Goal: Task Accomplishment & Management: Use online tool/utility

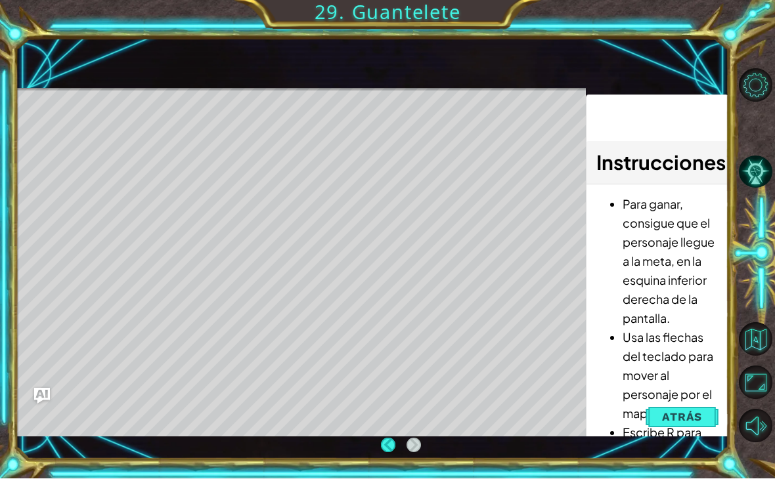
click at [700, 431] on button "Atrás" at bounding box center [681, 417] width 73 height 26
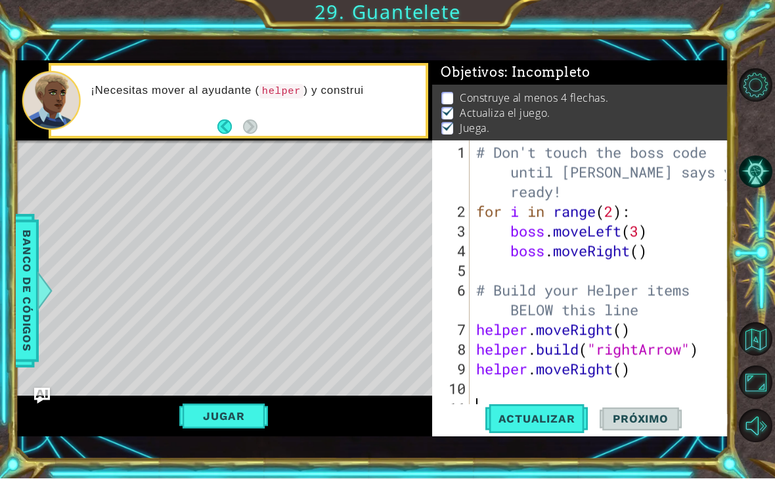
click at [345, 359] on div "Level Map" at bounding box center [319, 334] width 607 height 387
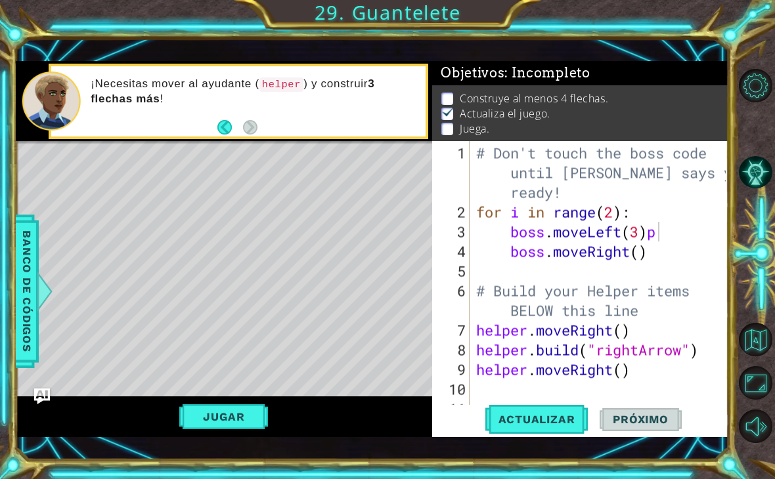
click at [561, 426] on span "Actualizar" at bounding box center [536, 419] width 103 height 13
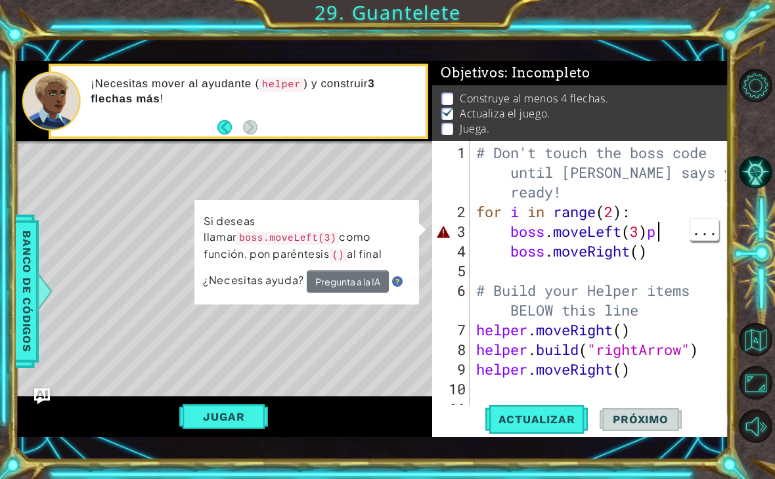
click at [670, 247] on div "# Don't touch the boss code until [PERSON_NAME] says you're ready! for i in ran…" at bounding box center [602, 320] width 259 height 355
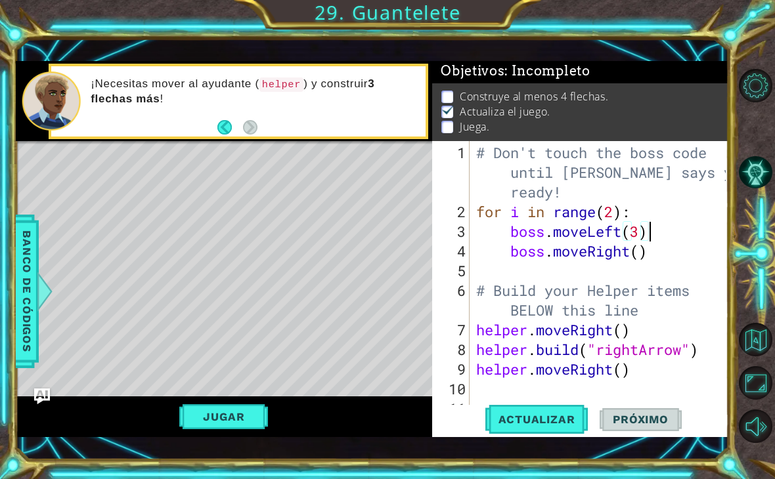
scroll to position [2, 0]
click at [242, 429] on button "Jugar" at bounding box center [223, 416] width 89 height 25
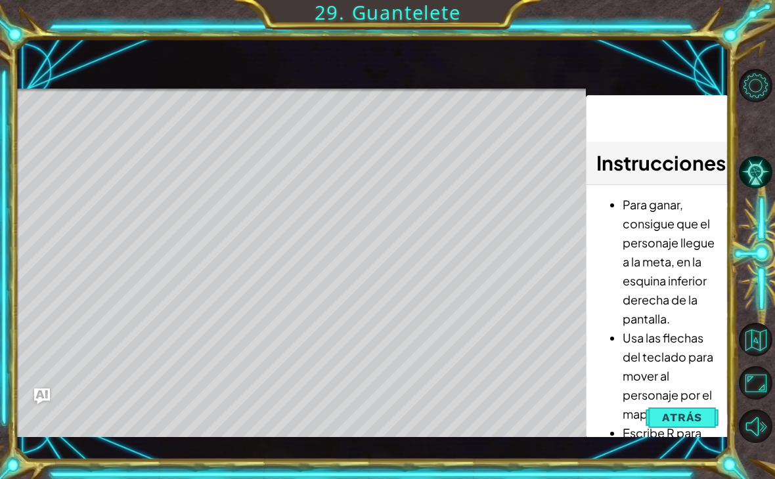
click at [152, 156] on div "Level Map" at bounding box center [319, 282] width 607 height 387
click at [102, 150] on div "Level Map" at bounding box center [319, 282] width 607 height 387
click at [153, 152] on div "Level Map" at bounding box center [319, 282] width 607 height 387
click at [150, 154] on div "Level Map" at bounding box center [319, 282] width 607 height 387
click at [152, 151] on div "Level Map" at bounding box center [319, 282] width 607 height 387
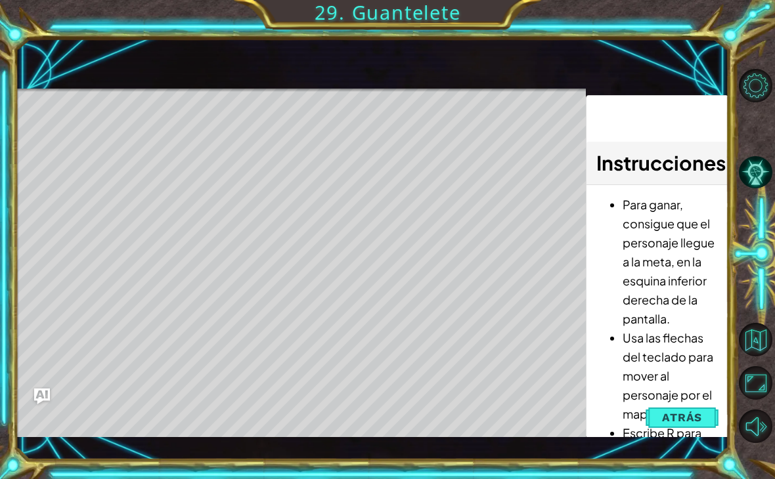
click at [35, 401] on img "Ask AI" at bounding box center [42, 397] width 16 height 16
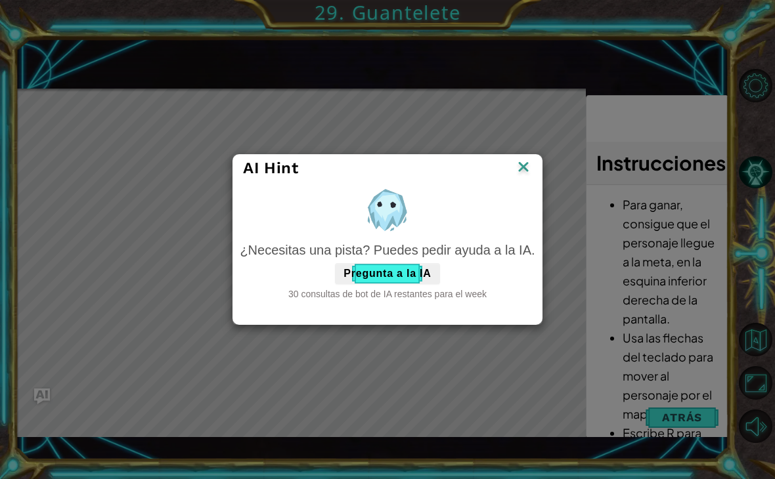
click at [398, 284] on button "Pregunta a la IA" at bounding box center [387, 273] width 104 height 21
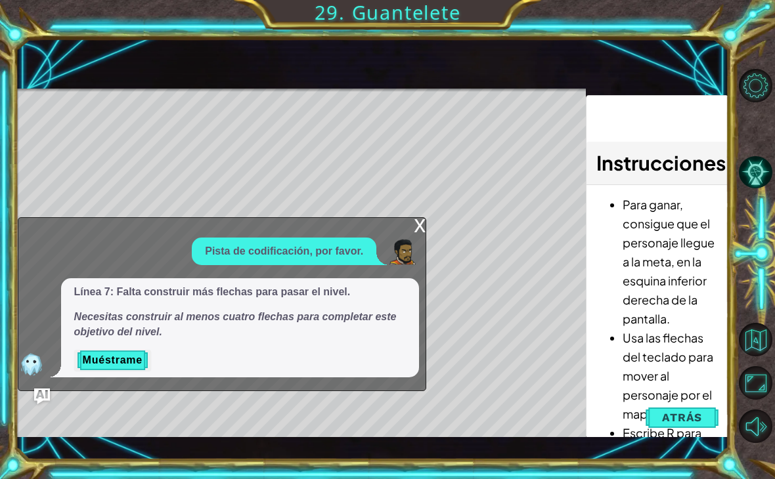
click at [422, 231] on div "x" at bounding box center [420, 224] width 12 height 13
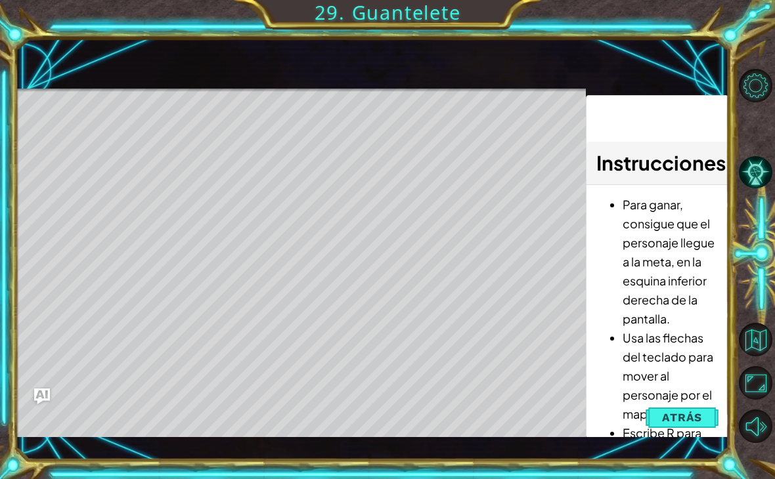
click at [690, 420] on button "Atrás" at bounding box center [681, 417] width 73 height 26
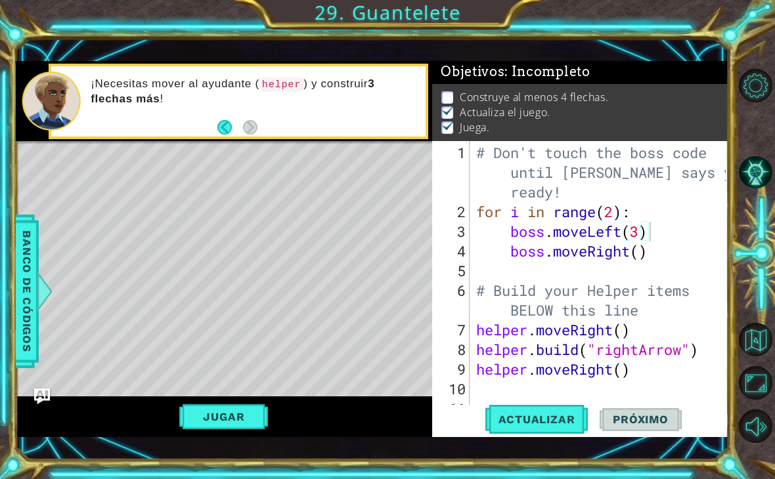
scroll to position [1, 0]
click at [674, 270] on div "# Don't touch the boss code until [PERSON_NAME] says you're ready! for i in ran…" at bounding box center [602, 320] width 259 height 355
click at [681, 257] on div "# Don't touch the boss code until [PERSON_NAME] says you're ready! for i in ran…" at bounding box center [602, 320] width 259 height 355
type textarea "boss.moveRight()"
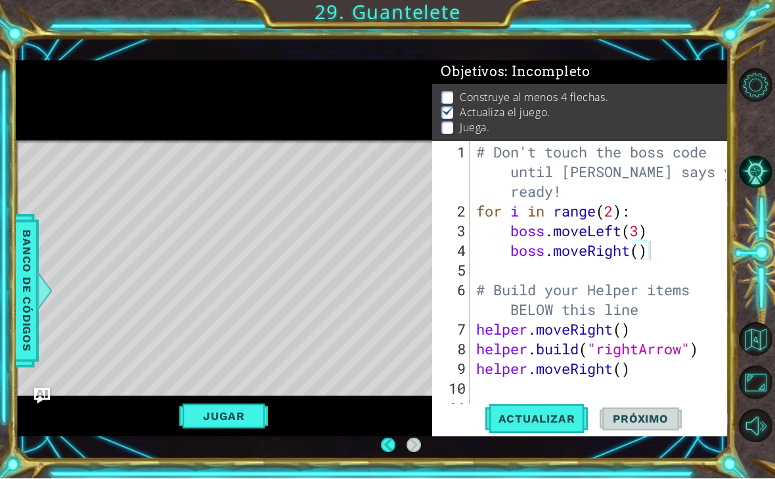
scroll to position [0, 0]
click at [765, 355] on button "Volver al mapa" at bounding box center [755, 339] width 33 height 33
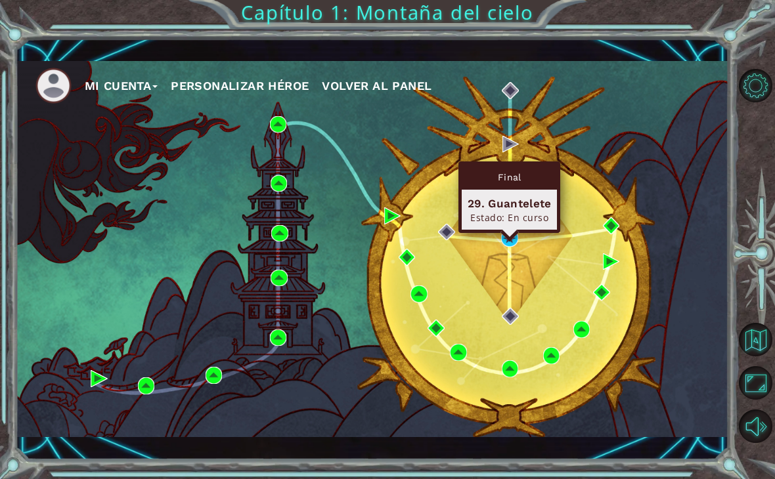
click at [508, 233] on div "Final 29. Guantelete Estado: En curso" at bounding box center [509, 197] width 102 height 72
click at [509, 242] on img at bounding box center [509, 238] width 17 height 17
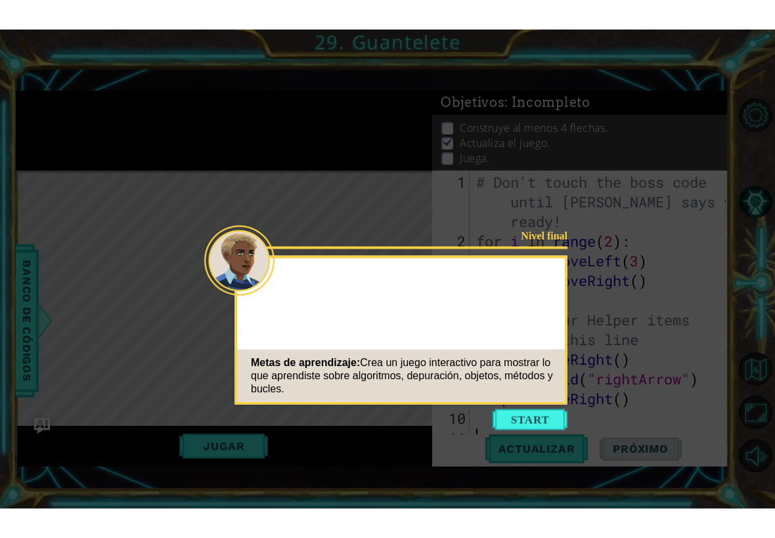
scroll to position [1, 0]
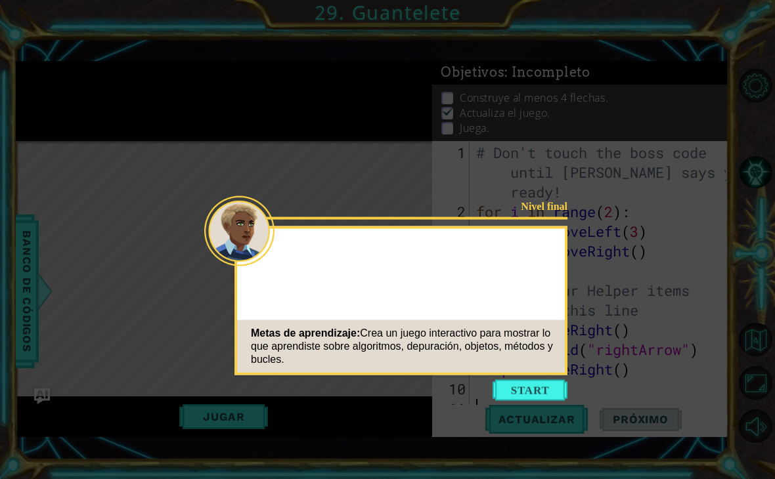
click at [543, 382] on button "Start" at bounding box center [529, 390] width 75 height 21
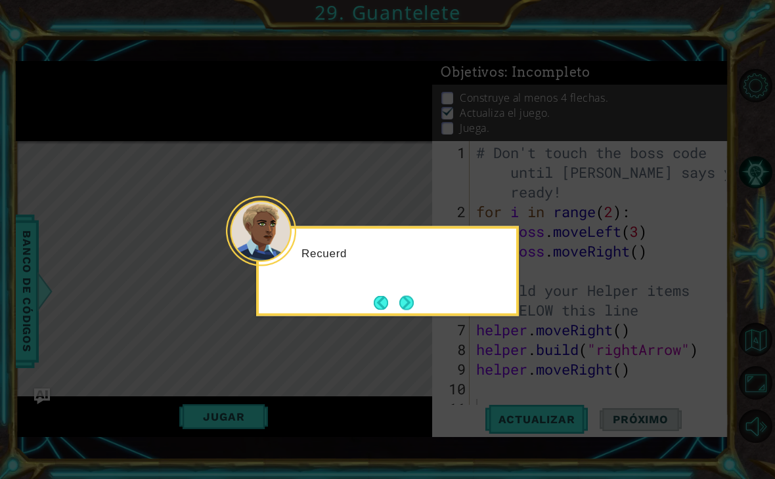
click at [414, 307] on button "Next" at bounding box center [406, 302] width 15 height 15
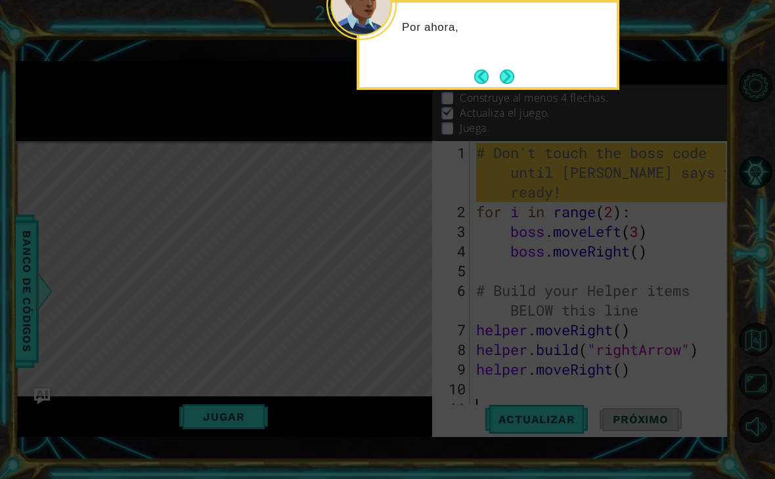
click at [512, 82] on button "Next" at bounding box center [507, 77] width 18 height 18
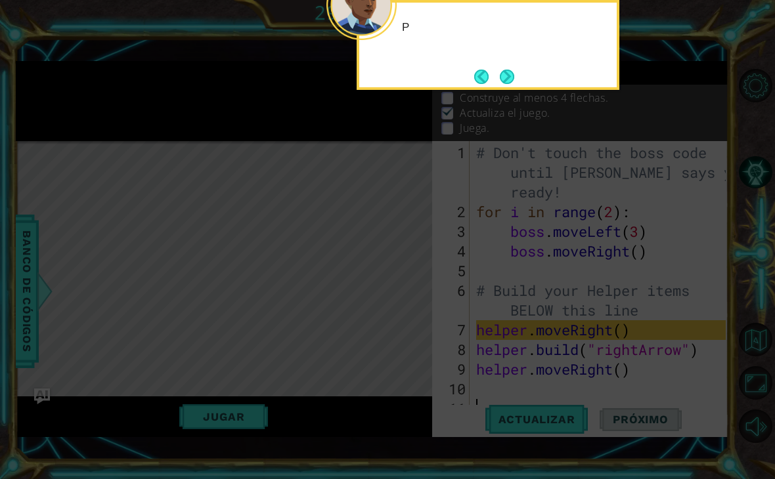
click at [511, 68] on button "Next" at bounding box center [506, 76] width 17 height 17
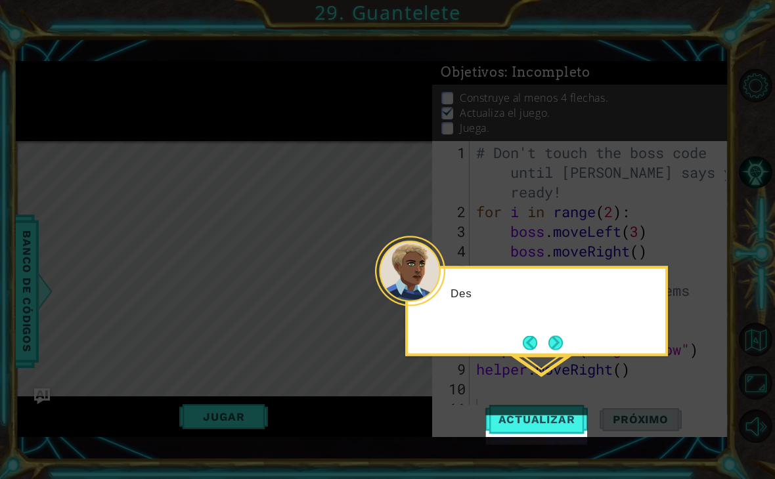
click at [511, 74] on icon at bounding box center [387, 250] width 775 height 500
click at [560, 435] on button "Actualizar" at bounding box center [536, 420] width 103 height 30
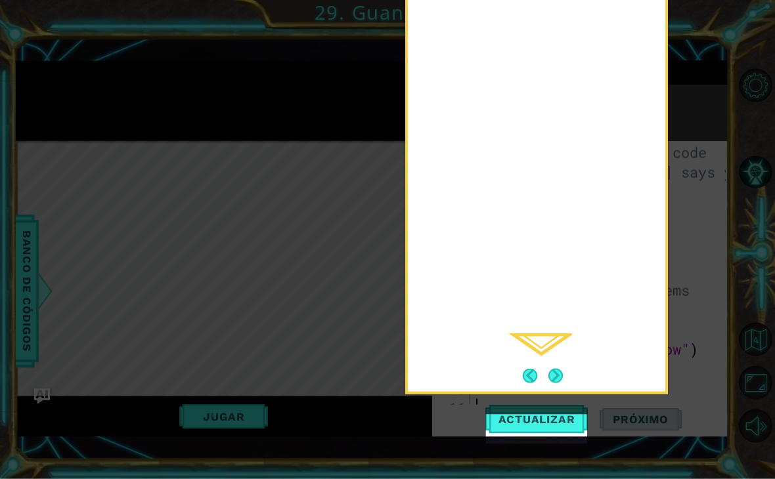
click at [597, 148] on div "Después de agregar código, pre" at bounding box center [536, 104] width 263 height 581
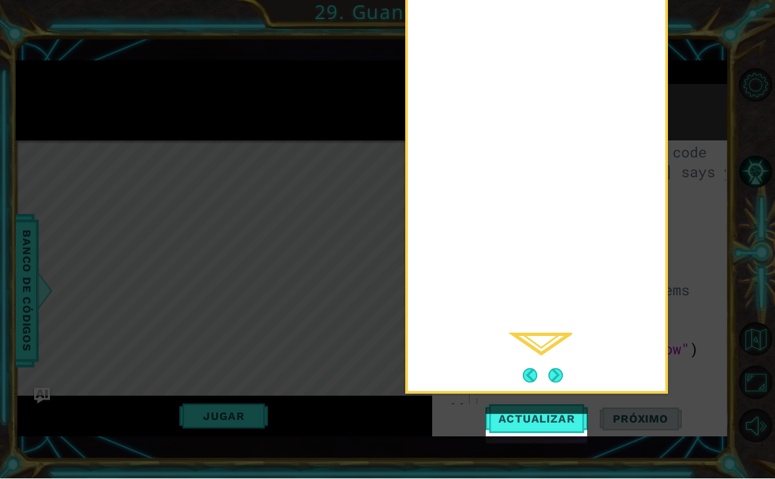
click at [702, 200] on icon at bounding box center [387, 250] width 775 height 500
click at [553, 384] on button "Next" at bounding box center [555, 376] width 15 height 15
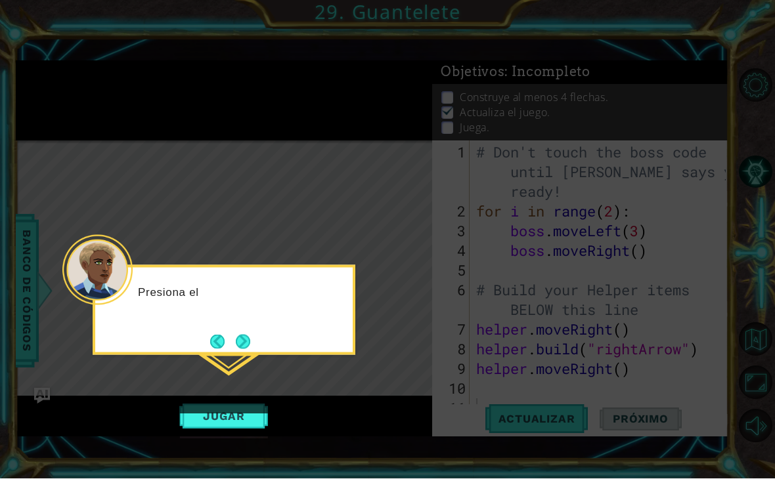
click at [246, 337] on button "Next" at bounding box center [242, 342] width 15 height 15
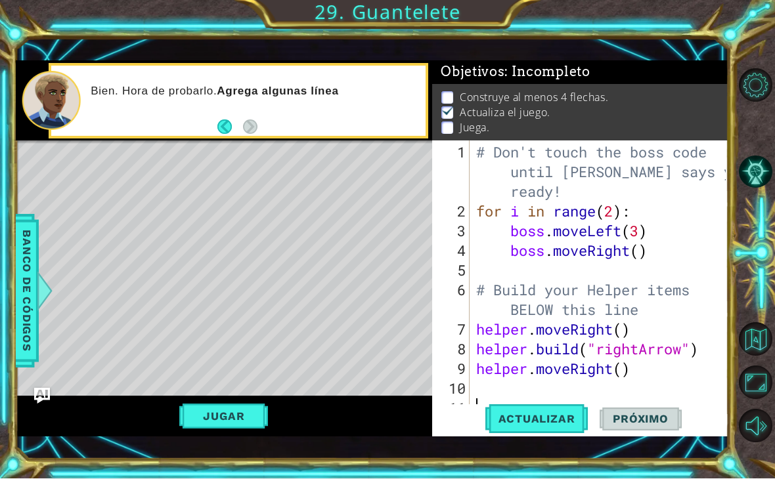
click at [758, 400] on button "Maximizar navegador" at bounding box center [755, 382] width 33 height 33
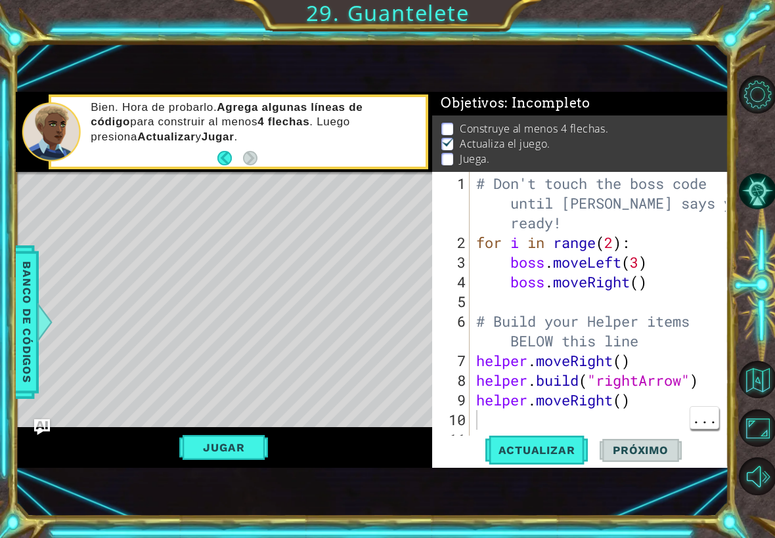
click at [548, 423] on div "# Don't touch the boss code until [PERSON_NAME] says you're ready! for i in ran…" at bounding box center [602, 351] width 259 height 355
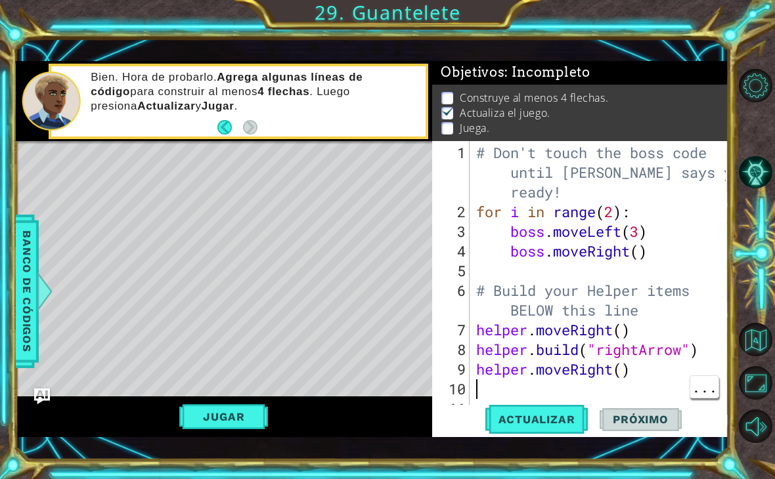
click at [765, 400] on button "Maximizar navegador" at bounding box center [755, 382] width 33 height 33
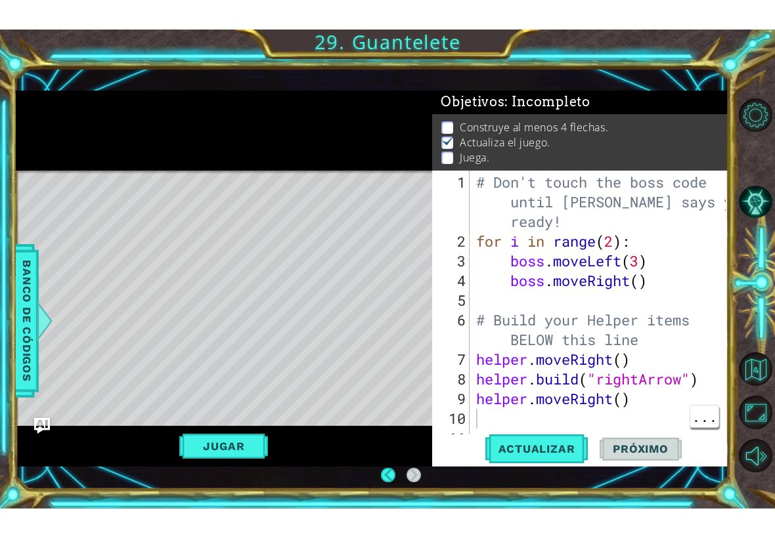
scroll to position [0, 0]
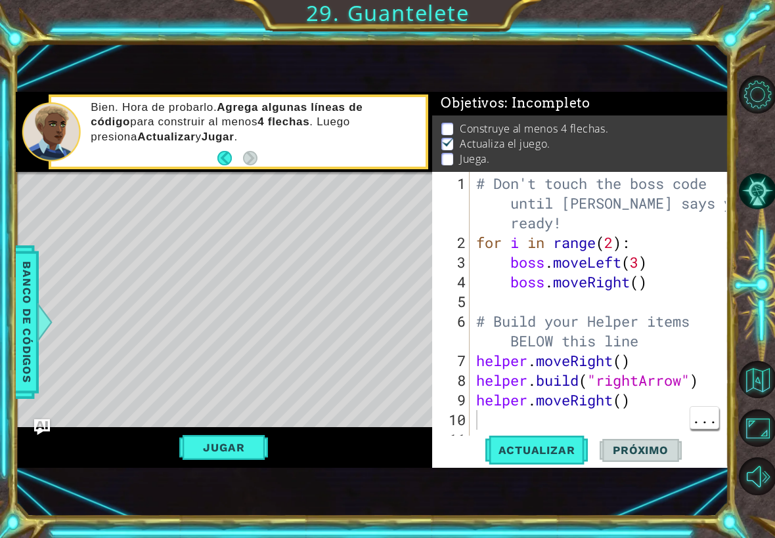
click at [492, 423] on div "# Don't touch the boss code until [PERSON_NAME] says you're ready! for i in ran…" at bounding box center [602, 351] width 259 height 355
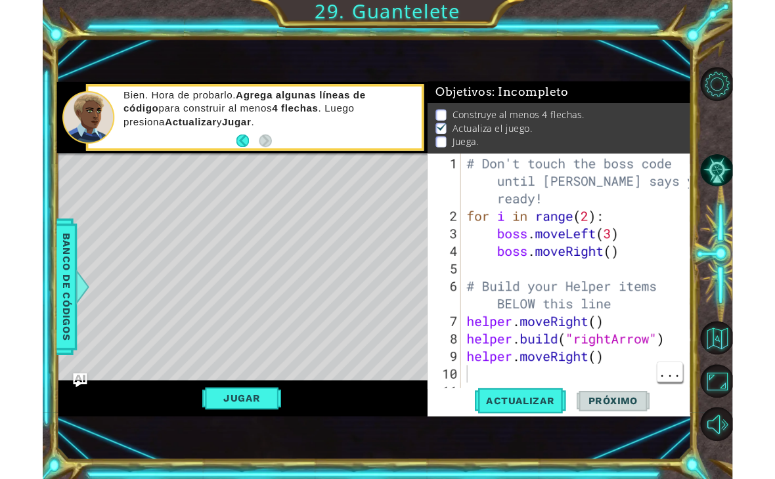
scroll to position [1, 0]
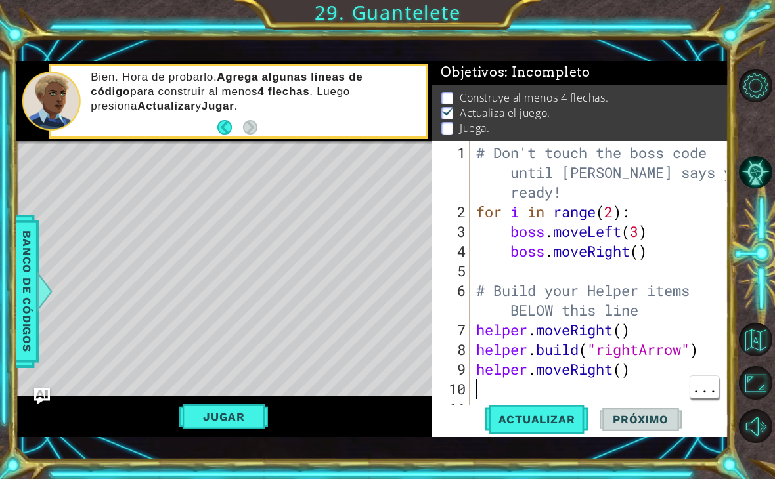
click at [502, 386] on div "# Don't touch the boss code until [PERSON_NAME] says you're ready! for i in ran…" at bounding box center [602, 320] width 259 height 355
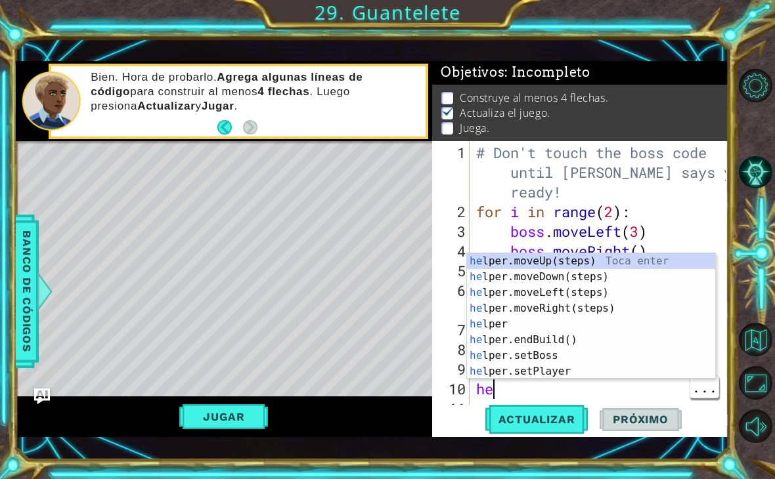
click at [521, 383] on div "# Don't touch the boss code until [PERSON_NAME] says you're ready! for i in ran…" at bounding box center [602, 320] width 259 height 355
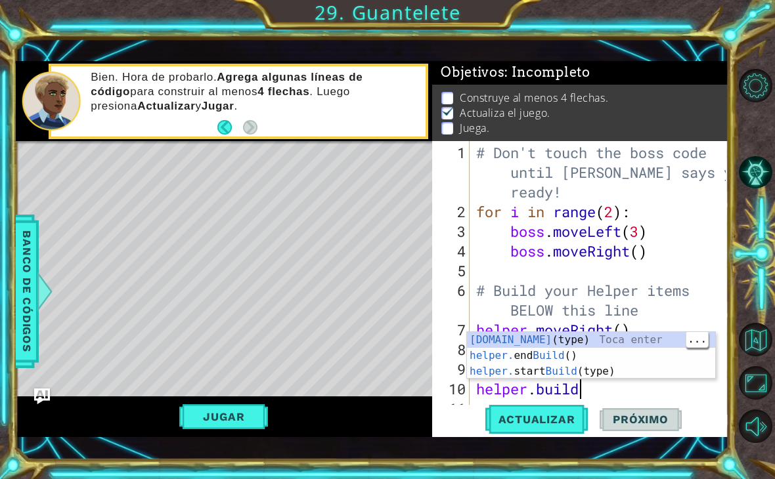
scroll to position [0, 0]
click at [648, 342] on div "[DOMAIN_NAME] (type) Toca enter helper. end Build () Toca enter helper. start B…" at bounding box center [591, 371] width 248 height 79
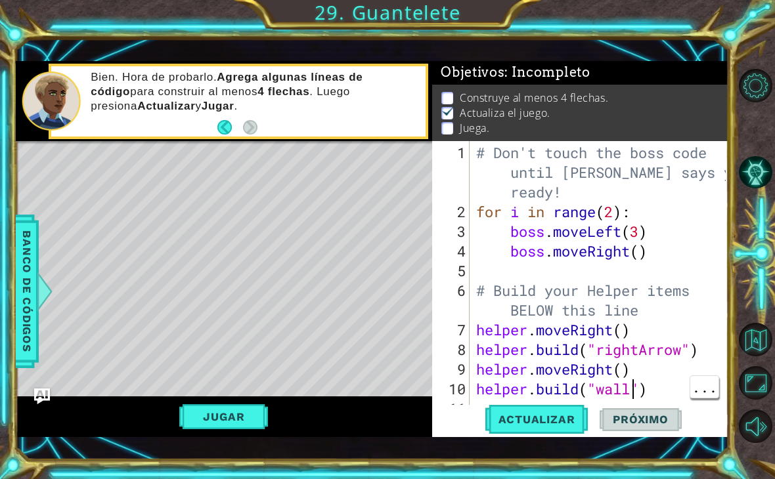
click at [629, 395] on div "# Don't touch the boss code until [PERSON_NAME] says you're ready! for i in ran…" at bounding box center [602, 320] width 259 height 355
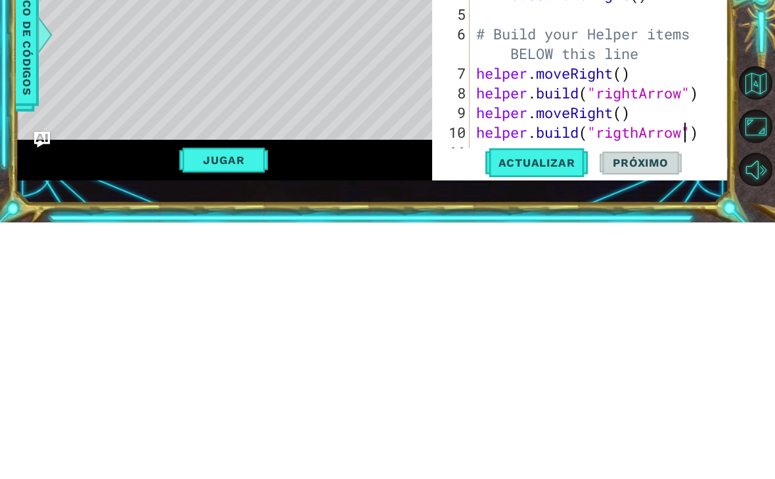
scroll to position [13, 0]
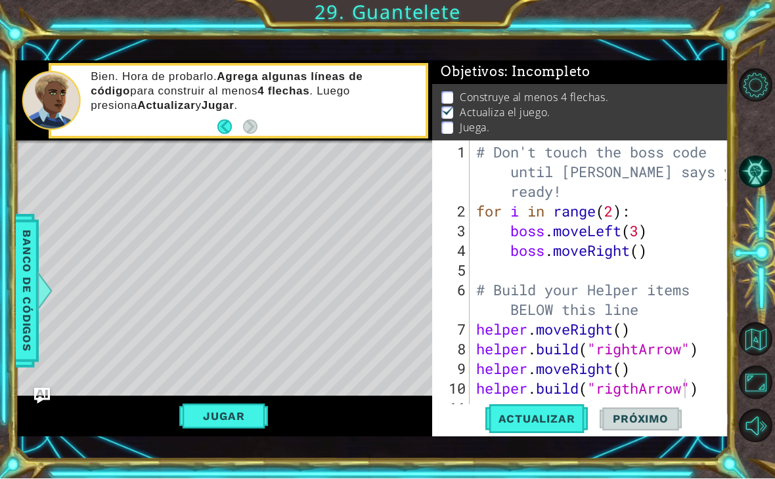
type textarea "[DOMAIN_NAME]("rigthArrow")"
click at [548, 431] on button "Actualizar" at bounding box center [536, 420] width 103 height 30
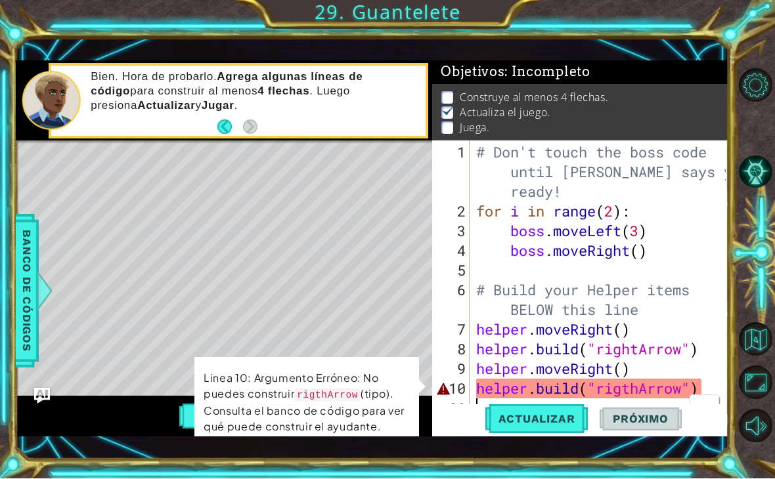
scroll to position [0, 0]
click at [181, 419] on button "Jugar" at bounding box center [223, 416] width 89 height 25
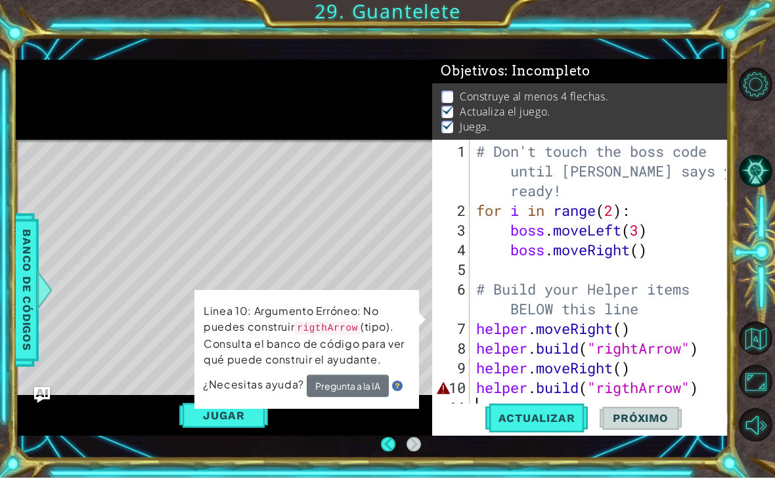
scroll to position [13, 0]
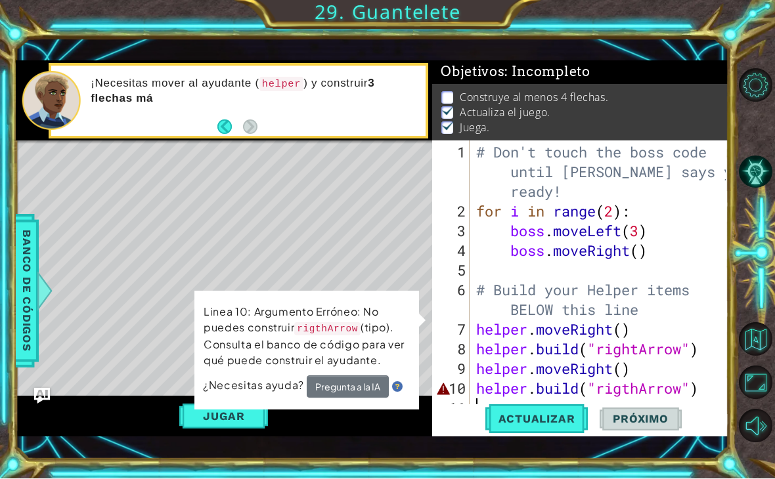
click at [209, 414] on button "Jugar" at bounding box center [223, 416] width 89 height 25
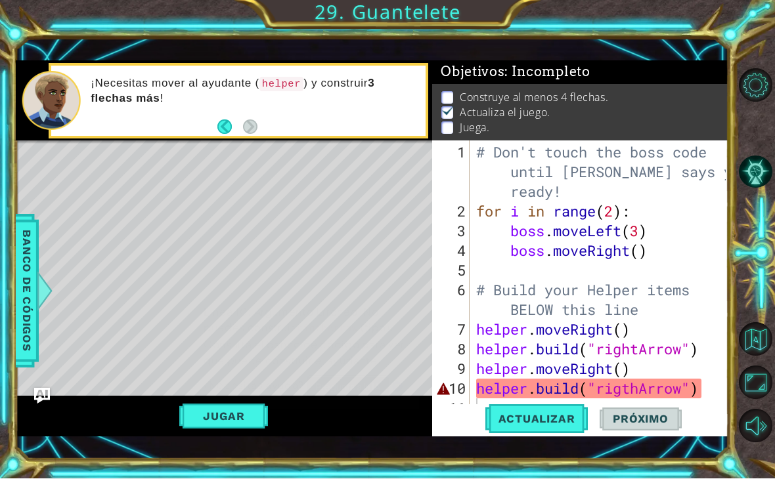
scroll to position [0, 0]
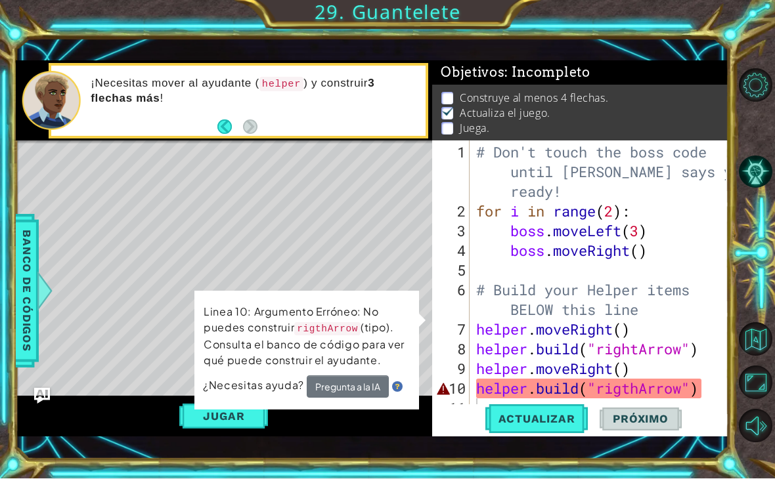
click at [203, 424] on button "Jugar" at bounding box center [223, 416] width 89 height 25
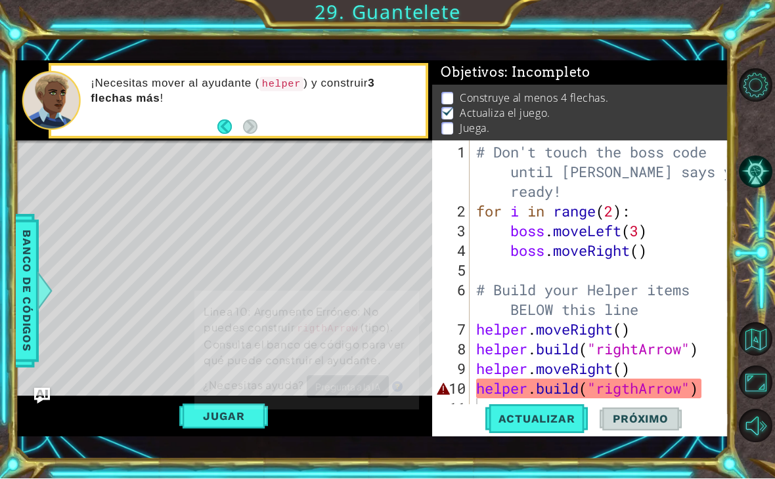
click at [200, 423] on button "Jugar" at bounding box center [223, 416] width 89 height 25
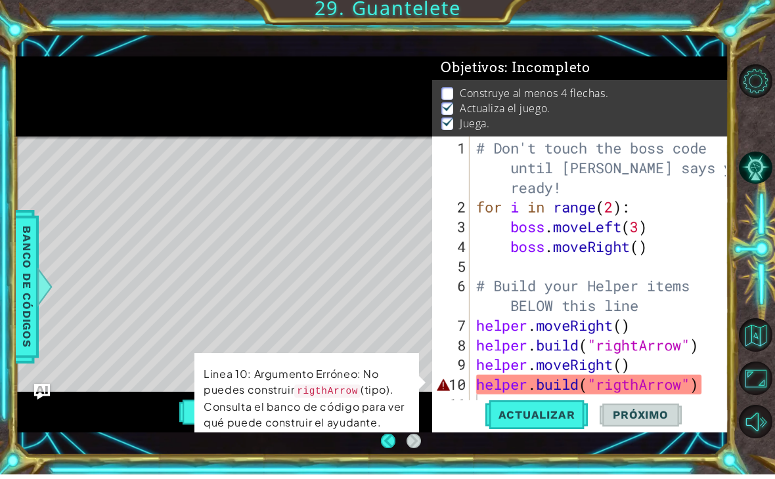
scroll to position [21, 0]
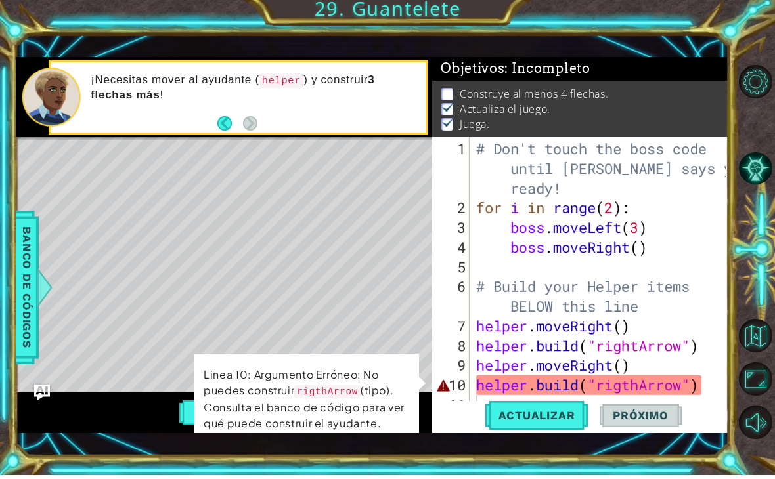
click at [26, 283] on span "Banco de códigos" at bounding box center [26, 291] width 21 height 136
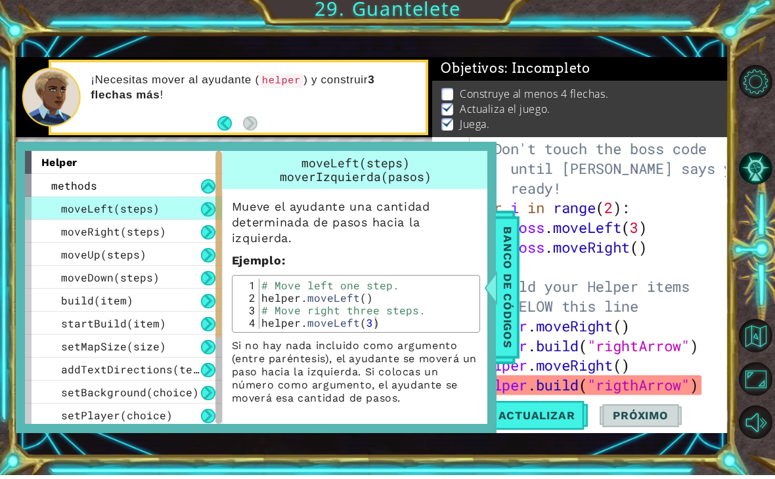
click at [79, 305] on span "build(item)" at bounding box center [97, 304] width 72 height 14
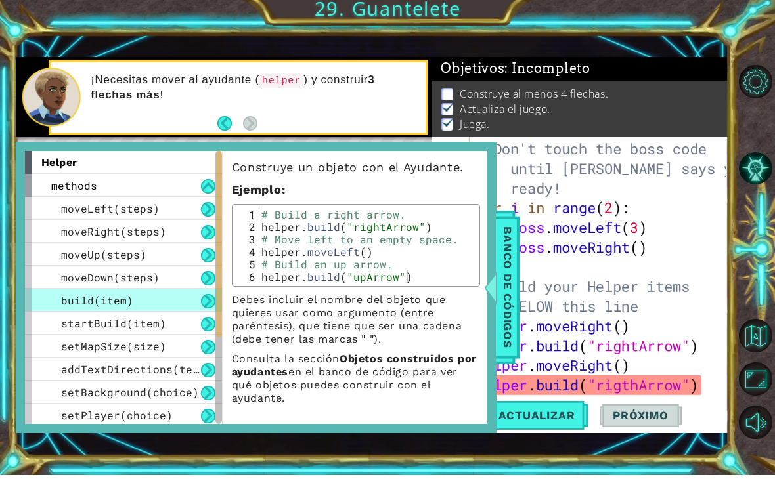
scroll to position [20, 0]
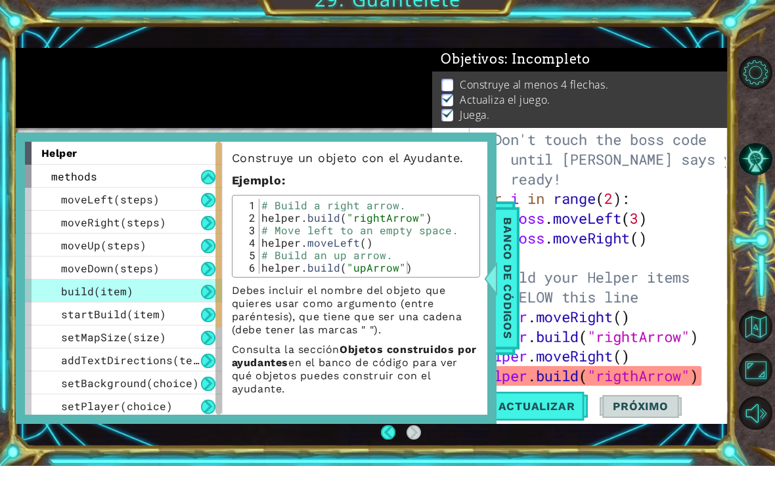
click at [580, 322] on div "# Don't touch the boss code until [PERSON_NAME] says you're ready! for i in ran…" at bounding box center [602, 320] width 259 height 355
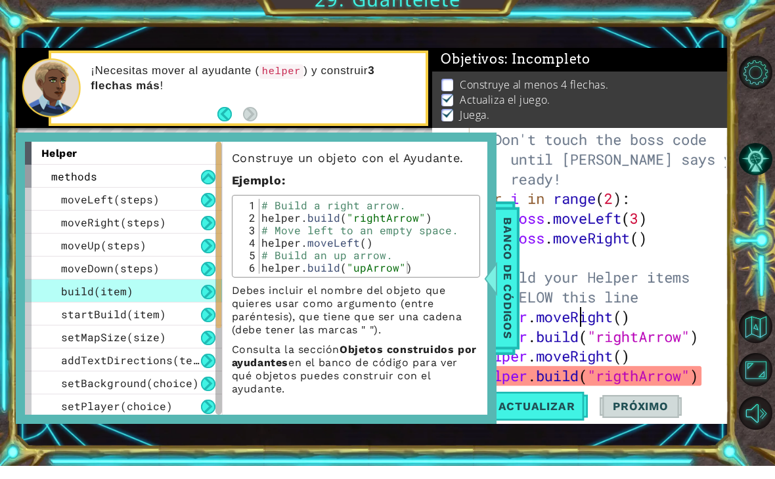
click at [523, 38] on div "1 ההההההההההההההההההההההההההההההההההההההההההההההההההההההההההההההההההההההההההההה…" at bounding box center [372, 248] width 713 height 421
click at [507, 44] on div "1 ההההההההההההההההההההההההההההההההההההההההההההההההההההההההההההההההההההההההההההה…" at bounding box center [372, 248] width 713 height 421
click at [503, 276] on span "Banco de códigos" at bounding box center [507, 291] width 21 height 136
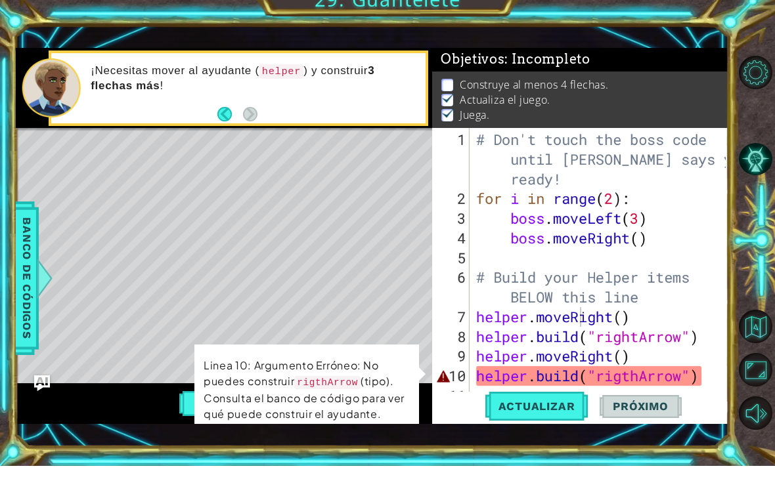
click at [183, 406] on button "Jugar" at bounding box center [223, 416] width 89 height 25
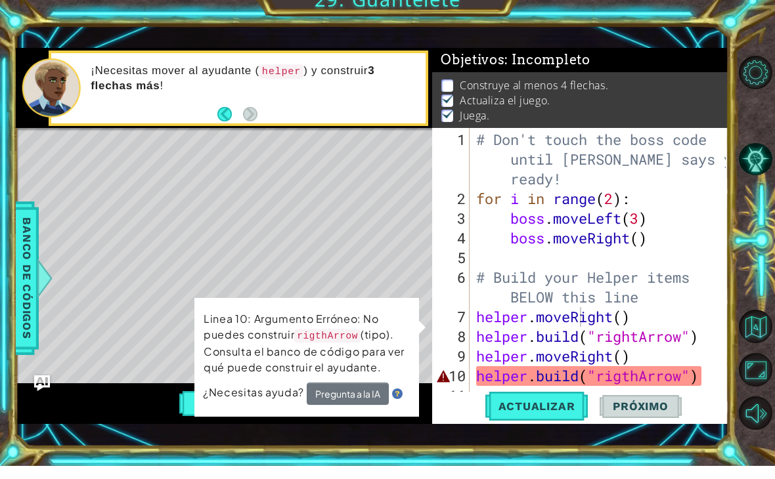
scroll to position [1, 0]
click at [683, 380] on div "# Don't touch the boss code until [PERSON_NAME] says you're ready! for i in ran…" at bounding box center [602, 320] width 259 height 355
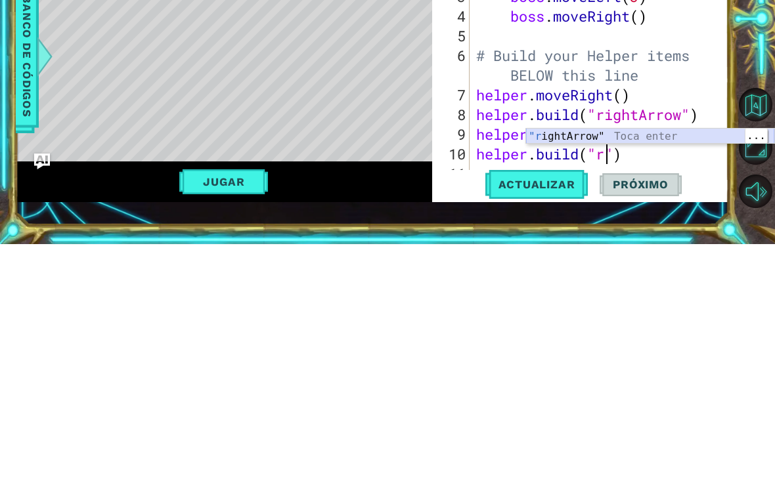
click at [655, 364] on div ""r ightArrow" Toca enter" at bounding box center [650, 387] width 248 height 47
type textarea "[DOMAIN_NAME]("rightArrow")"
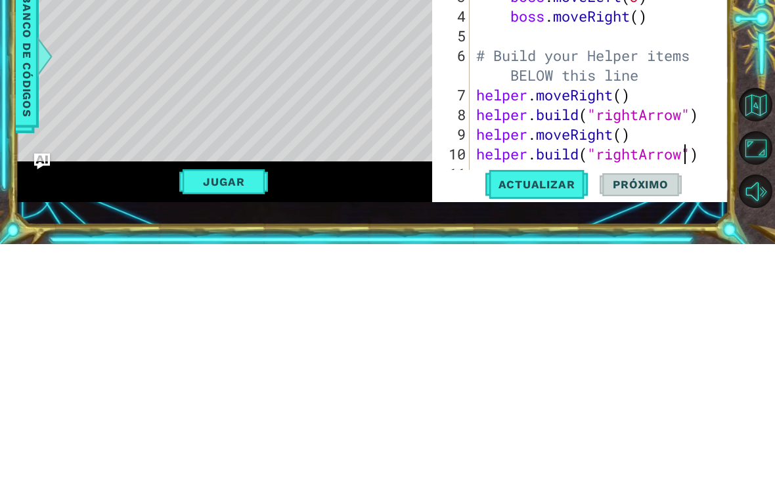
click at [559, 413] on span "Actualizar" at bounding box center [536, 419] width 103 height 13
click at [238, 404] on button "Jugar" at bounding box center [223, 416] width 89 height 25
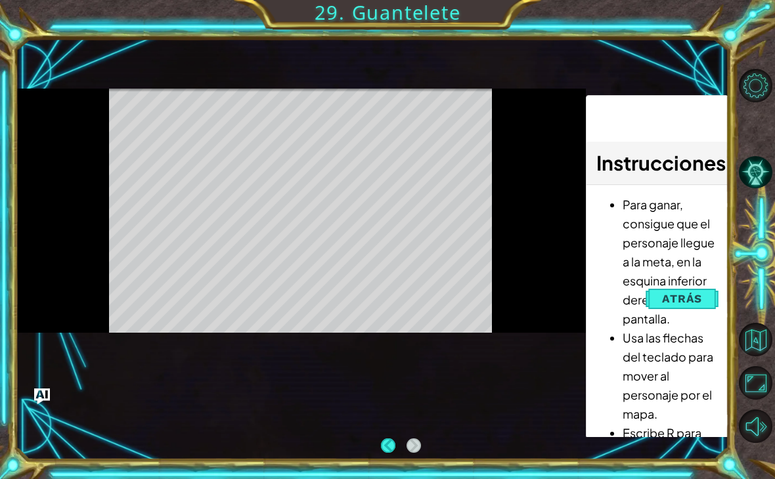
scroll to position [8, 0]
click at [764, 179] on button "Pista IA" at bounding box center [755, 172] width 33 height 33
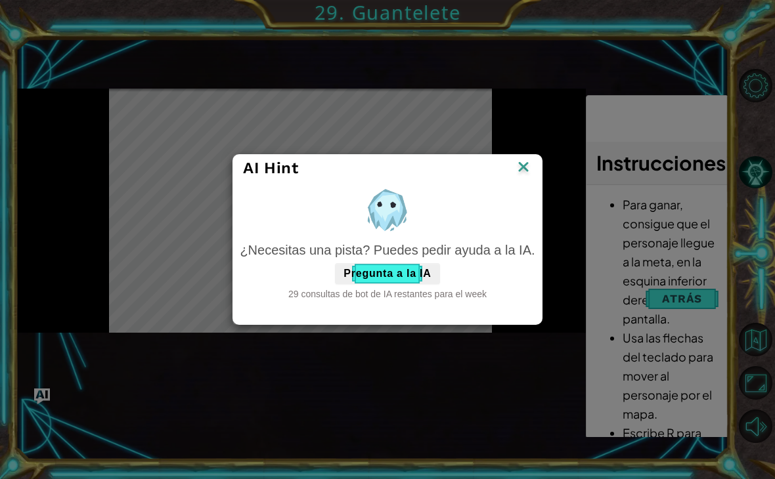
click at [535, 161] on div "AI Hint" at bounding box center [387, 168] width 308 height 27
click at [524, 165] on img at bounding box center [523, 168] width 17 height 20
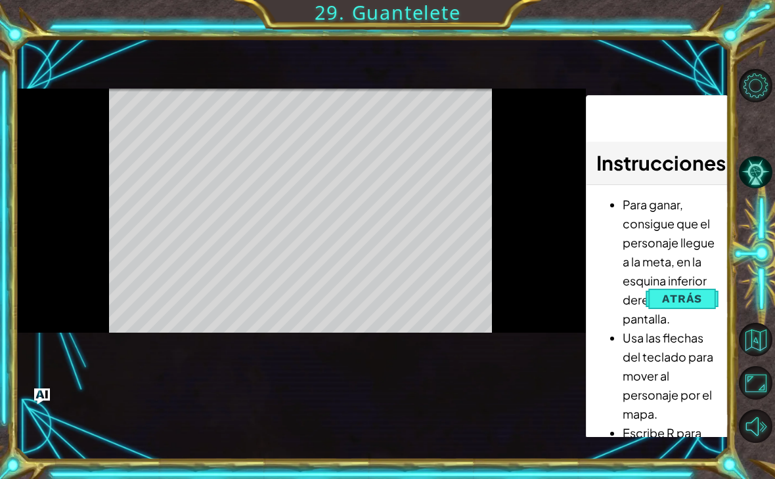
click at [750, 438] on button "Sonido apagado" at bounding box center [755, 426] width 33 height 33
click at [755, 439] on button "Sonido encendido" at bounding box center [755, 426] width 33 height 33
click at [702, 291] on button "Atrás" at bounding box center [681, 299] width 73 height 26
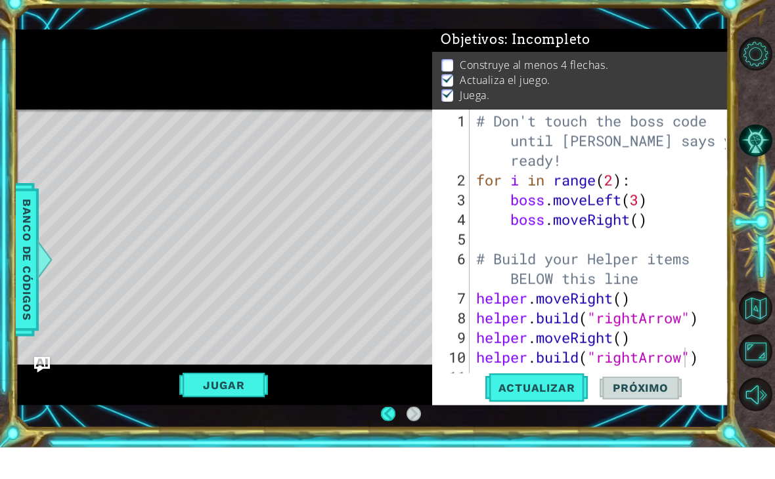
scroll to position [1, 0]
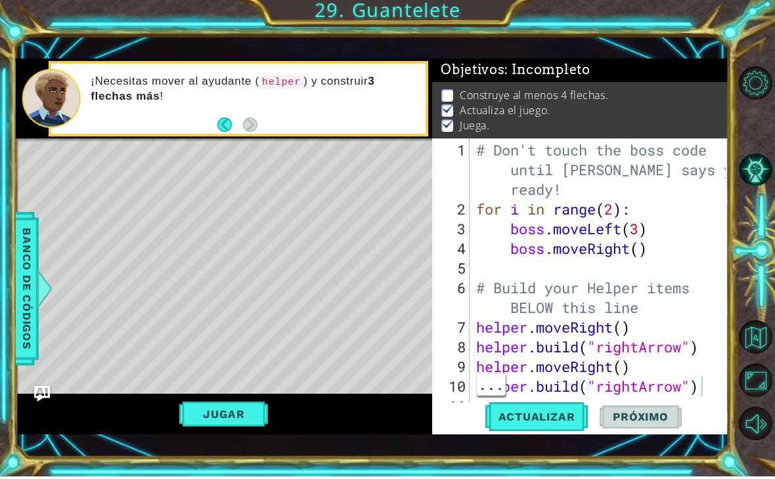
click at [708, 388] on div "# Don't touch the boss code until [PERSON_NAME] says you're ready! for i in ran…" at bounding box center [602, 320] width 259 height 355
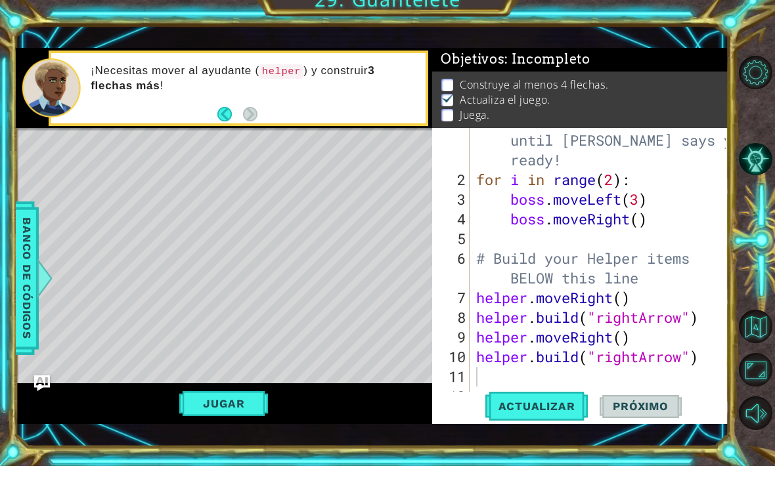
scroll to position [20, 0]
click at [469, 301] on div "7" at bounding box center [452, 311] width 35 height 20
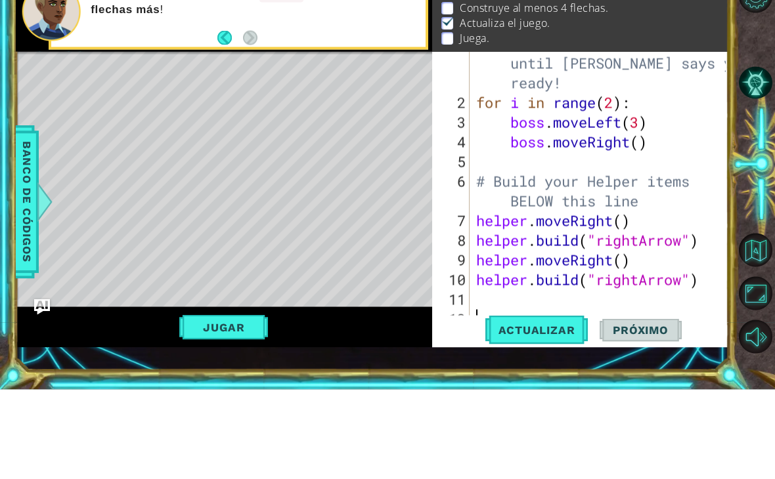
scroll to position [33, 0]
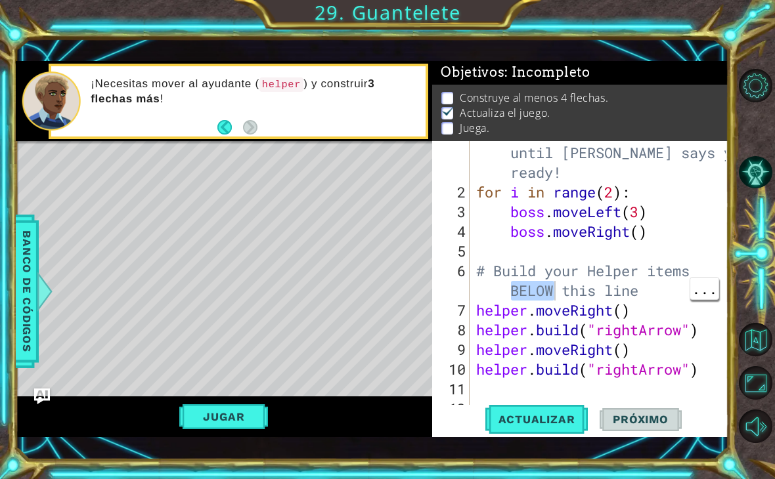
click at [481, 293] on div "# Don't touch the boss code until [PERSON_NAME] says you're ready! for i in ran…" at bounding box center [602, 300] width 259 height 355
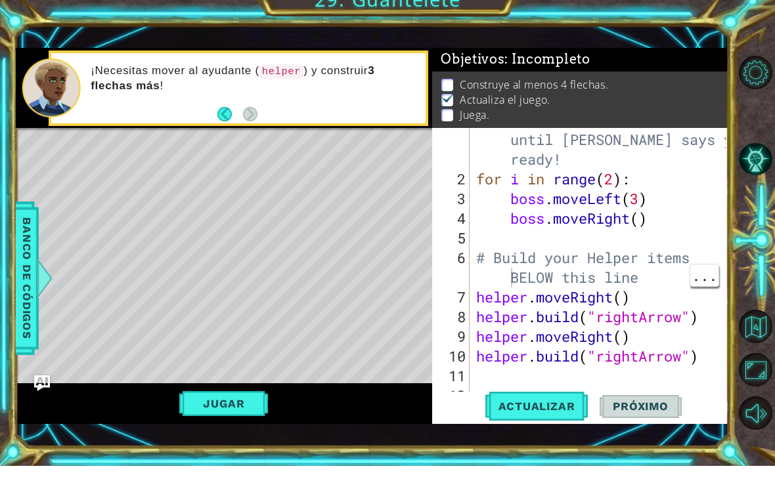
click at [483, 302] on div "# Don't touch the boss code until [PERSON_NAME] says you're ready! for i in ran…" at bounding box center [602, 300] width 259 height 355
click at [475, 300] on div "# Don't touch the boss code until [PERSON_NAME] says you're ready! for i in ran…" at bounding box center [602, 300] width 259 height 355
click at [481, 293] on div "# Don't touch the boss code until [PERSON_NAME] says you're ready! for i in ran…" at bounding box center [602, 300] width 259 height 355
type textarea "[DOMAIN_NAME]("rightArrow")"
click at [582, 363] on div "# Don't touch the boss code until [PERSON_NAME] says you're ready! for i in ran…" at bounding box center [602, 300] width 259 height 355
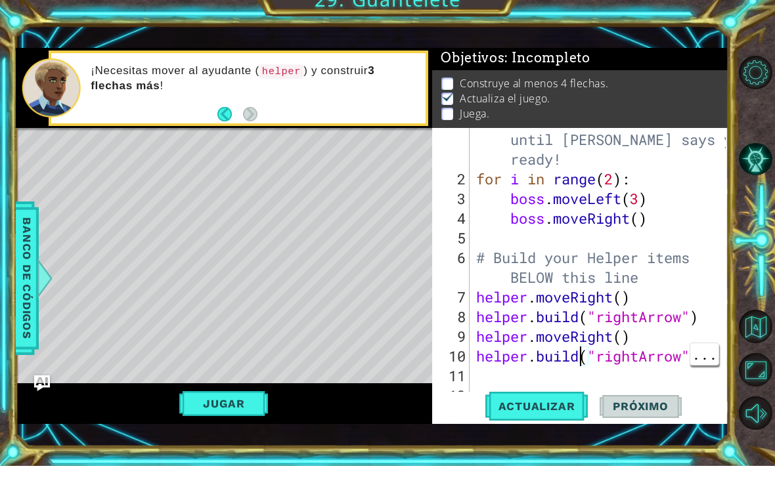
scroll to position [2, 0]
click at [659, 369] on div "# Don't touch the boss code until [PERSON_NAME] says you're ready! for i in ran…" at bounding box center [602, 300] width 259 height 355
click at [652, 374] on div "# Don't touch the boss code until [PERSON_NAME] says you're ready! for i in ran…" at bounding box center [602, 300] width 259 height 355
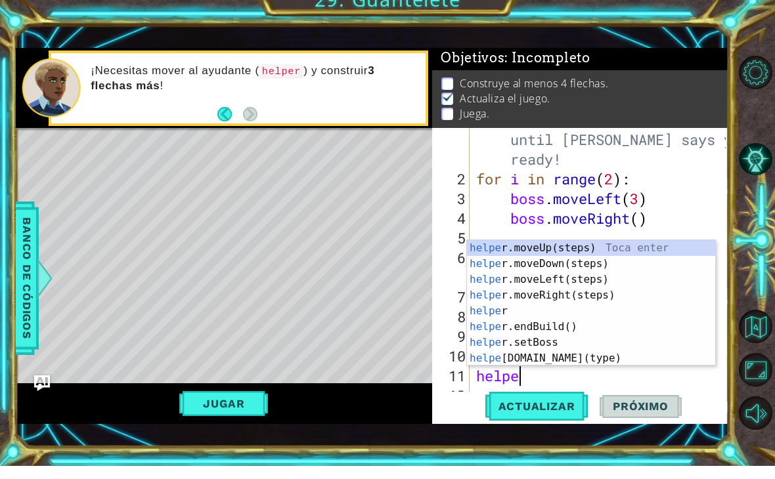
type textarea "helper"
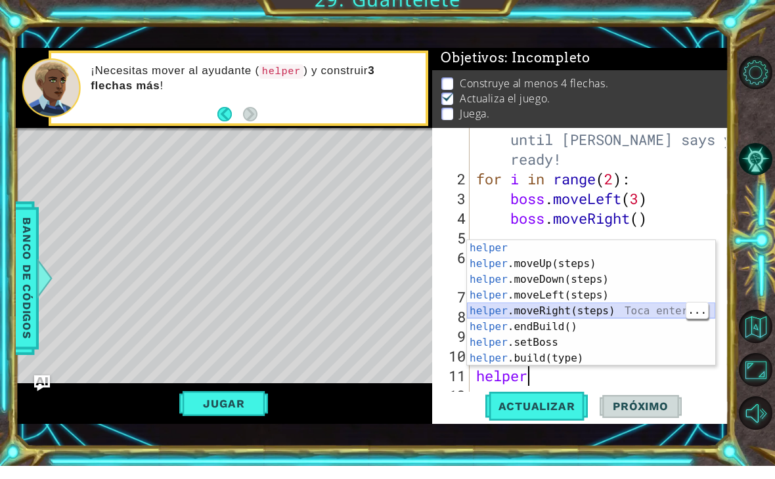
click at [633, 307] on div "helper Toca enter helper .moveUp(steps) Toca enter helper .moveDown(steps) Toca…" at bounding box center [591, 332] width 248 height 158
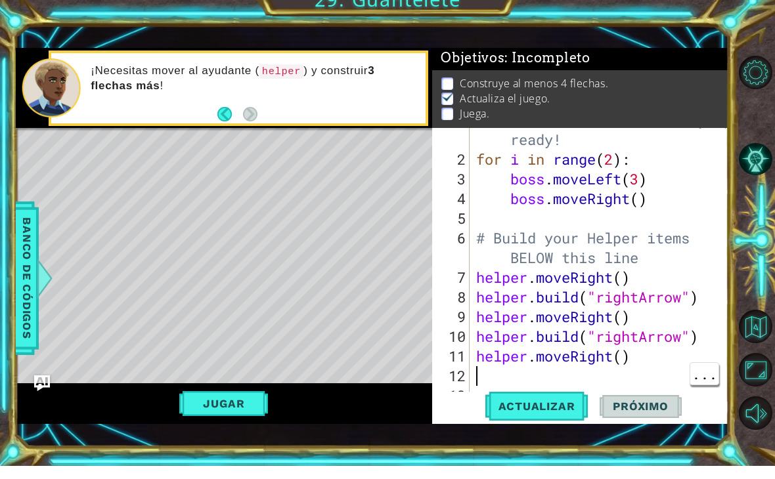
click at [576, 373] on div "# Don't touch the boss code until [PERSON_NAME] says you're ready! for i in ran…" at bounding box center [602, 281] width 259 height 355
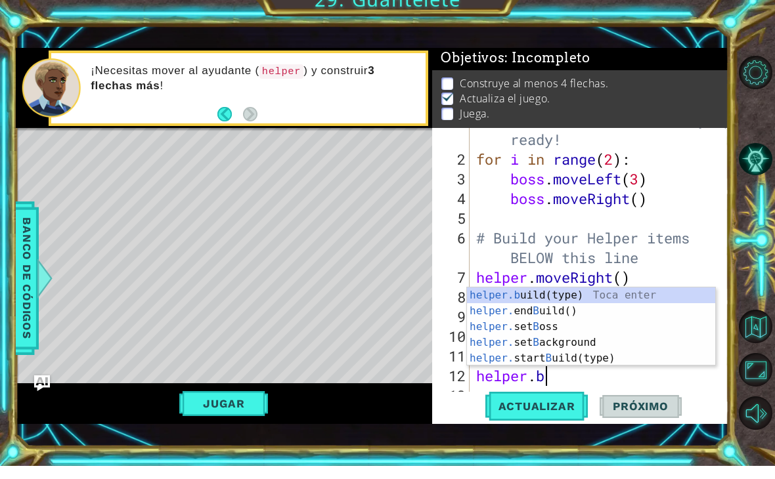
scroll to position [0, 3]
click at [637, 301] on div "helper.b uild(type) Toca enter helper. end B uild() Toca enter helper. set B os…" at bounding box center [591, 356] width 248 height 110
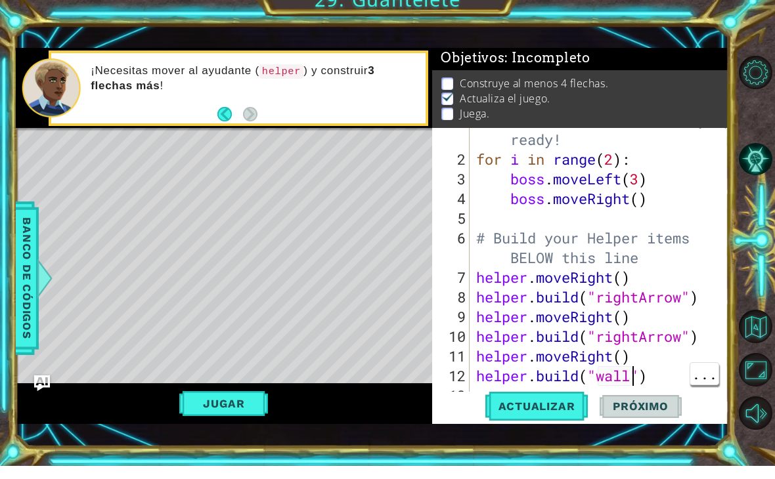
click at [632, 370] on div "# Don't touch the boss code until [PERSON_NAME] says you're ready! for i in ran…" at bounding box center [602, 281] width 259 height 355
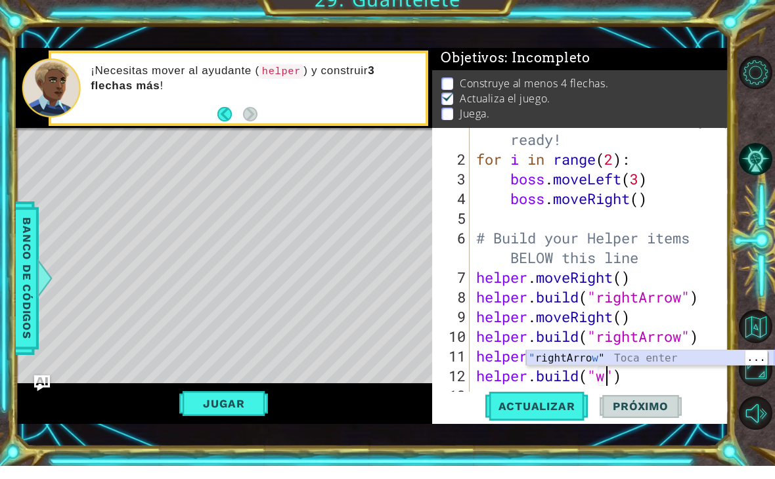
click at [670, 364] on div "" rightArro w " Toca enter" at bounding box center [650, 387] width 248 height 47
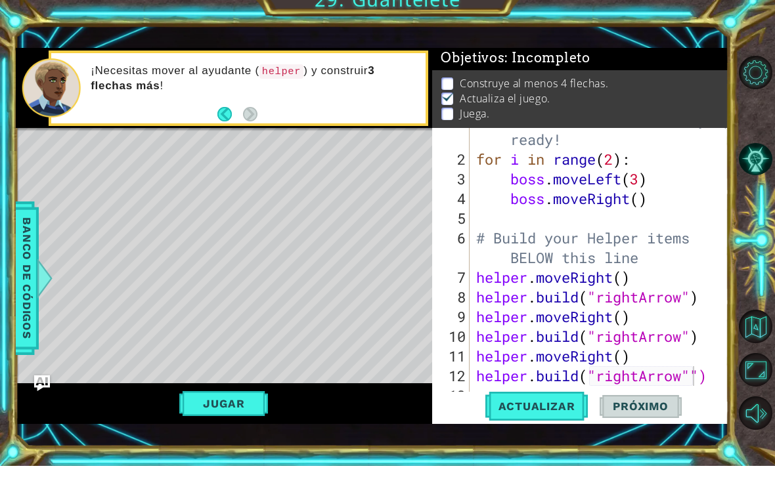
click at [256, 407] on button "Jugar" at bounding box center [223, 416] width 89 height 25
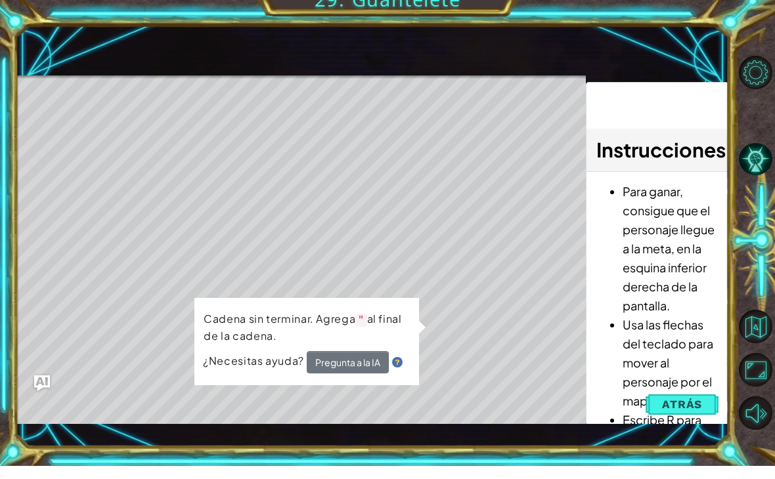
click at [677, 411] on span "Atrás" at bounding box center [682, 417] width 40 height 13
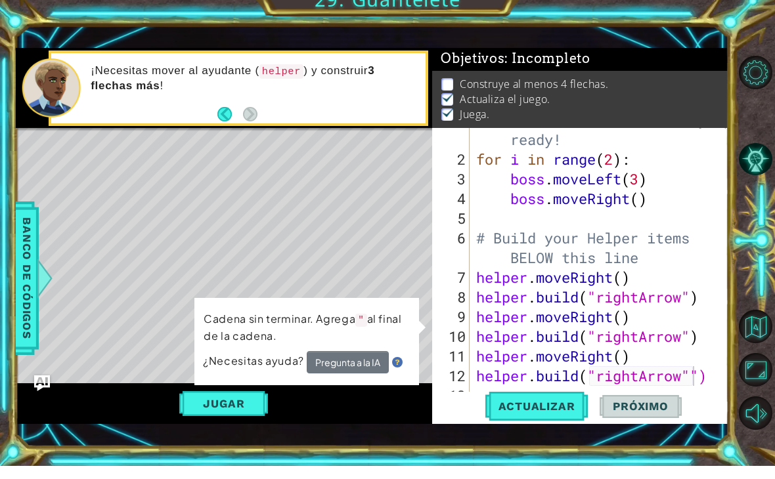
scroll to position [1, 0]
click at [555, 413] on span "Actualizar" at bounding box center [536, 419] width 103 height 13
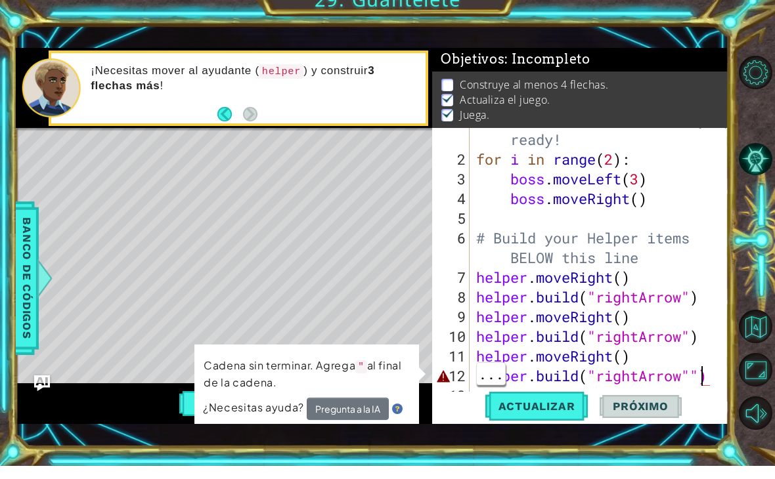
click at [706, 376] on div "# Don't touch the boss code until [PERSON_NAME] says you're ready! for i in ran…" at bounding box center [602, 281] width 259 height 355
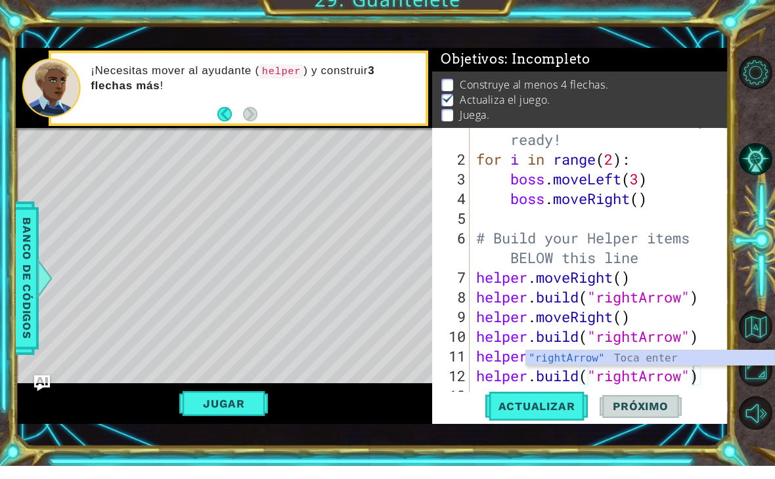
click at [566, 413] on span "Actualizar" at bounding box center [536, 419] width 103 height 13
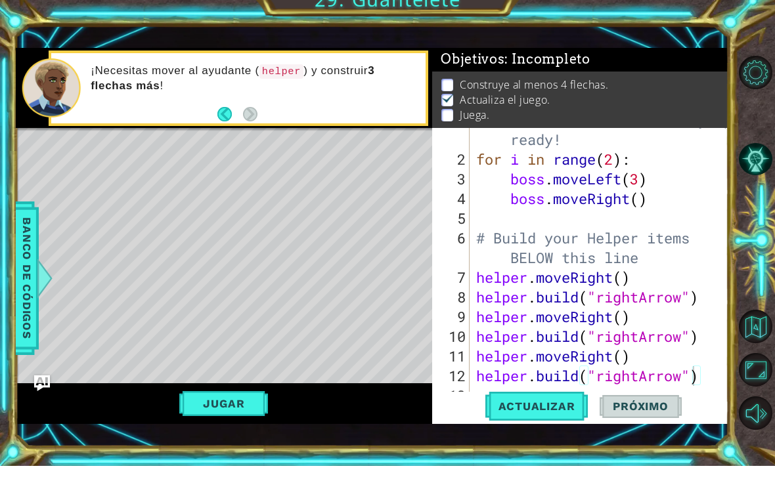
click at [243, 404] on button "Jugar" at bounding box center [223, 416] width 89 height 25
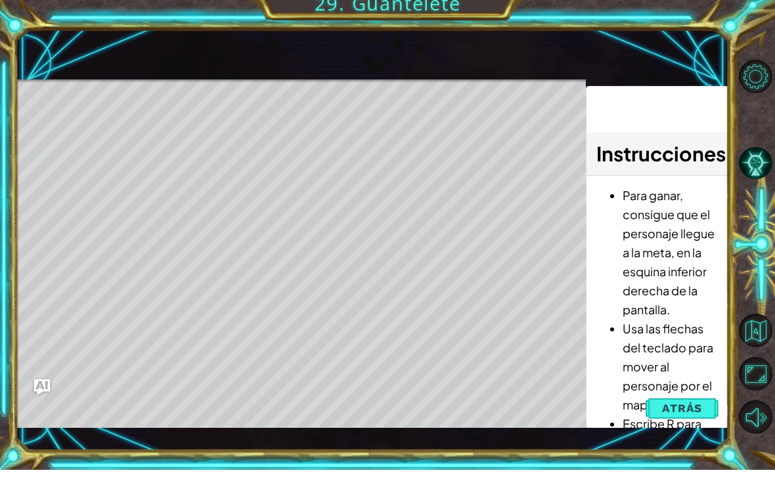
scroll to position [20, 0]
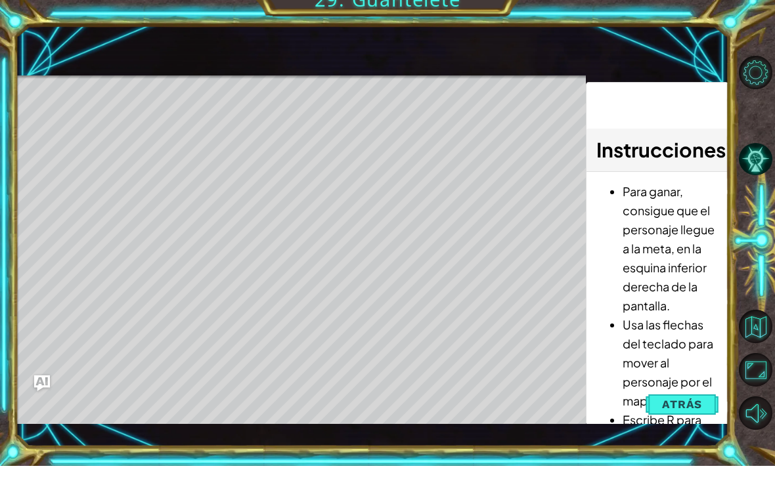
click at [693, 411] on span "Atrás" at bounding box center [682, 417] width 40 height 13
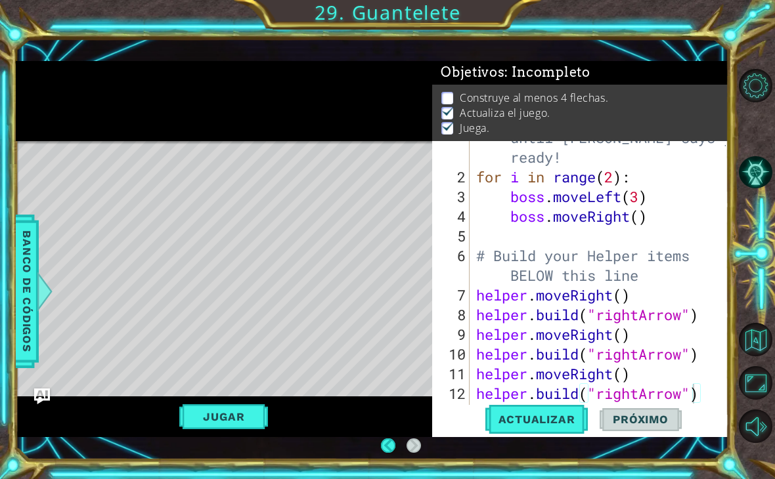
scroll to position [39, 0]
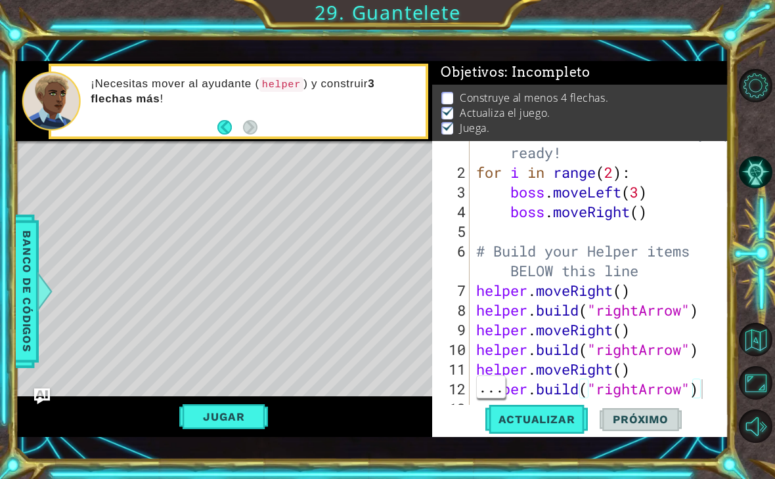
click at [684, 393] on div "# Don't touch the boss code until [PERSON_NAME] says you're ready! for i in ran…" at bounding box center [602, 281] width 259 height 355
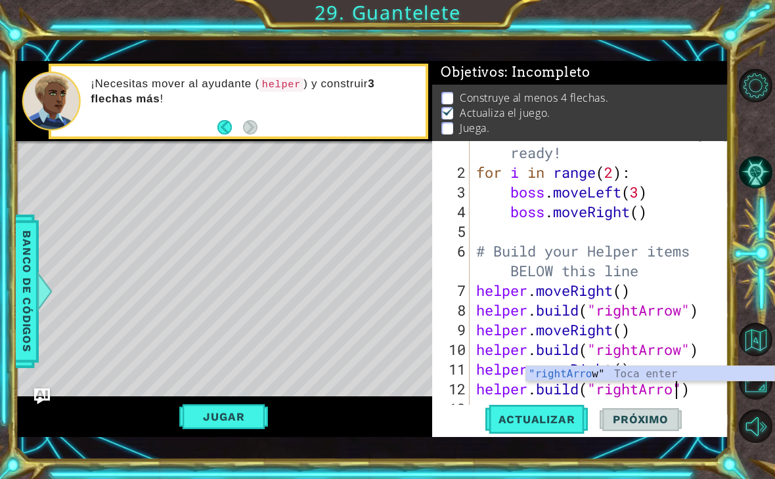
scroll to position [1, 0]
click at [678, 389] on div "# Don't touch the boss code until [PERSON_NAME] says you're ready! for i in ran…" at bounding box center [602, 281] width 259 height 355
click at [658, 391] on div "# Don't touch the boss code until [PERSON_NAME] says you're ready! for i in ran…" at bounding box center [602, 281] width 259 height 355
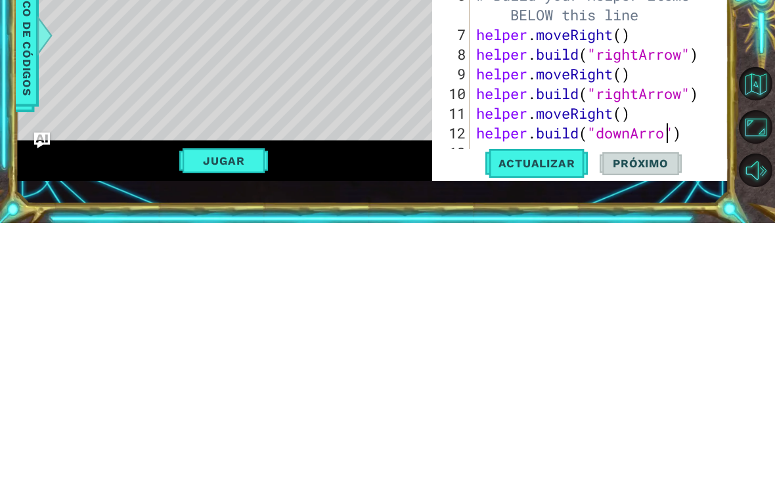
scroll to position [0, 9]
click at [562, 413] on span "Actualizar" at bounding box center [536, 419] width 103 height 13
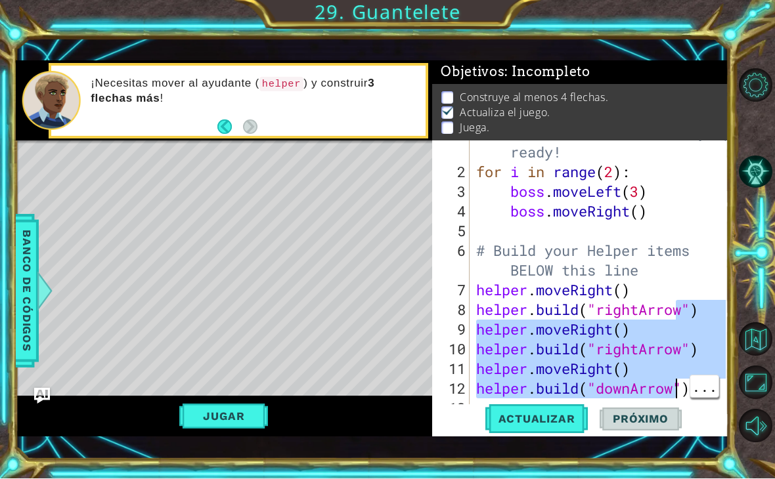
click at [708, 420] on div "Actualizar Próximo" at bounding box center [583, 420] width 296 height 30
type textarea "[DOMAIN_NAME]("downArrow")"
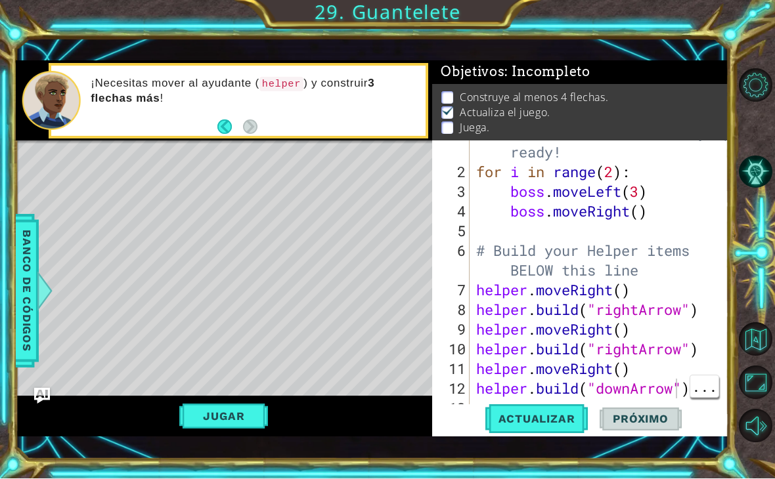
click at [702, 416] on div "Actualizar Próximo" at bounding box center [583, 420] width 296 height 30
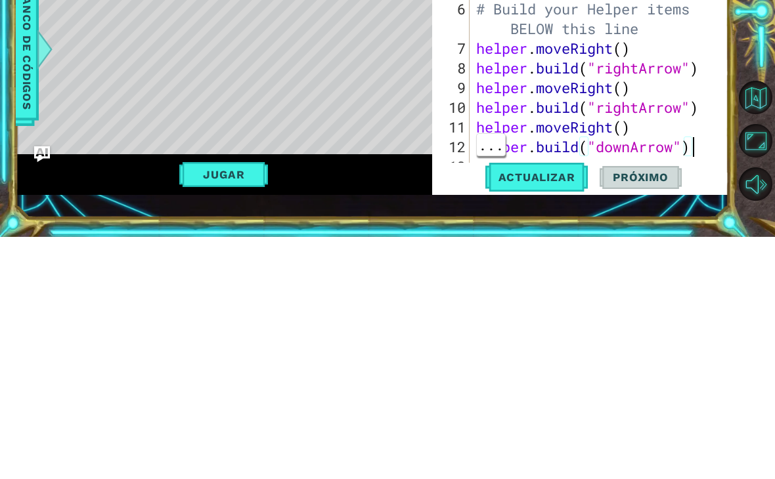
click at [694, 149] on div "# Don't touch the boss code until [PERSON_NAME] says you're ready! for i in ran…" at bounding box center [602, 281] width 259 height 355
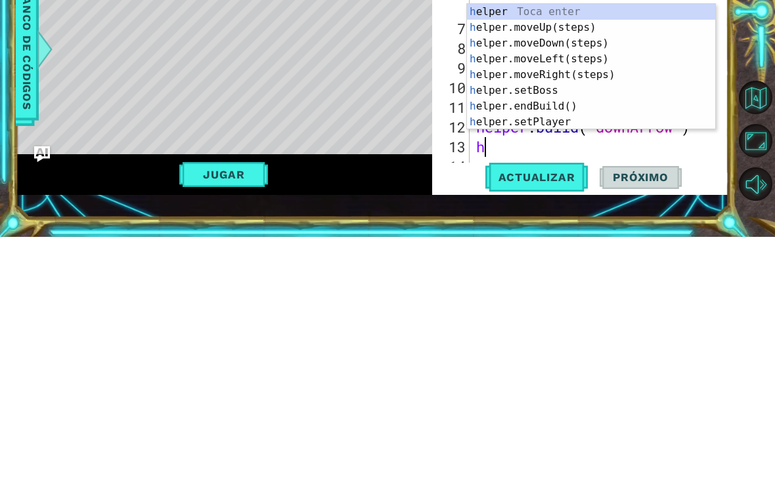
type textarea "he"
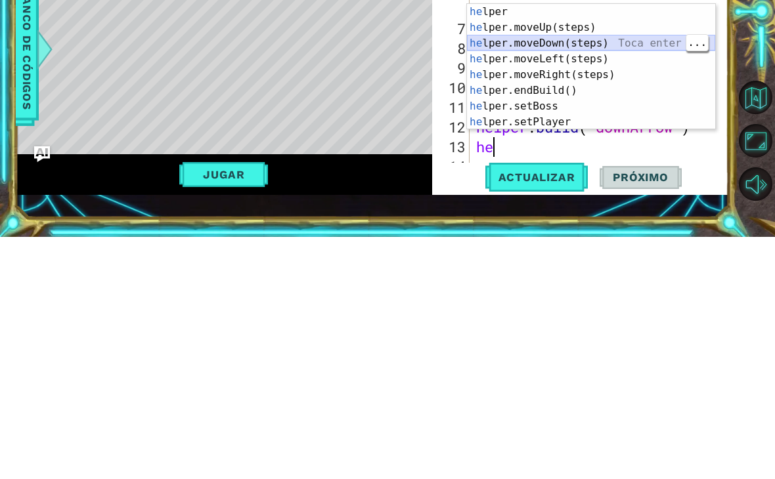
click at [659, 246] on div "he lper Toca enter he lper.moveUp(steps) Toca enter he lper.moveDown(steps) Toc…" at bounding box center [591, 325] width 248 height 158
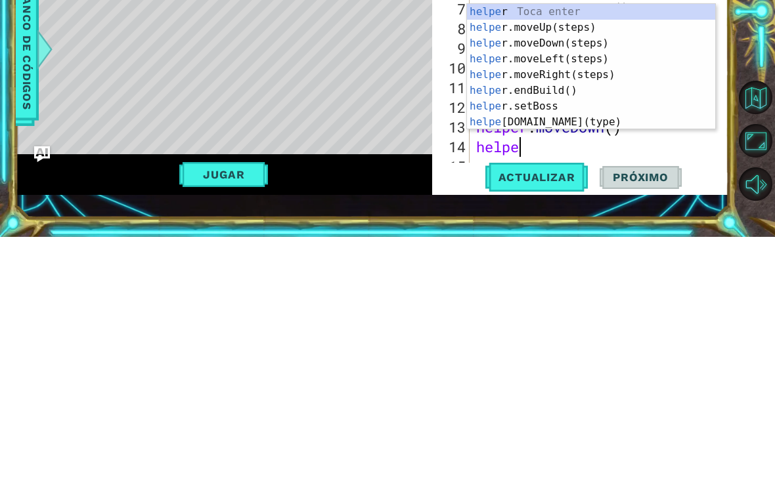
scroll to position [0, 2]
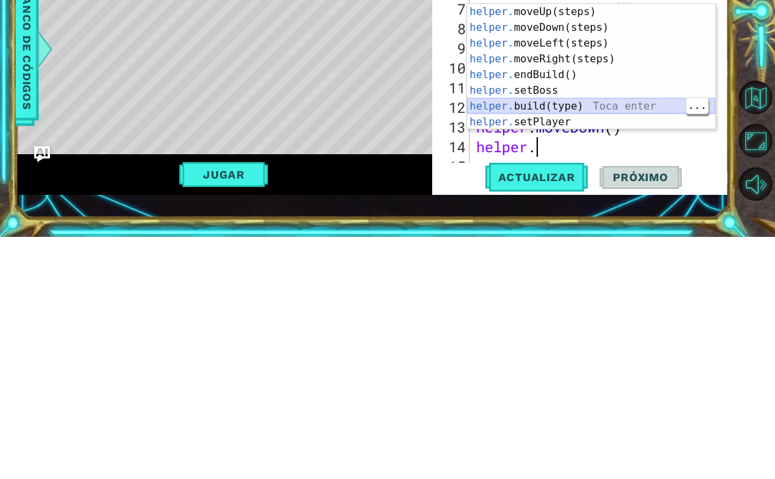
click at [614, 246] on div "helper. moveUp(steps) Toca enter helper. moveDown(steps) Toca enter helper. mov…" at bounding box center [591, 325] width 248 height 158
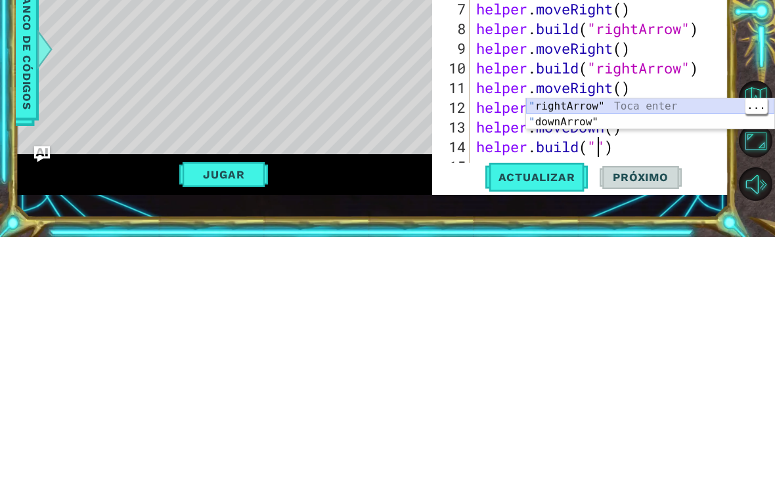
click at [678, 341] on div "" rightArrow" Toca enter " downArrow" Toca enter" at bounding box center [650, 372] width 248 height 63
type textarea "[DOMAIN_NAME]("rightArrow")"
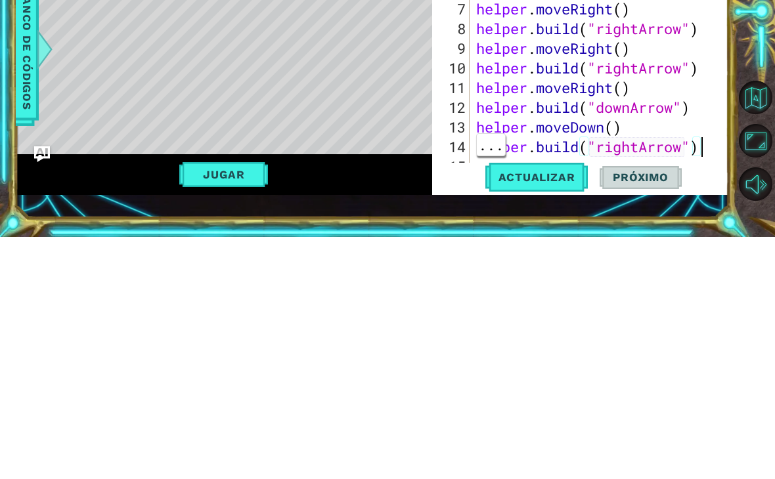
scroll to position [98, 0]
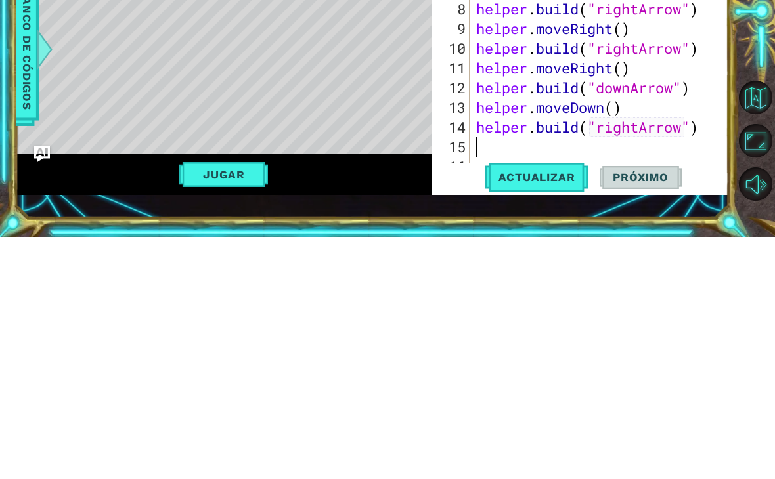
type textarea "he"
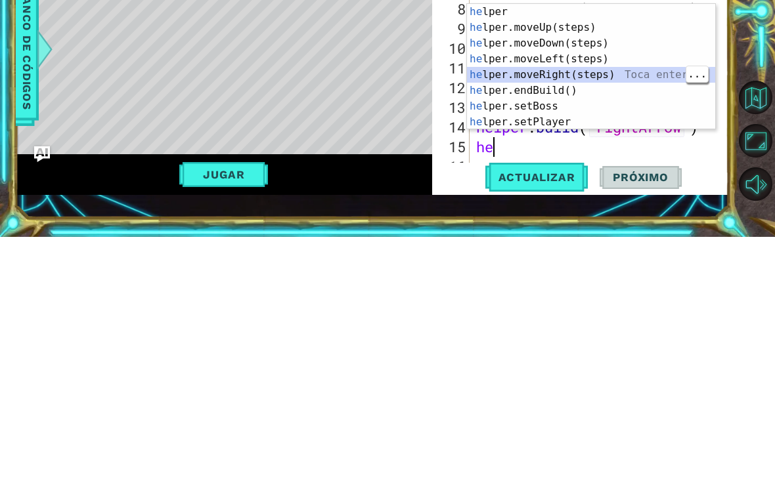
click at [658, 246] on div "he lper Toca enter he lper.moveUp(steps) Toca enter he lper.moveDown(steps) Toc…" at bounding box center [591, 325] width 248 height 158
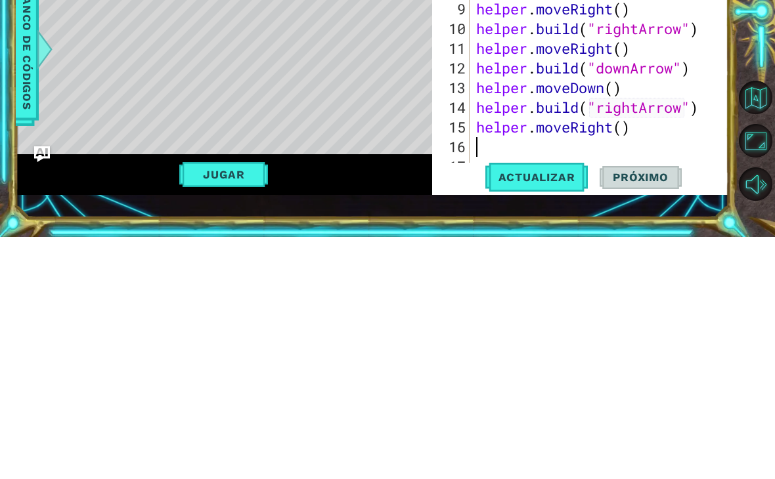
scroll to position [118, 0]
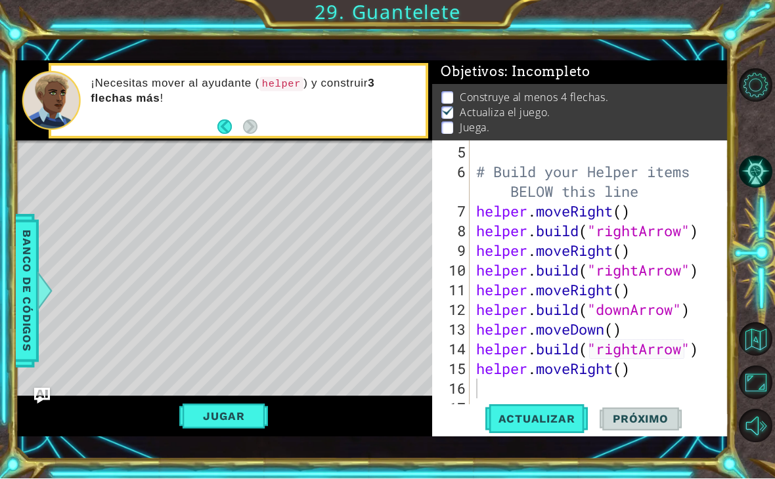
click at [561, 415] on button "Actualizar" at bounding box center [536, 420] width 103 height 30
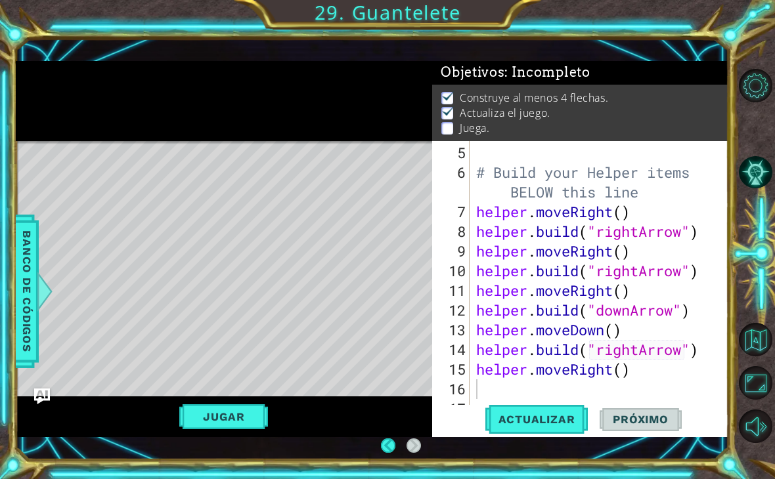
scroll to position [13, 0]
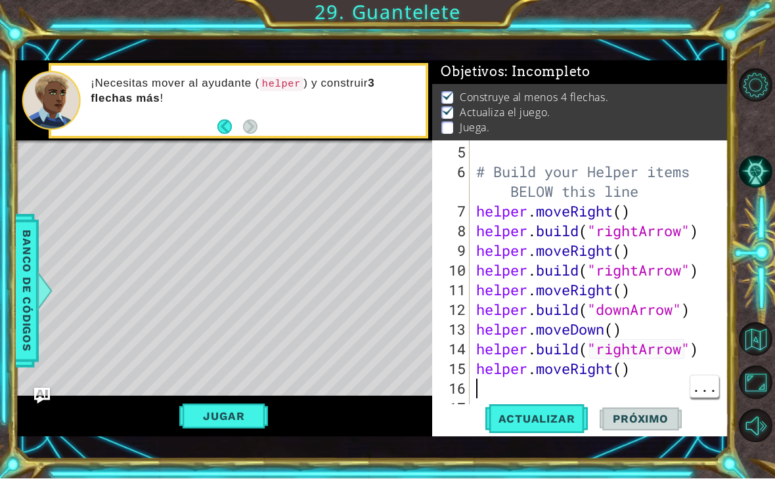
click at [507, 391] on div "# Build your Helper items BELOW this line helper . moveRight ( ) helper . build…" at bounding box center [602, 300] width 259 height 315
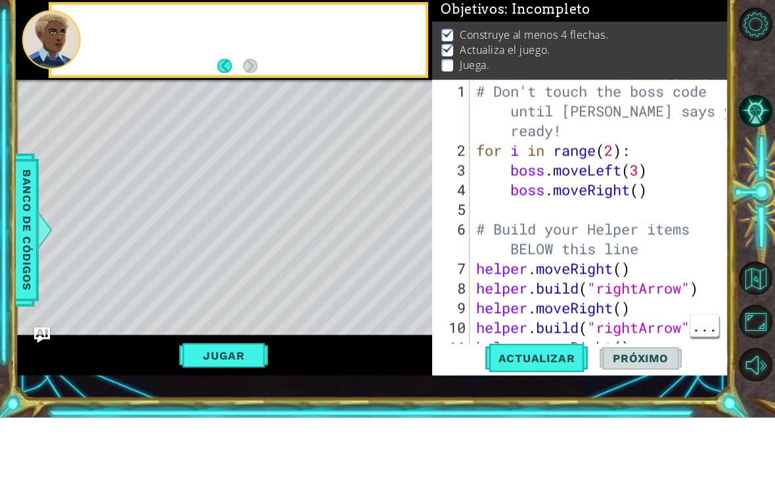
scroll to position [0, 0]
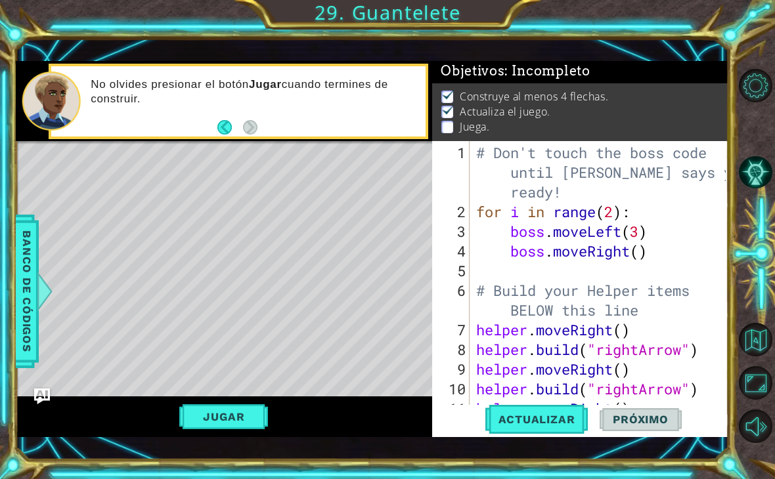
click at [223, 418] on button "Jugar" at bounding box center [223, 416] width 89 height 25
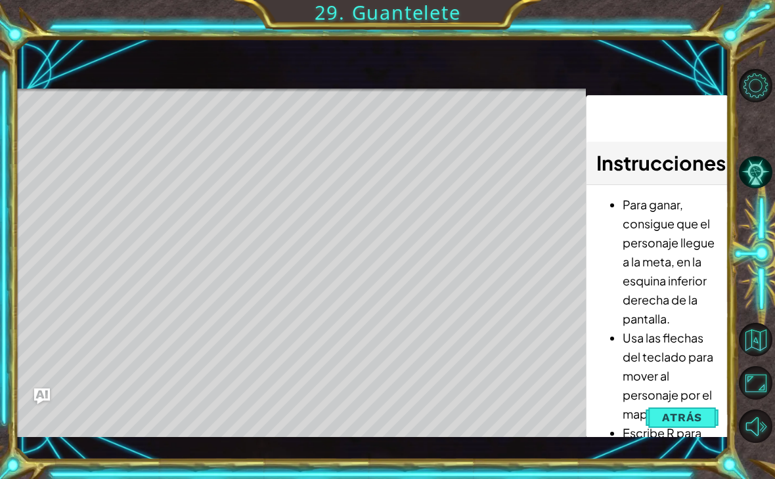
click at [691, 431] on button "Atrás" at bounding box center [681, 417] width 73 height 26
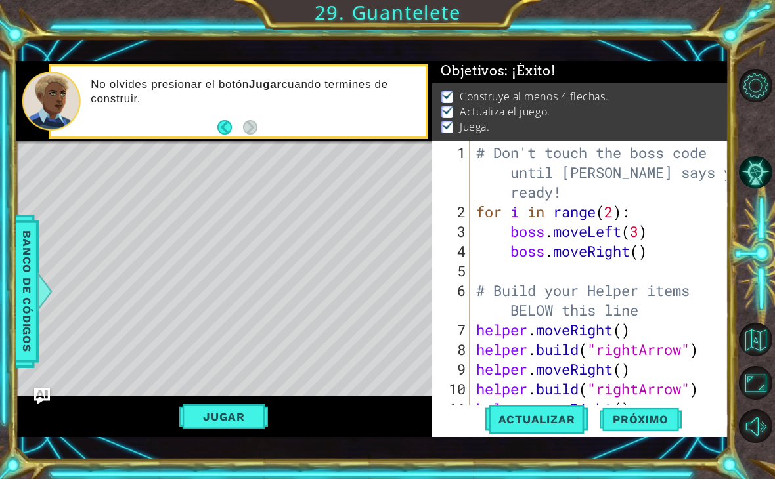
click at [647, 427] on span "Próximo" at bounding box center [639, 421] width 81 height 13
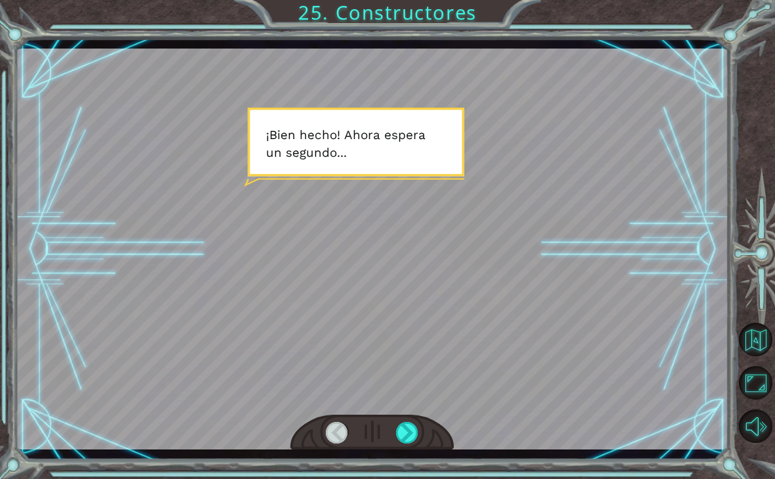
click at [406, 441] on div at bounding box center [407, 433] width 22 height 22
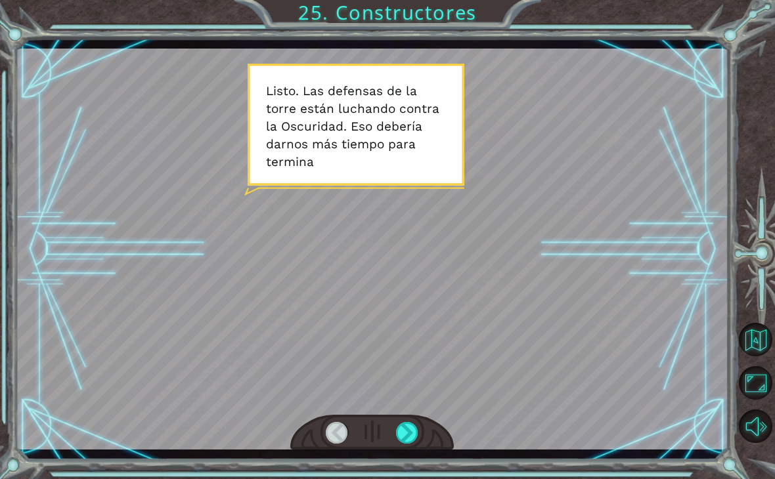
click at [403, 437] on div at bounding box center [407, 433] width 22 height 22
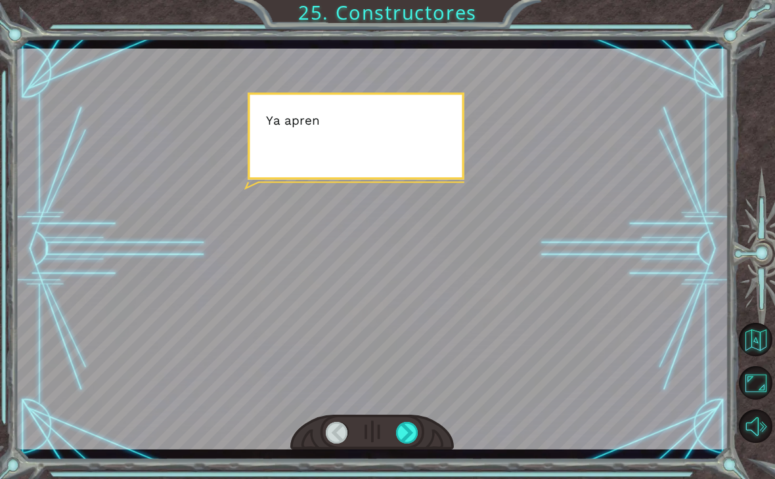
click at [405, 435] on div at bounding box center [407, 433] width 22 height 22
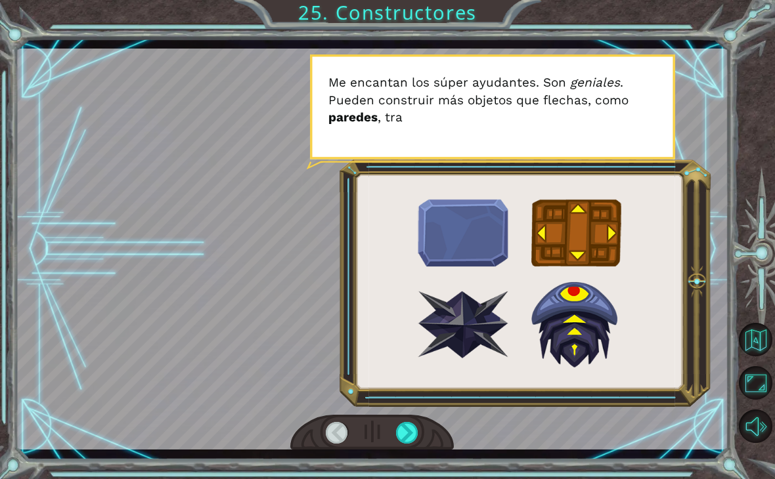
click at [410, 433] on div at bounding box center [407, 433] width 22 height 22
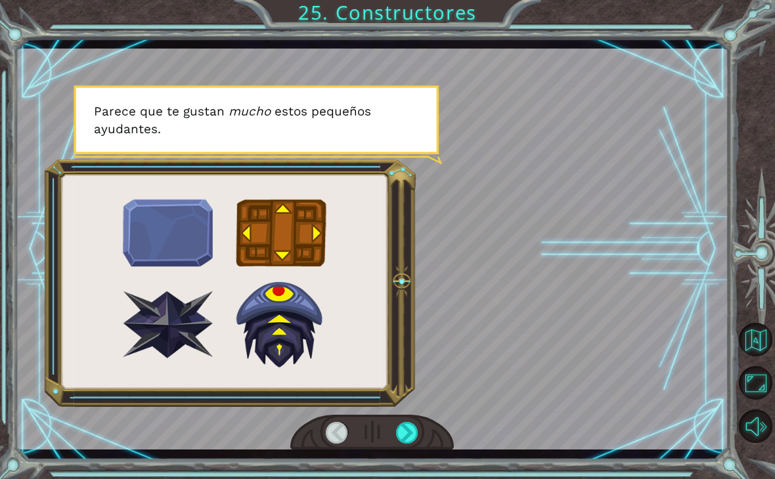
click at [410, 436] on div at bounding box center [407, 433] width 22 height 22
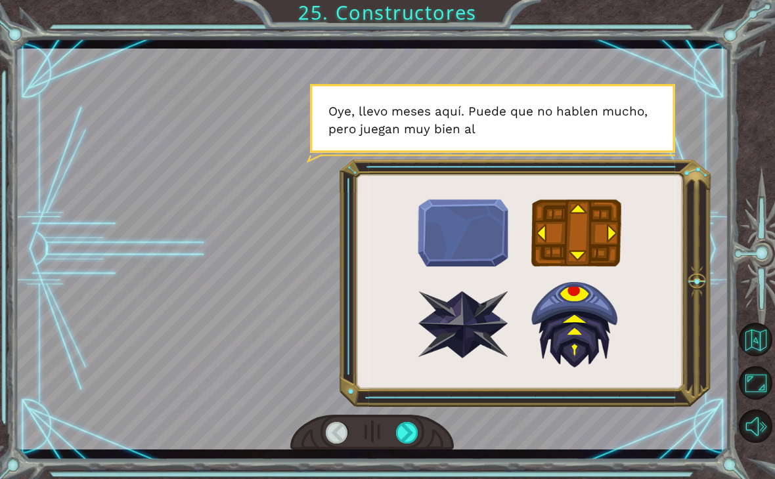
click at [413, 430] on div at bounding box center [407, 433] width 22 height 22
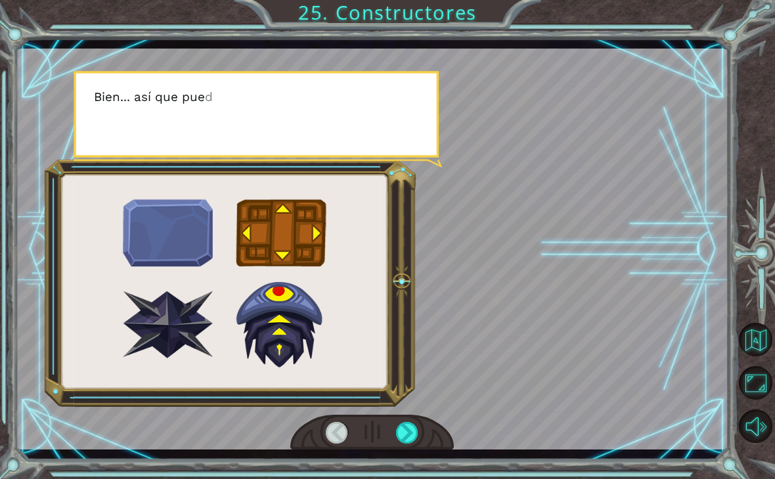
click at [410, 434] on div at bounding box center [407, 433] width 22 height 22
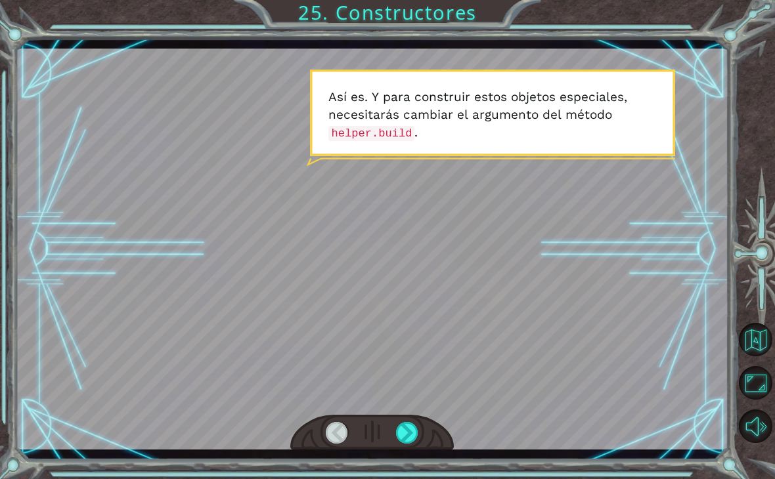
click at [410, 436] on div at bounding box center [407, 433] width 22 height 22
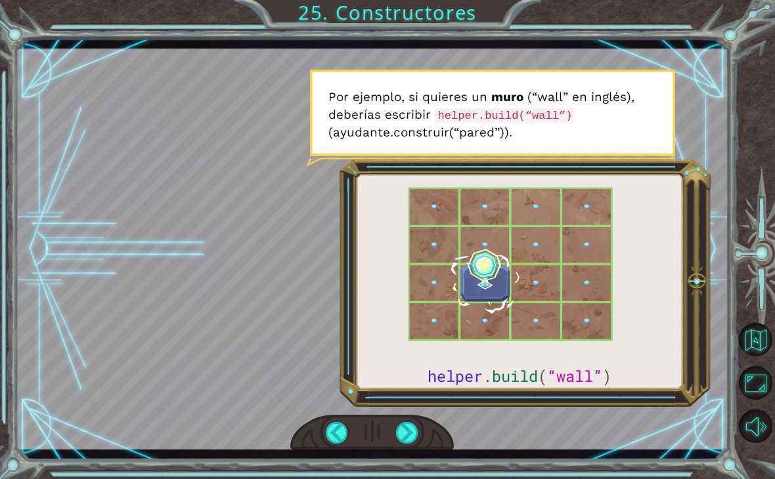
click at [406, 433] on div at bounding box center [407, 433] width 22 height 22
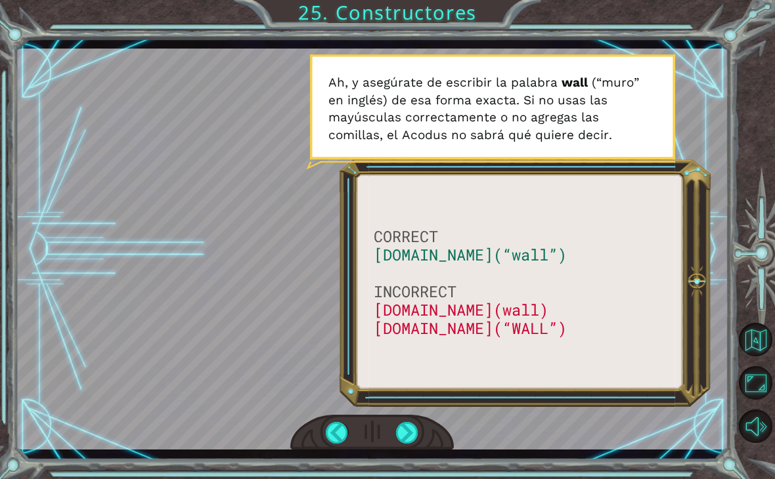
click at [409, 439] on div at bounding box center [407, 433] width 22 height 22
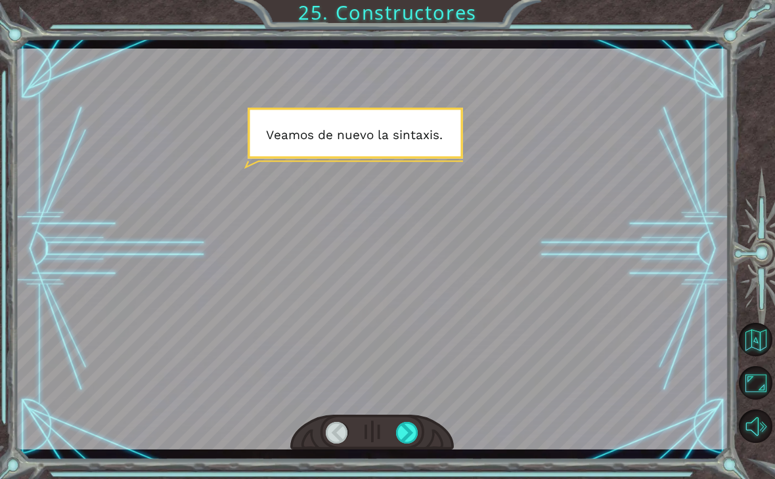
click at [418, 432] on div at bounding box center [407, 433] width 22 height 22
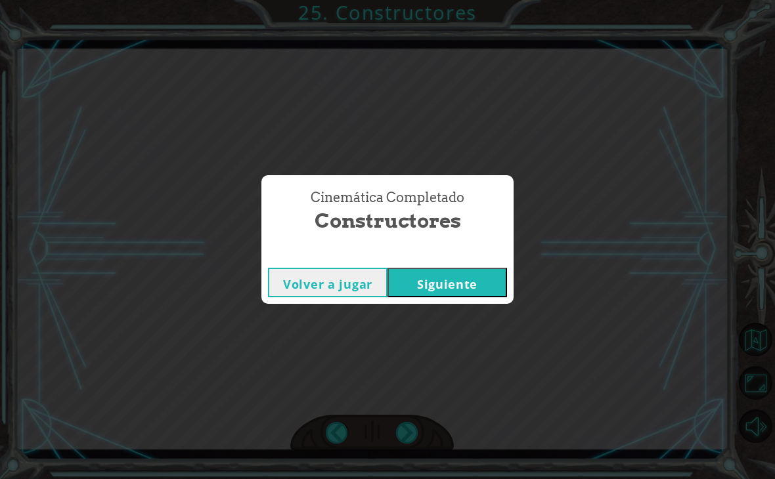
click at [482, 295] on button "Siguiente" at bounding box center [446, 283] width 119 height 30
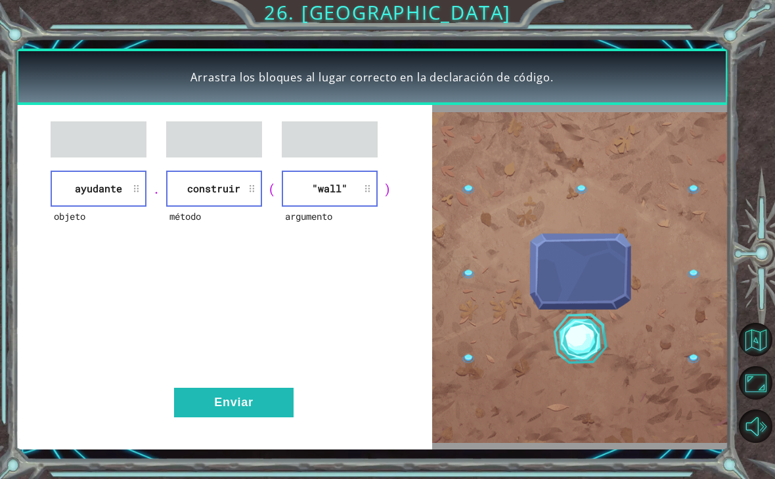
click at [272, 414] on button "Enviar" at bounding box center [233, 403] width 119 height 30
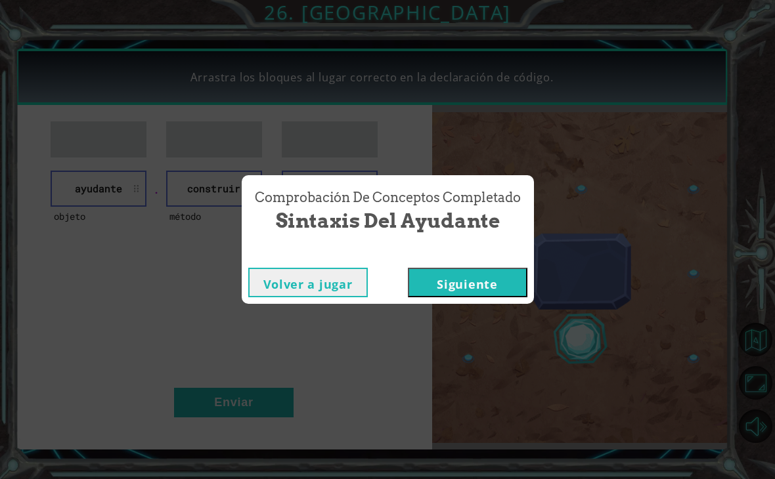
click at [466, 297] on button "Siguiente" at bounding box center [467, 283] width 119 height 30
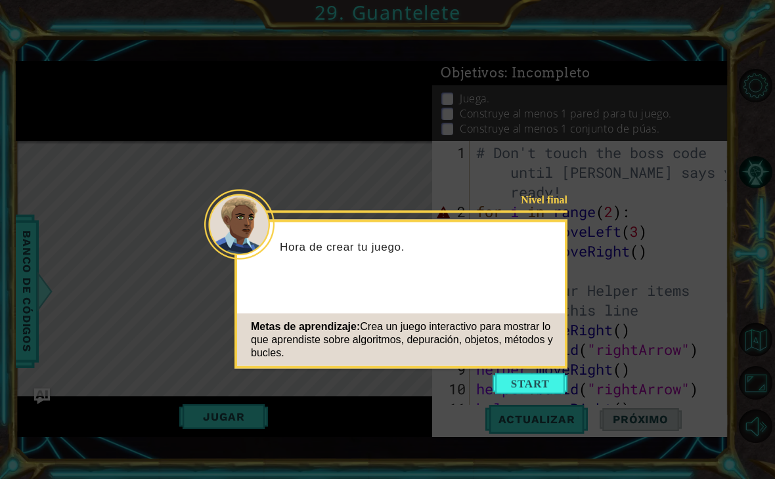
click at [523, 386] on button "Start" at bounding box center [529, 384] width 75 height 21
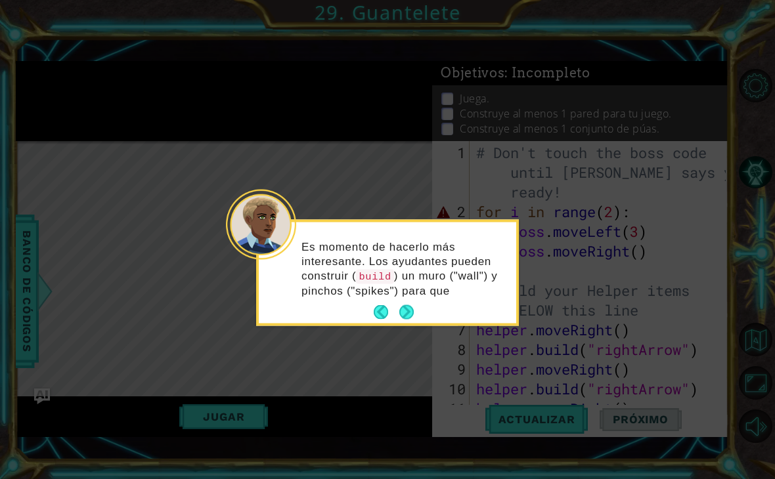
click at [420, 302] on div "Es momento de hacerlo más interesante. Los ayudantes pueden construir ( build )…" at bounding box center [387, 275] width 257 height 96
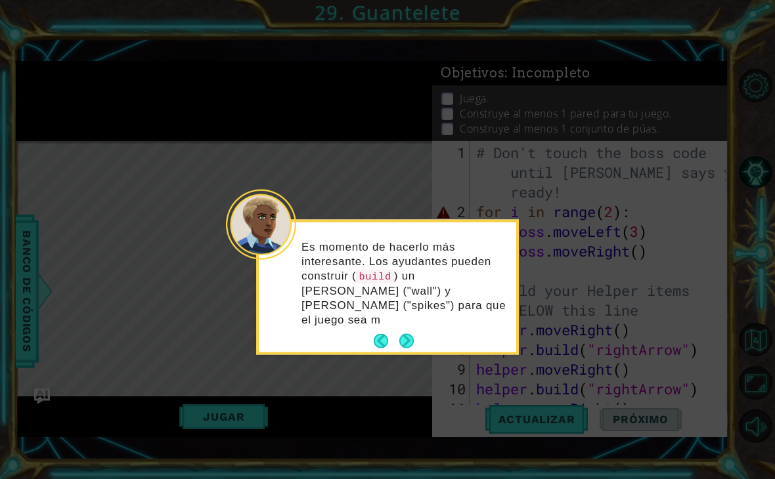
click at [406, 312] on p "Es momento de hacerlo más interesante. Los ayudantes pueden construir ( build )…" at bounding box center [403, 284] width 205 height 88
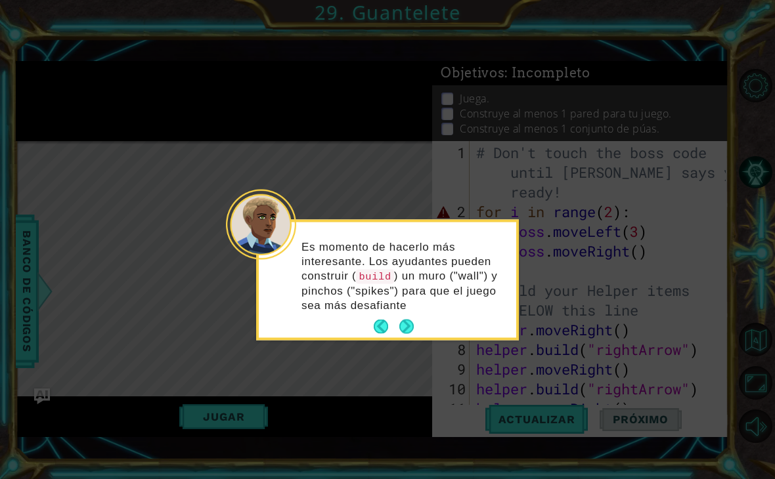
click at [407, 325] on button "Next" at bounding box center [406, 327] width 14 height 14
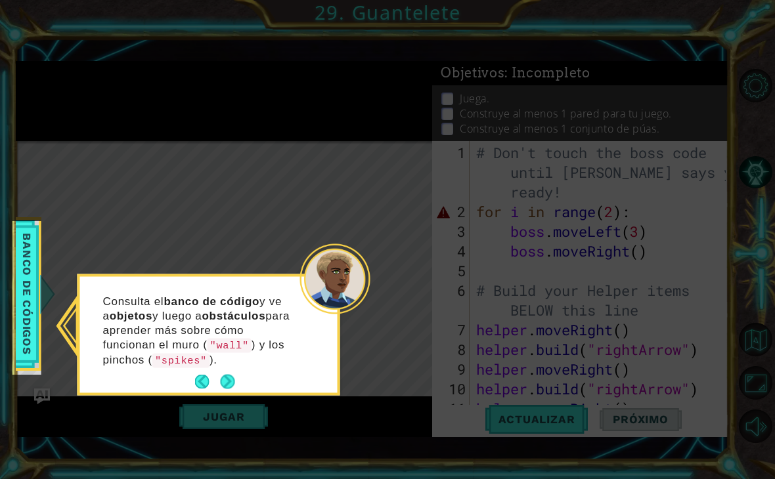
click at [234, 376] on button "Next" at bounding box center [227, 381] width 15 height 15
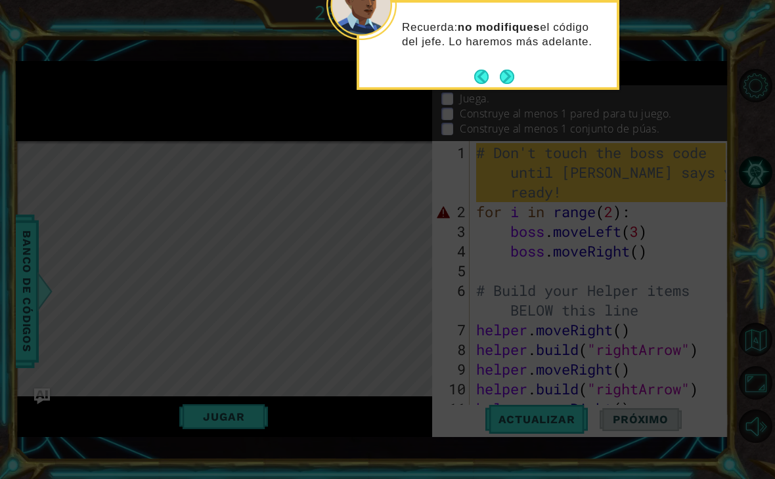
click at [503, 74] on button "Next" at bounding box center [507, 77] width 14 height 14
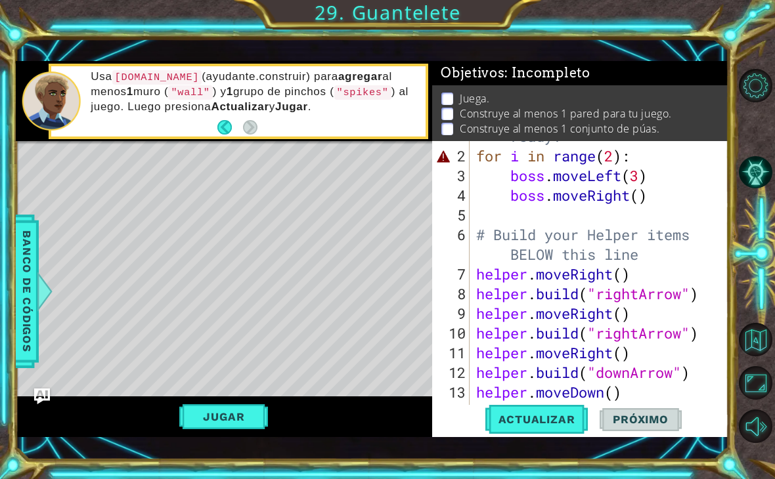
scroll to position [118, 0]
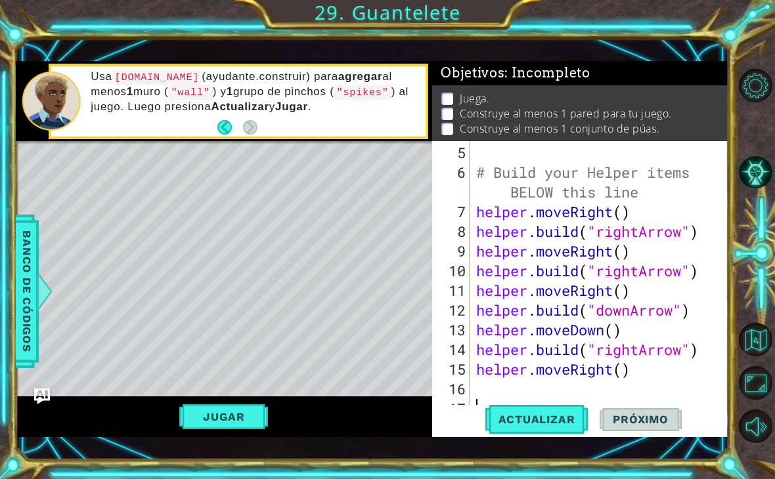
click at [234, 429] on button "Jugar" at bounding box center [223, 416] width 89 height 25
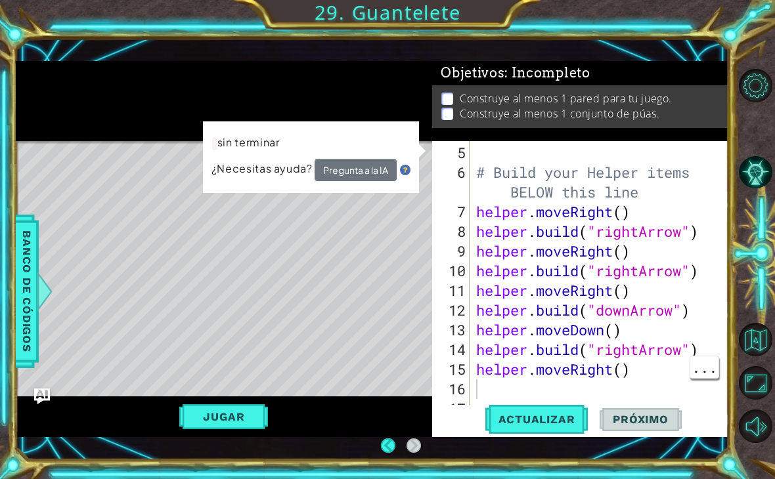
scroll to position [13, 0]
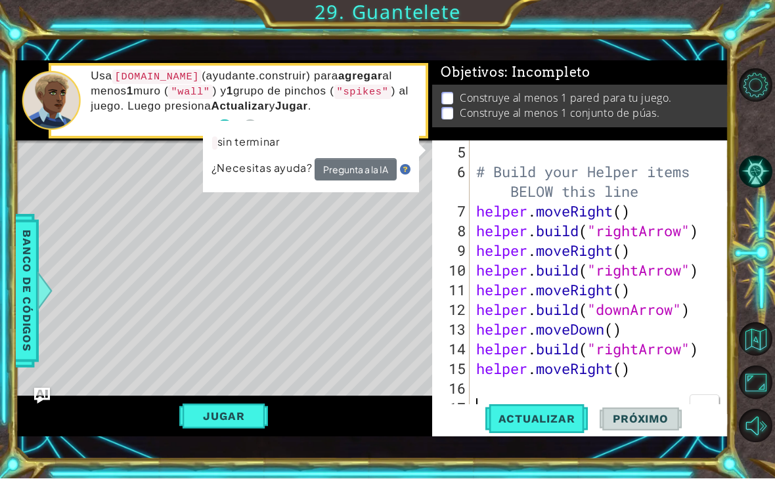
click at [488, 404] on div "# Build your Helper items BELOW this line helper . moveRight ( ) helper . build…" at bounding box center [602, 300] width 259 height 315
click at [505, 379] on div "# Build your Helper items BELOW this line helper . moveRight ( ) helper . build…" at bounding box center [602, 300] width 259 height 315
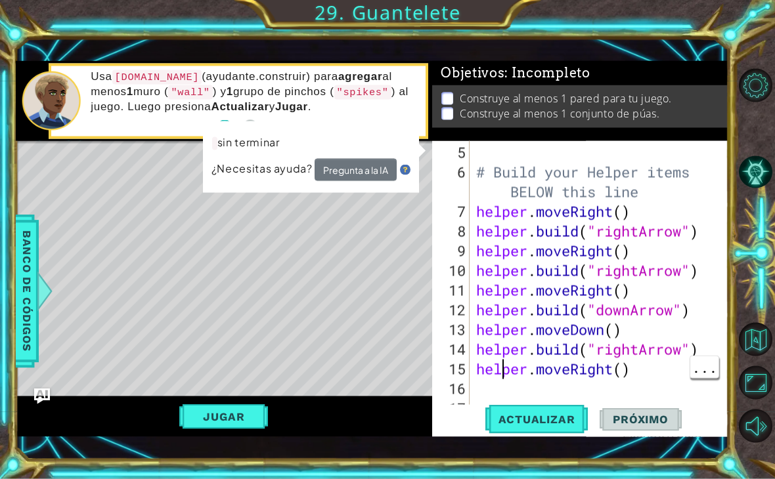
type textarea "helmper.moveRight()"
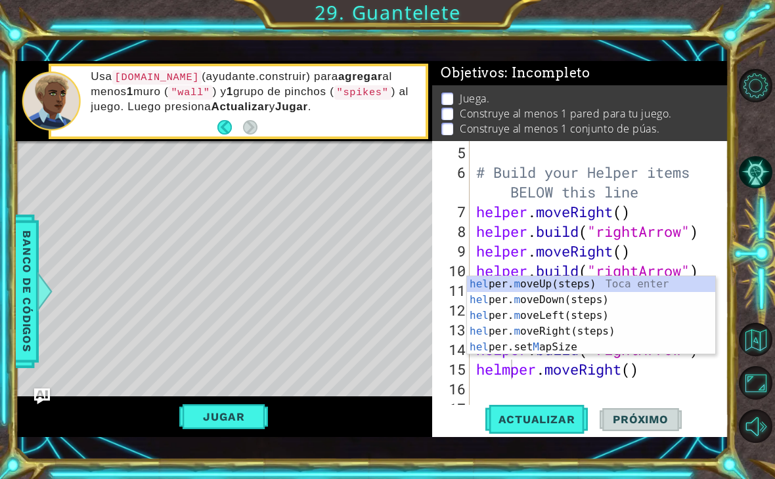
scroll to position [0, 0]
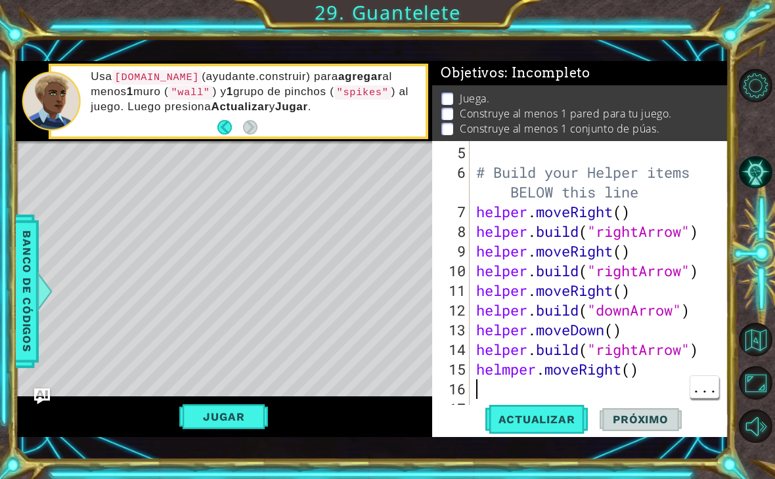
click at [484, 393] on div "# Build your Helper items BELOW this line helper . moveRight ( ) helper . build…" at bounding box center [602, 300] width 259 height 315
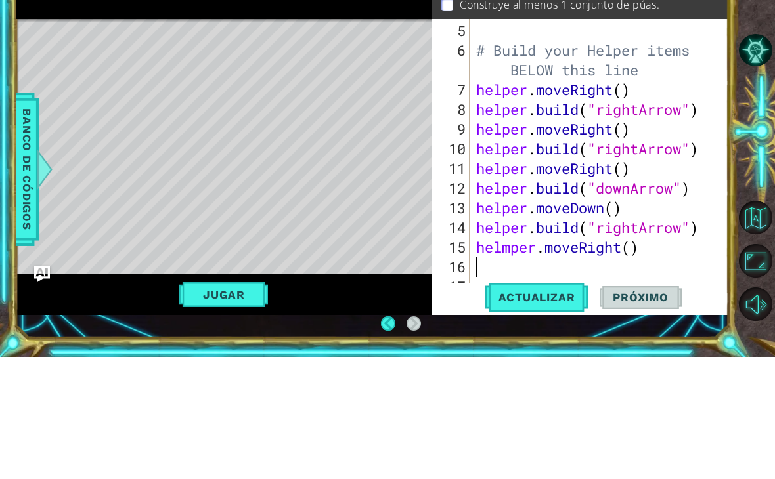
scroll to position [2, 0]
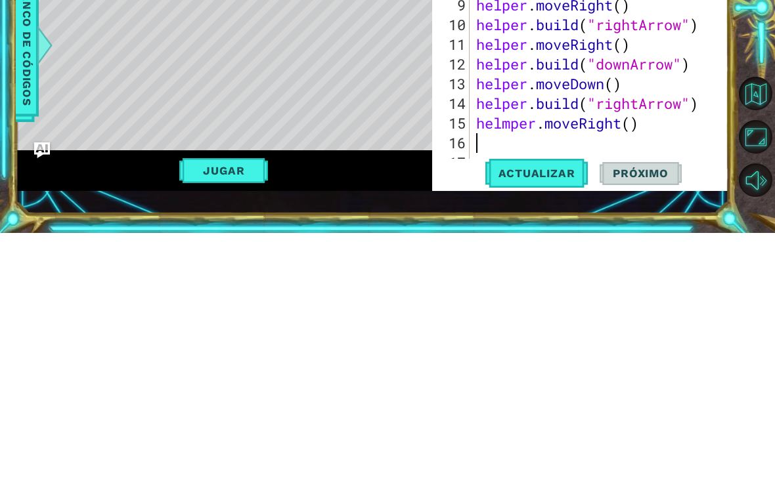
type textarea "h"
click at [508, 143] on div "# Build your Helper items BELOW this line helper . moveRight ( ) helper . build…" at bounding box center [602, 300] width 259 height 315
type textarea "helper.moveRight()"
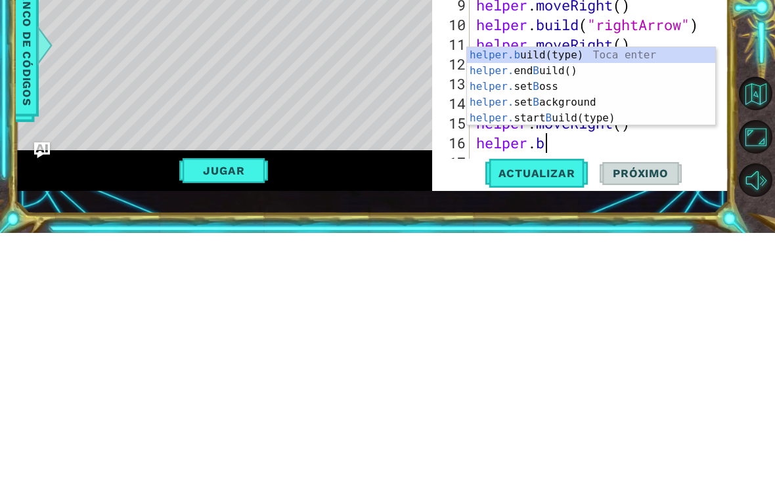
scroll to position [0, 3]
click at [648, 293] on div "helper.b uild(type) Toca enter helper. end B uild() Toca enter helper. set B os…" at bounding box center [591, 348] width 248 height 110
type textarea "[DOMAIN_NAME]("wall")"
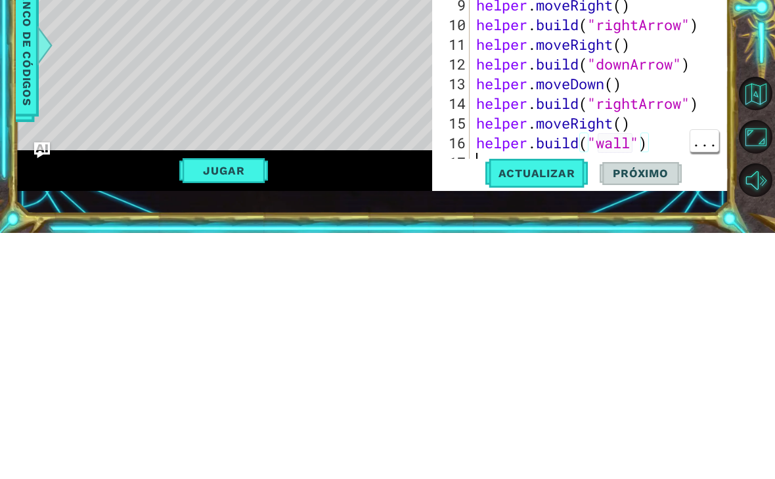
scroll to position [138, 0]
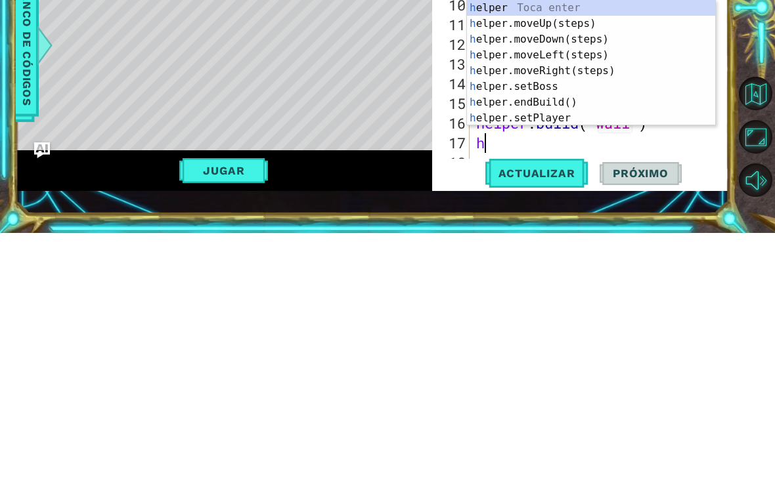
type textarea "he"
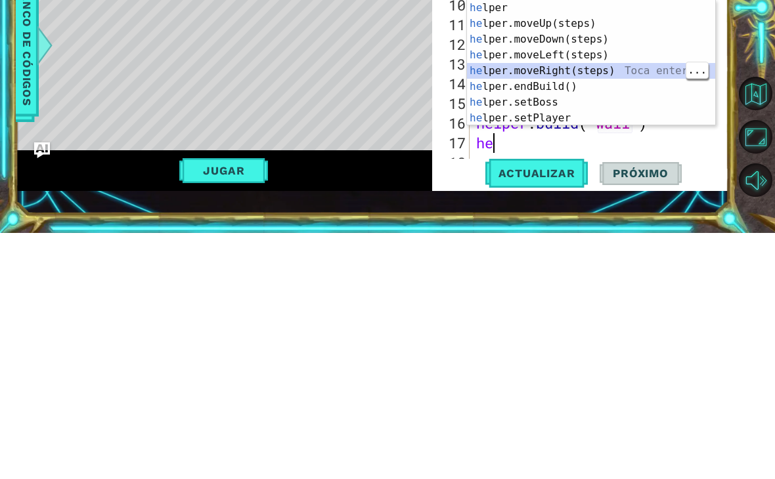
click at [653, 246] on div "he lper Toca enter he lper.moveUp(steps) Toca enter he lper.moveDown(steps) Toc…" at bounding box center [591, 325] width 248 height 158
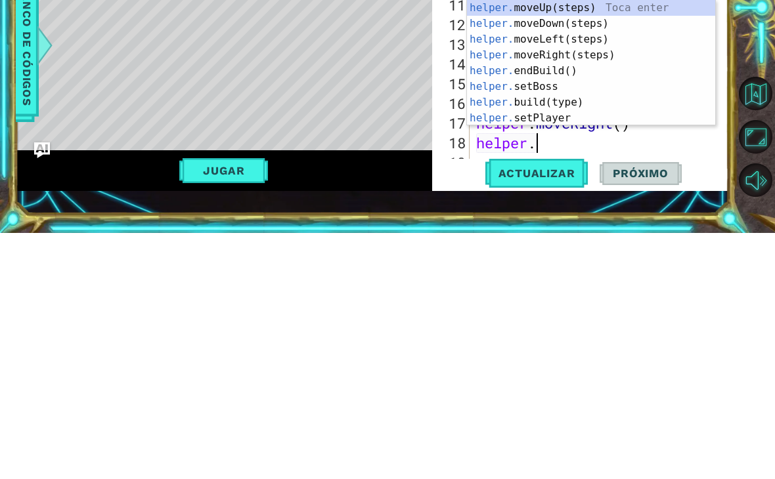
scroll to position [0, 3]
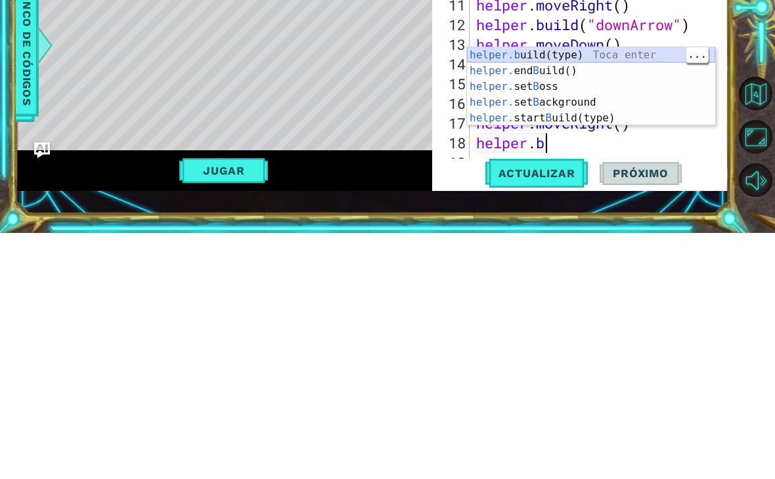
click at [633, 293] on div "helper.b uild(type) Toca enter helper. end B uild() Toca enter helper. set B os…" at bounding box center [591, 348] width 248 height 110
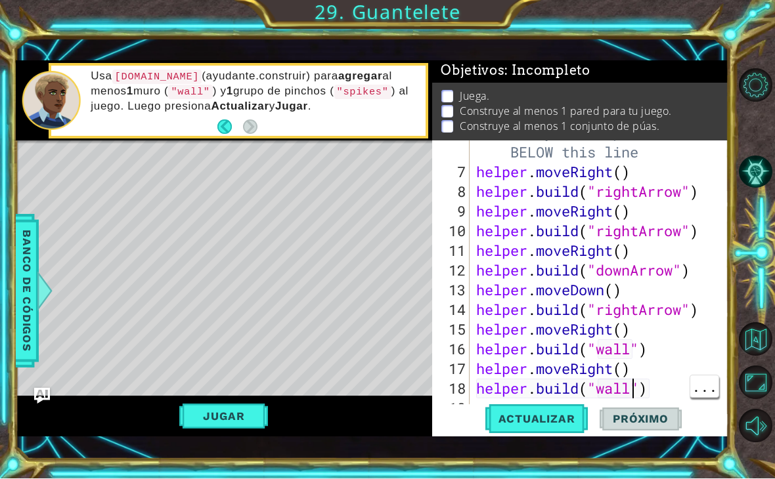
click at [631, 392] on div "# Build your Helper items BELOW this line helper . moveRight ( ) helper . build…" at bounding box center [602, 290] width 259 height 335
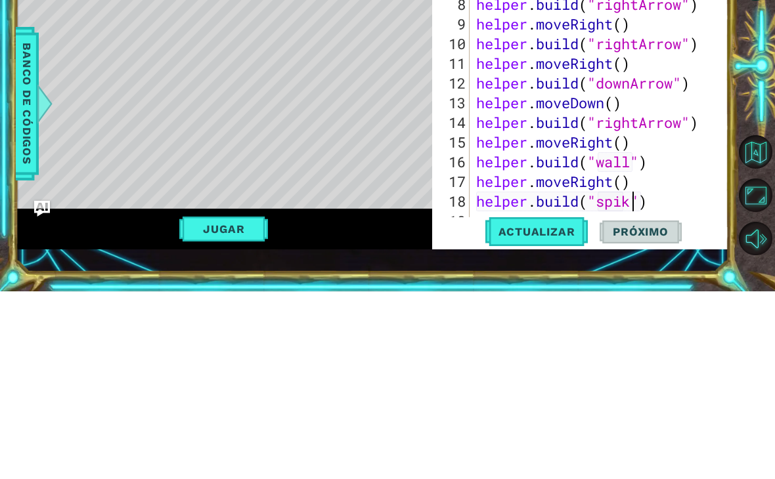
scroll to position [0, 8]
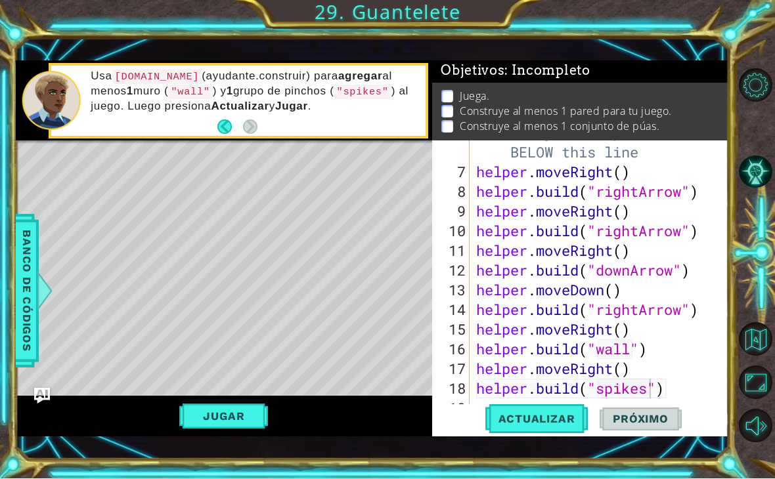
click at [550, 426] on span "Actualizar" at bounding box center [536, 419] width 103 height 13
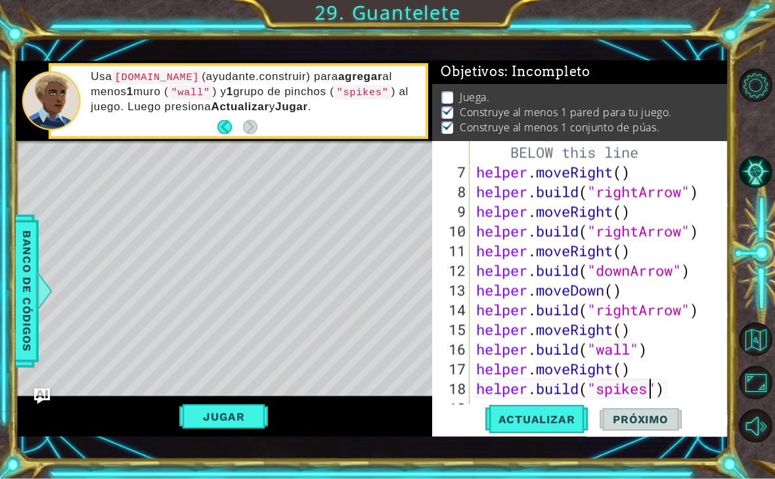
scroll to position [1, 0]
click at [200, 423] on button "Jugar" at bounding box center [223, 416] width 89 height 25
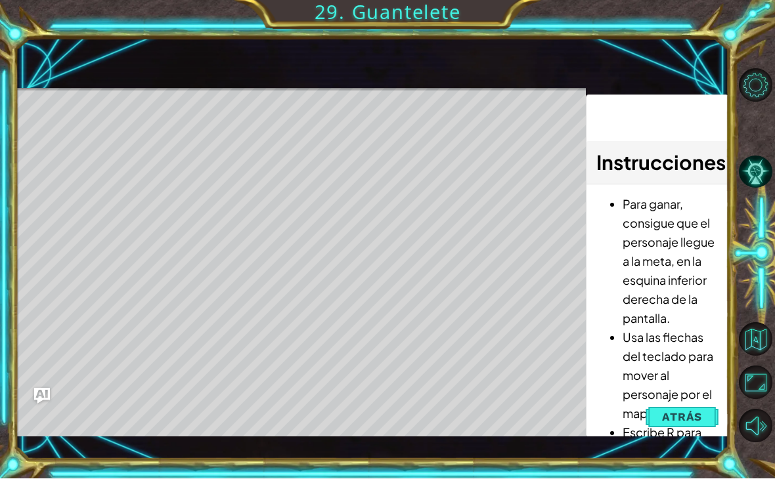
click at [697, 402] on li "Usa las flechas del teclado para mover al personaje por el mapa." at bounding box center [669, 375] width 95 height 95
click at [682, 413] on button "Atrás" at bounding box center [681, 417] width 73 height 26
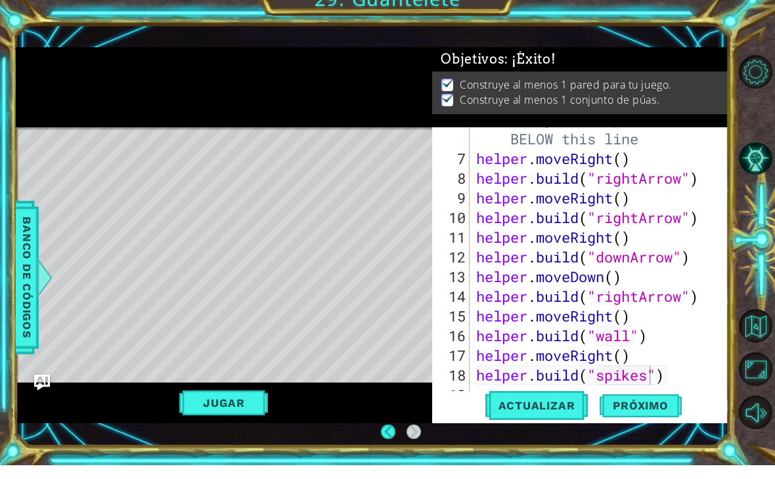
scroll to position [13, 0]
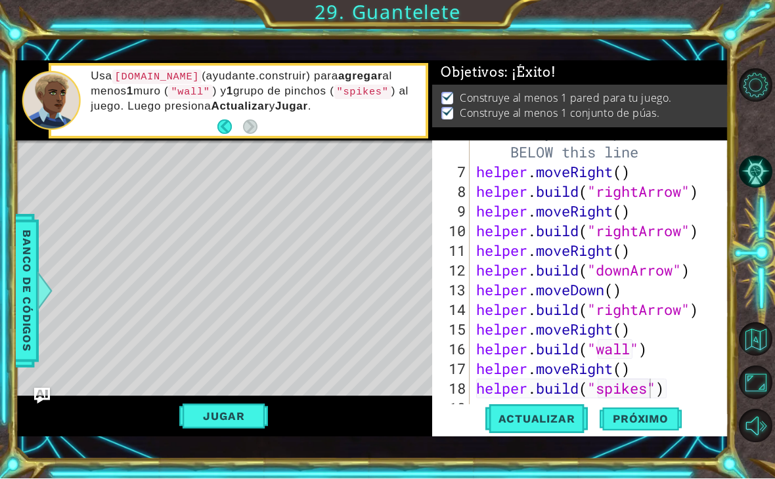
click at [639, 431] on button "Próximo" at bounding box center [639, 423] width 81 height 30
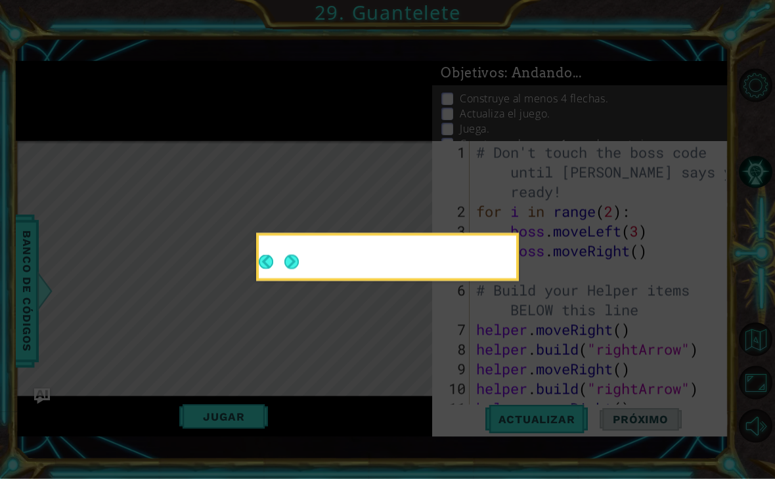
scroll to position [0, 0]
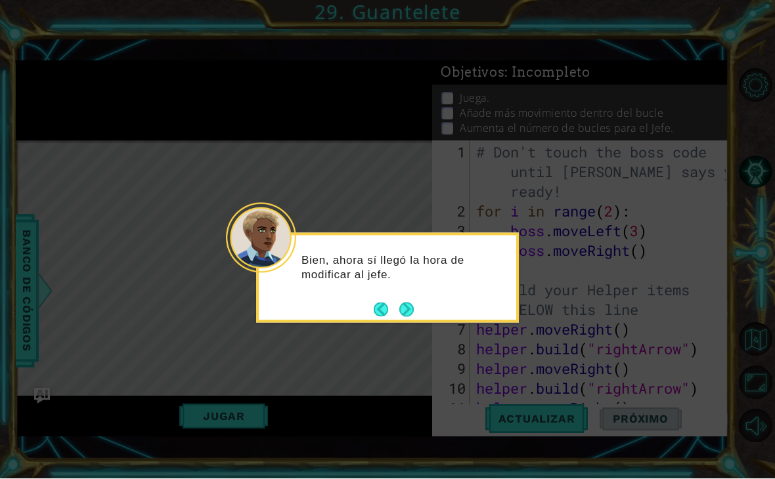
click at [405, 303] on button "Next" at bounding box center [406, 310] width 14 height 14
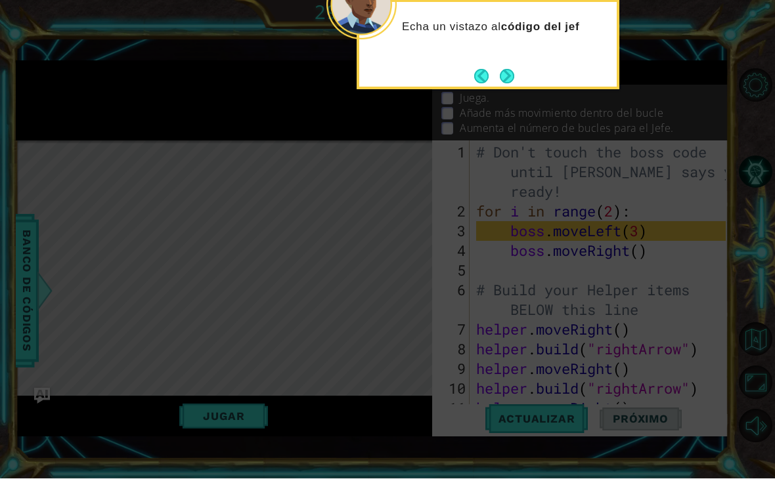
click at [509, 70] on button "Next" at bounding box center [507, 77] width 14 height 14
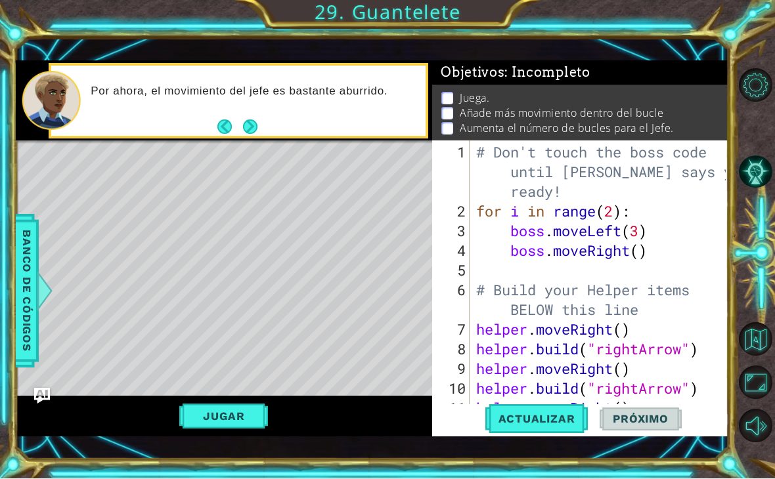
click at [252, 128] on button "Next" at bounding box center [250, 127] width 16 height 16
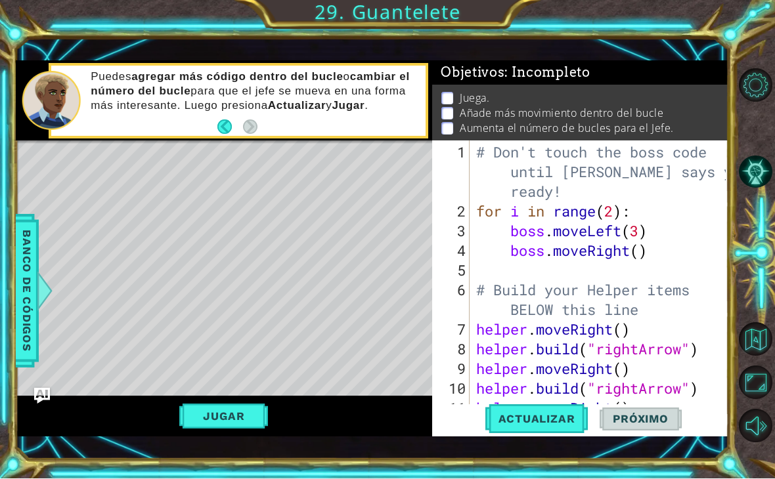
scroll to position [0, 7]
click at [638, 254] on div "# Don't touch the boss code until [PERSON_NAME] says you're ready! for i in ran…" at bounding box center [602, 320] width 259 height 355
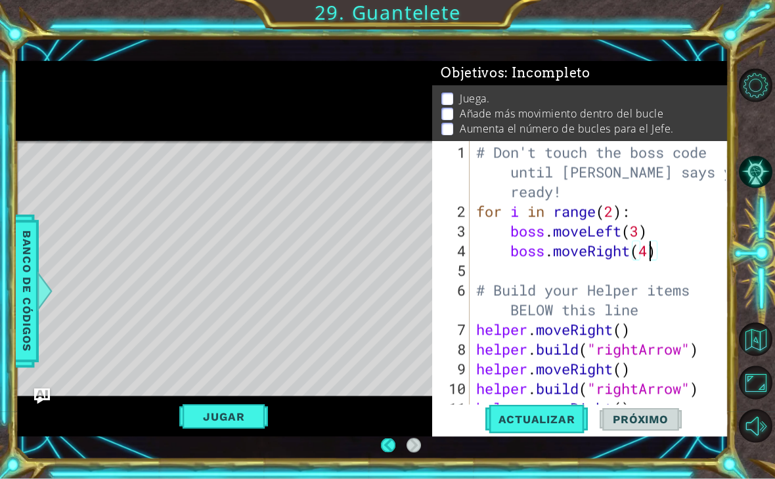
scroll to position [0, 8]
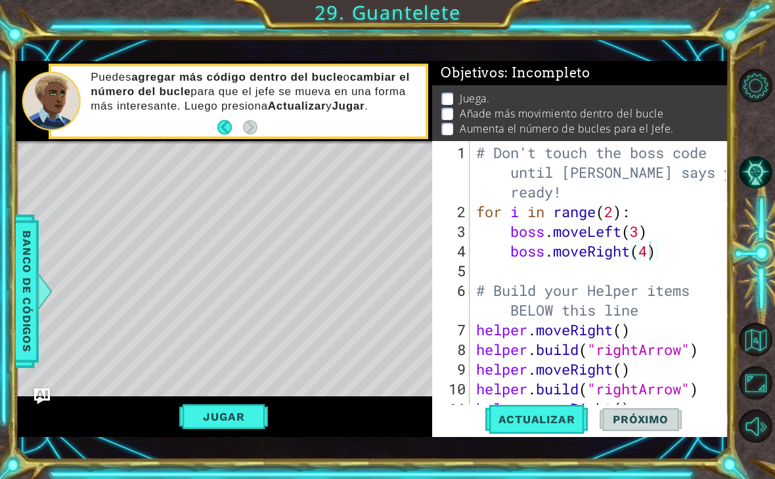
click at [534, 416] on span "Actualizar" at bounding box center [536, 419] width 103 height 13
click at [614, 213] on div "# Don't touch the boss code until [PERSON_NAME] says you're ready! for i in ran…" at bounding box center [602, 320] width 259 height 355
type textarea "for i in range(5):"
click at [555, 431] on button "Actualizar" at bounding box center [536, 420] width 103 height 30
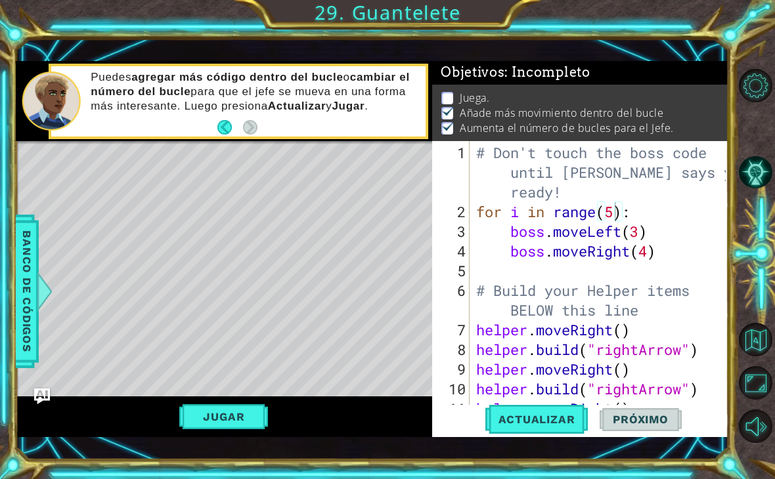
click at [215, 415] on button "Jugar" at bounding box center [223, 416] width 89 height 25
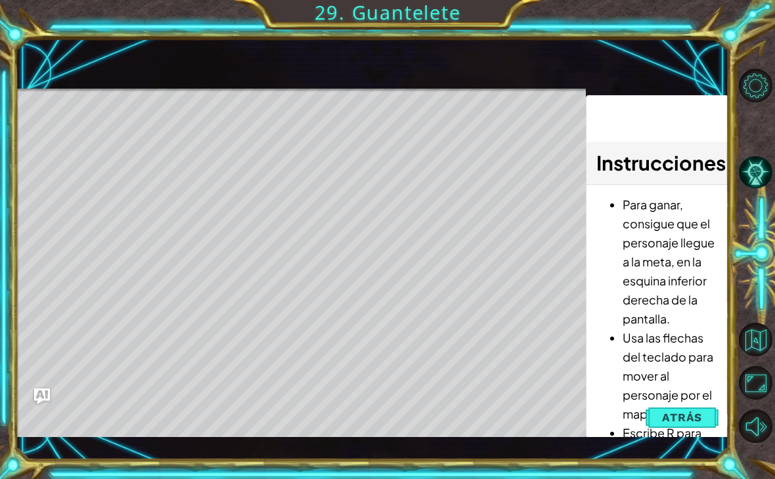
click at [685, 424] on span "Atrás" at bounding box center [682, 417] width 40 height 13
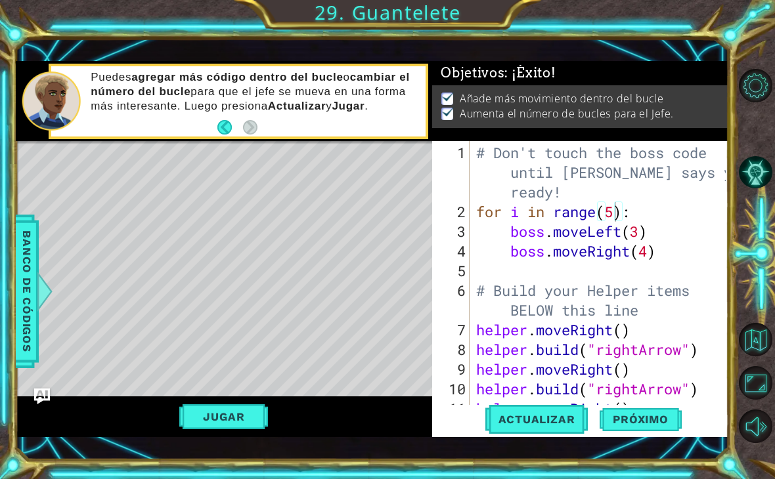
click at [655, 422] on span "Próximo" at bounding box center [639, 422] width 81 height 13
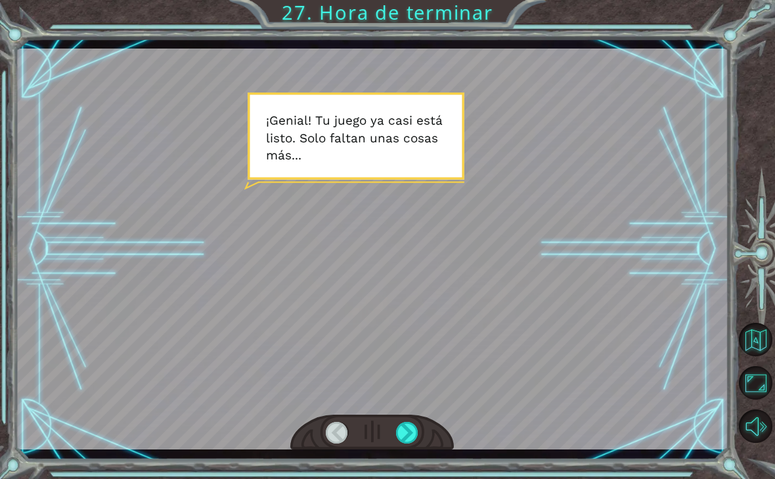
click at [403, 433] on div at bounding box center [407, 433] width 22 height 22
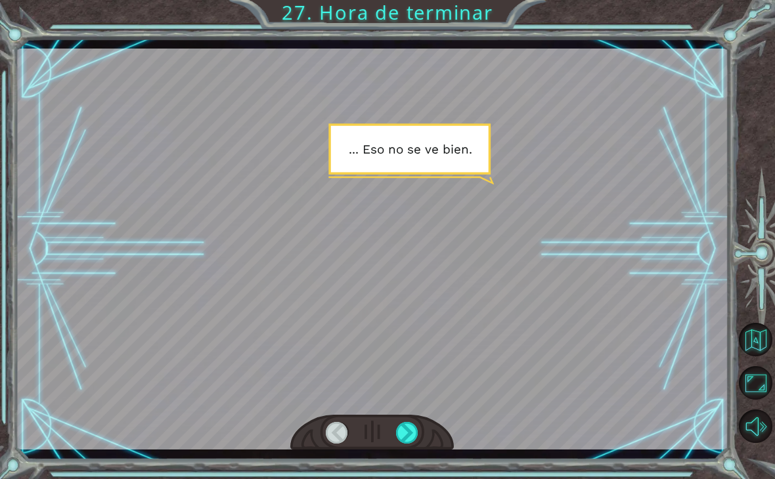
click at [401, 444] on div at bounding box center [407, 433] width 22 height 22
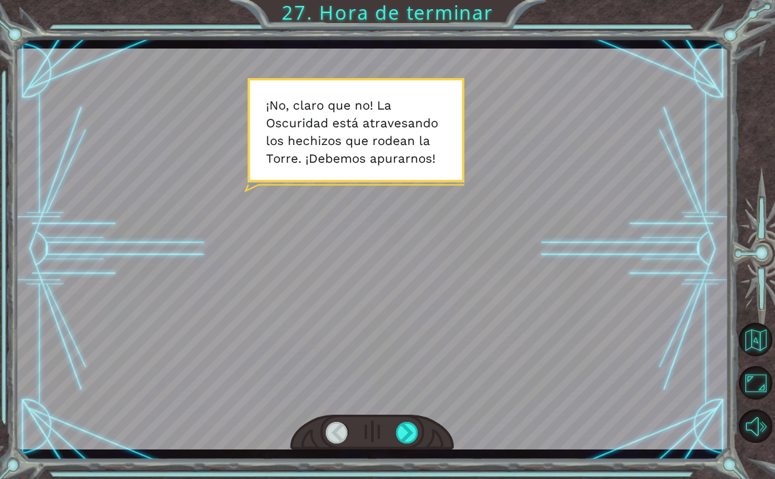
click at [399, 434] on div at bounding box center [407, 433] width 22 height 22
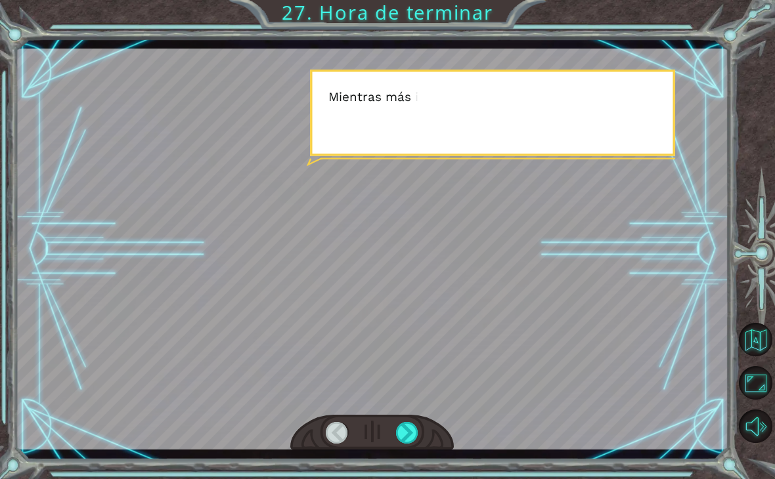
click at [404, 434] on div at bounding box center [407, 433] width 22 height 22
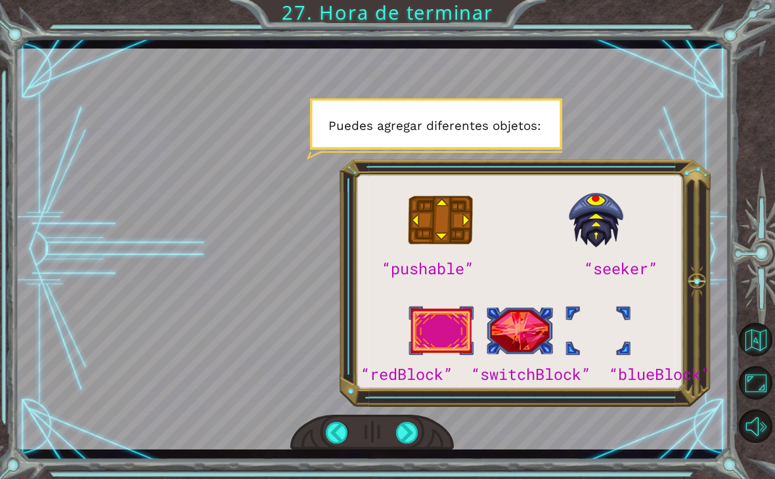
click at [413, 441] on div at bounding box center [407, 433] width 22 height 22
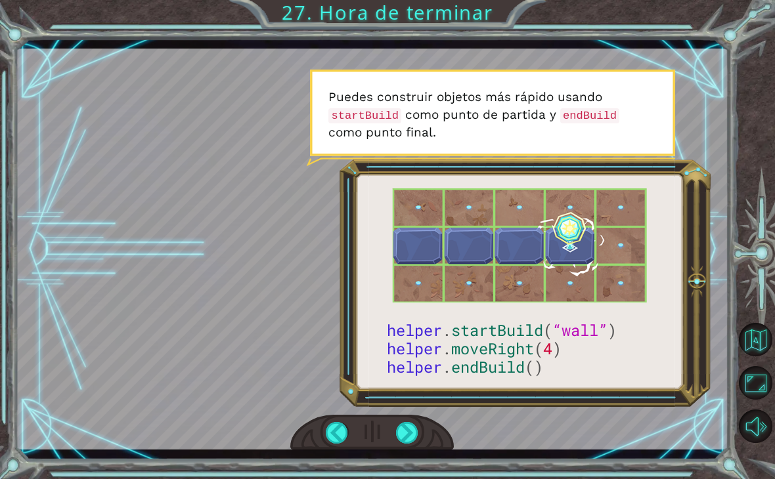
click at [417, 425] on div at bounding box center [407, 433] width 22 height 22
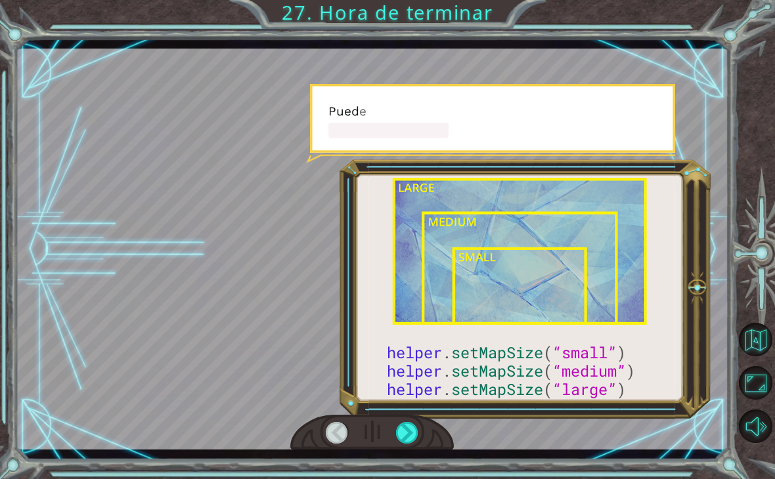
click at [409, 442] on div at bounding box center [407, 433] width 22 height 22
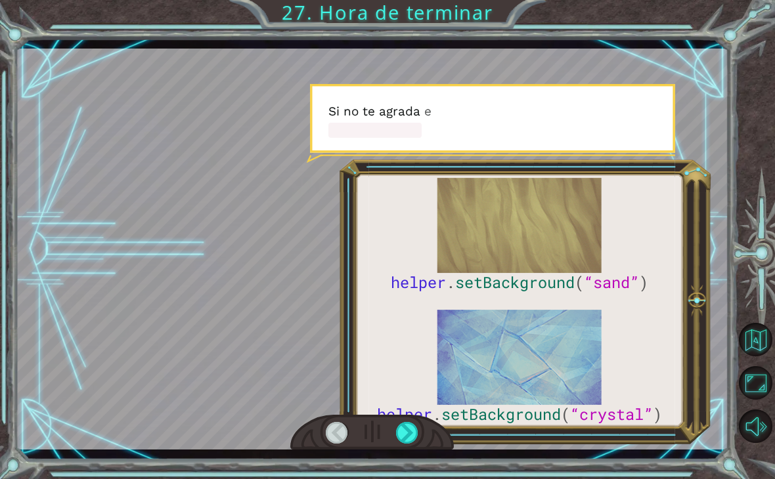
click at [326, 432] on div at bounding box center [337, 433] width 22 height 22
click at [336, 437] on div at bounding box center [337, 433] width 22 height 22
click at [410, 431] on div at bounding box center [407, 433] width 22 height 22
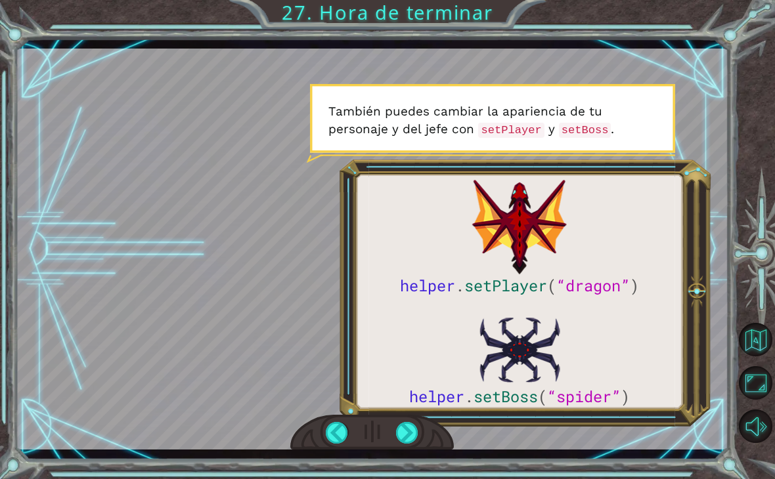
click at [409, 430] on div at bounding box center [407, 433] width 22 height 22
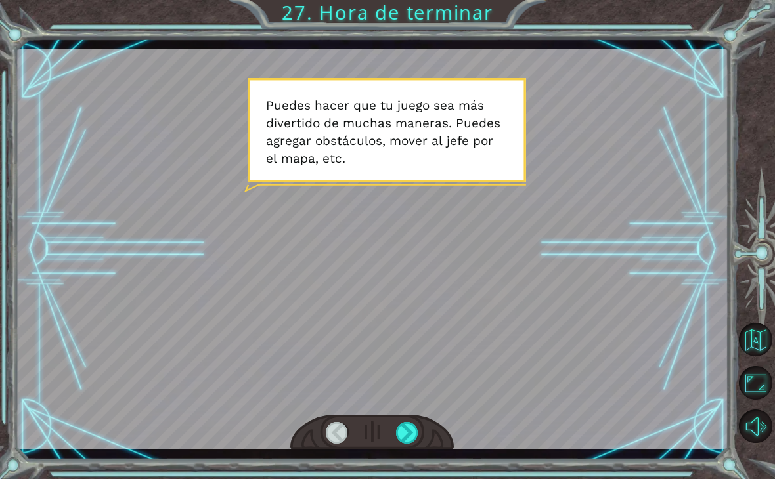
click at [410, 442] on div at bounding box center [407, 433] width 22 height 22
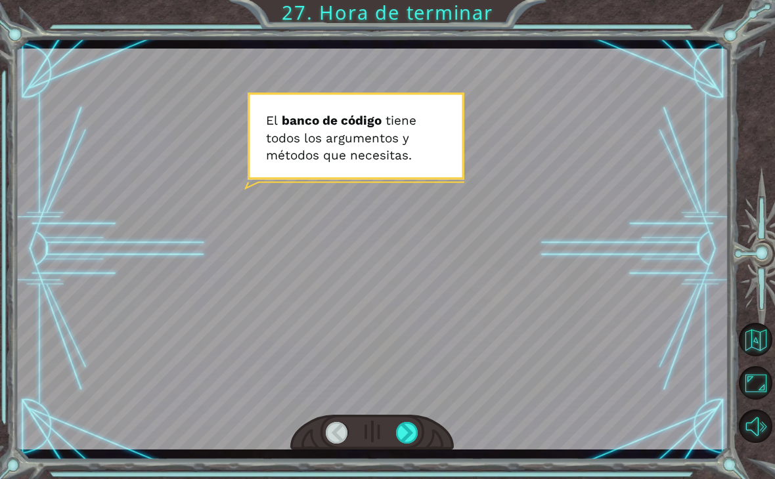
click at [405, 437] on div at bounding box center [407, 433] width 22 height 22
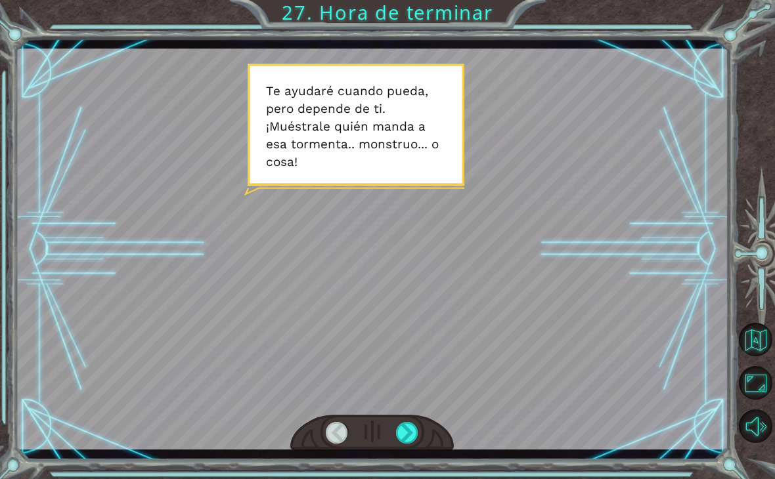
click at [402, 437] on div at bounding box center [407, 433] width 22 height 22
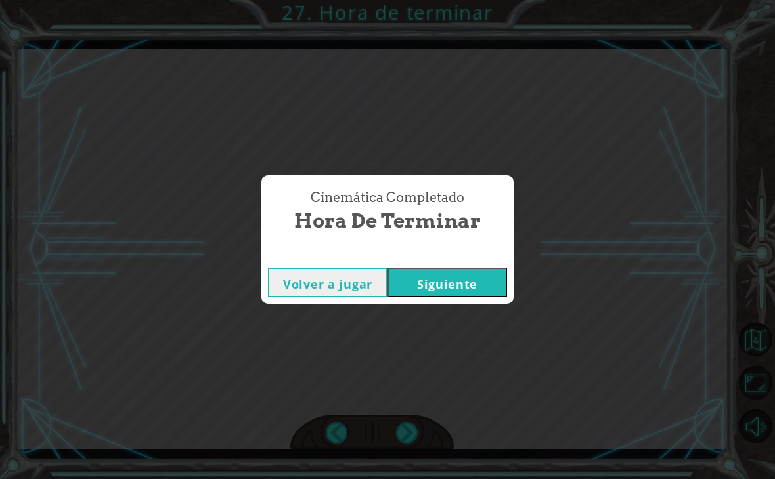
click at [466, 285] on button "Siguiente" at bounding box center [446, 283] width 119 height 30
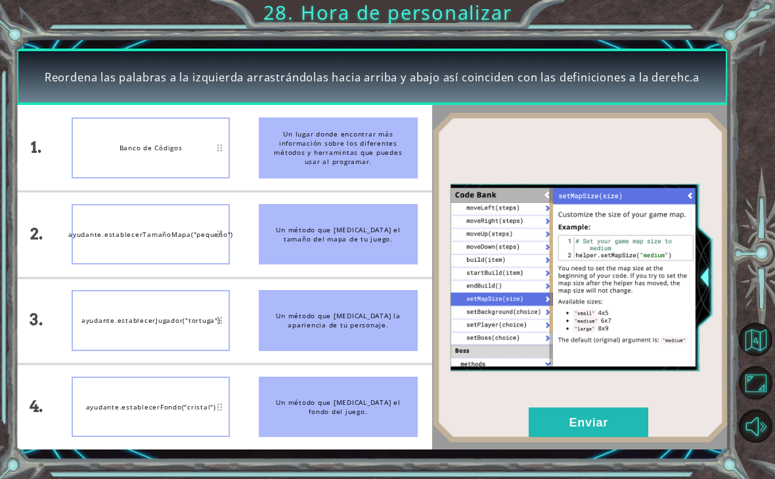
click at [608, 437] on button "Enviar" at bounding box center [587, 423] width 119 height 30
click at [572, 429] on button "Enviar" at bounding box center [587, 423] width 119 height 30
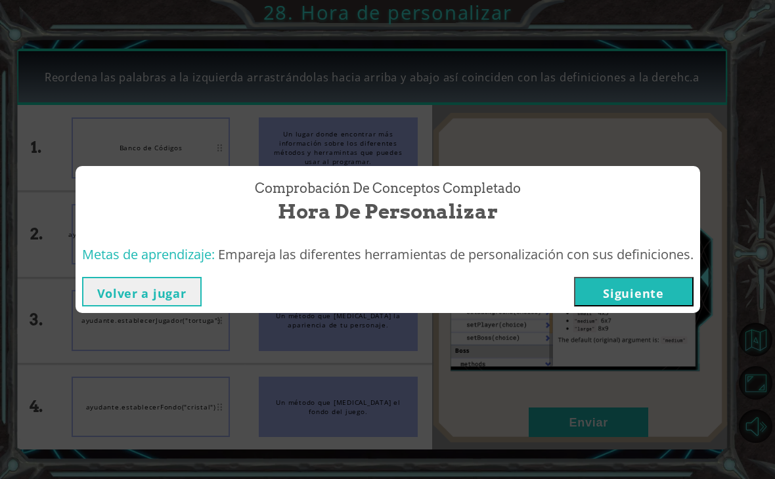
click at [624, 304] on button "Siguiente" at bounding box center [633, 292] width 119 height 30
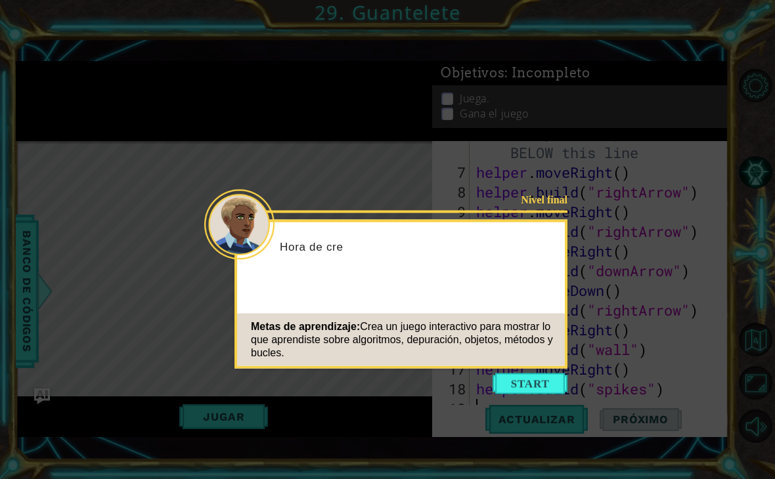
scroll to position [158, 0]
click at [555, 374] on button "Start" at bounding box center [529, 384] width 75 height 21
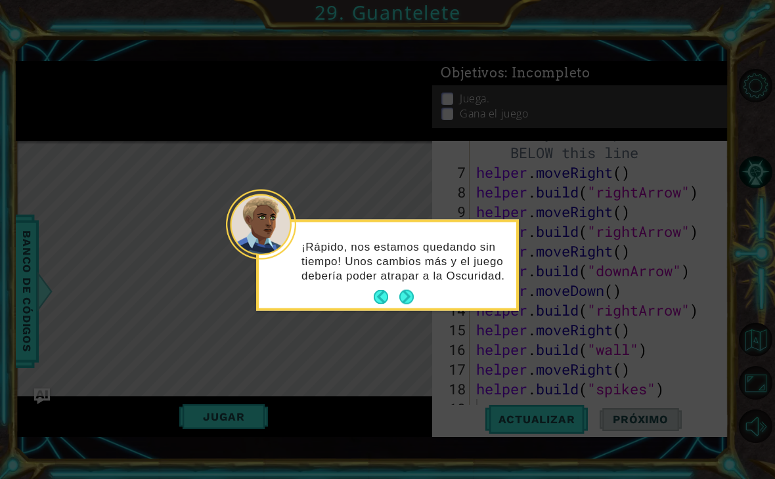
click at [406, 299] on button "Next" at bounding box center [405, 297] width 15 height 15
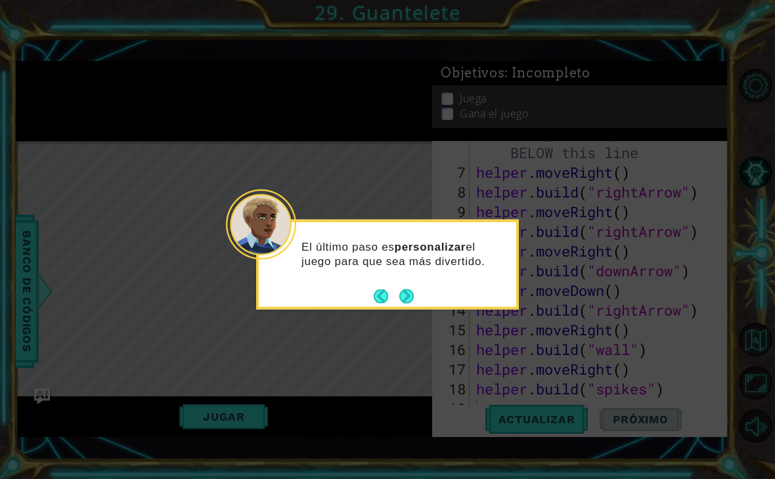
click at [406, 300] on button "Next" at bounding box center [406, 296] width 14 height 14
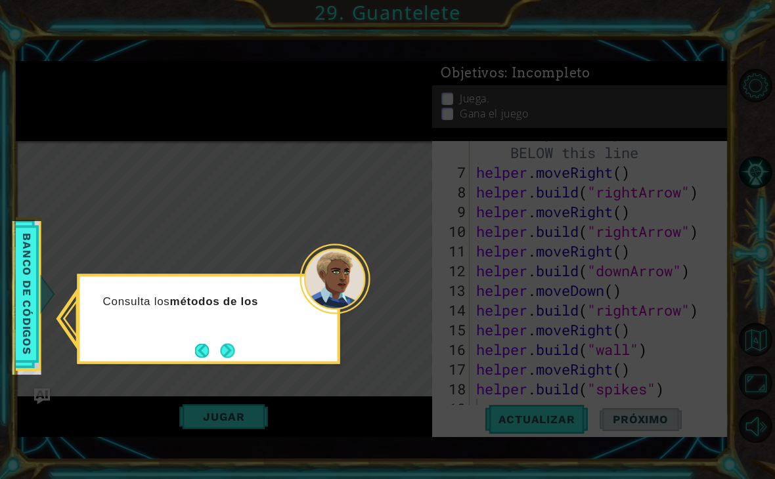
click at [227, 358] on button "Next" at bounding box center [227, 350] width 14 height 14
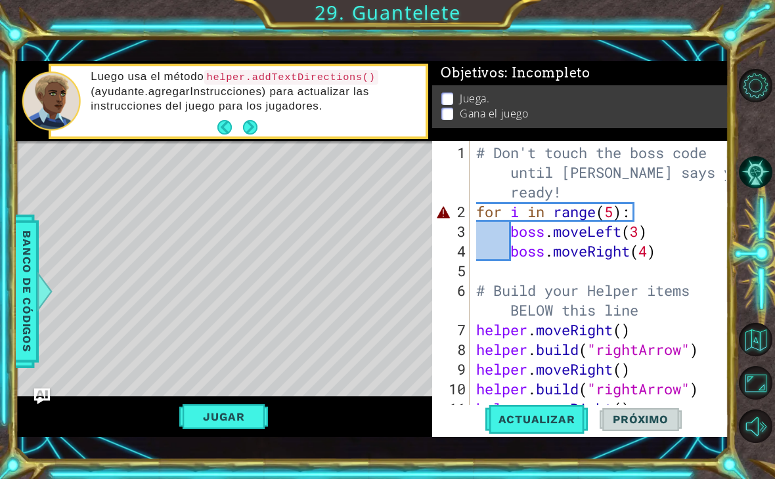
scroll to position [0, 0]
click at [542, 266] on div "# Don't touch the boss code until [PERSON_NAME] says you're ready! for i in ran…" at bounding box center [602, 320] width 259 height 355
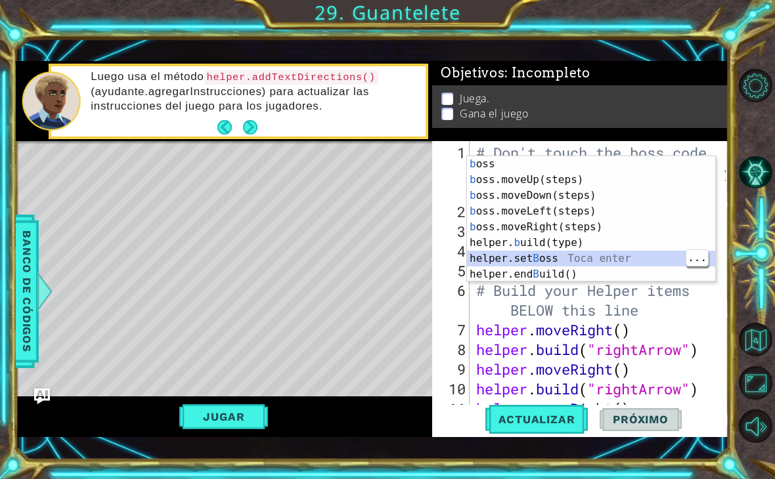
click at [602, 259] on div "b oss Toca enter b oss.moveUp(steps) Toca enter b oss.moveDown(steps) Toca ente…" at bounding box center [591, 235] width 248 height 158
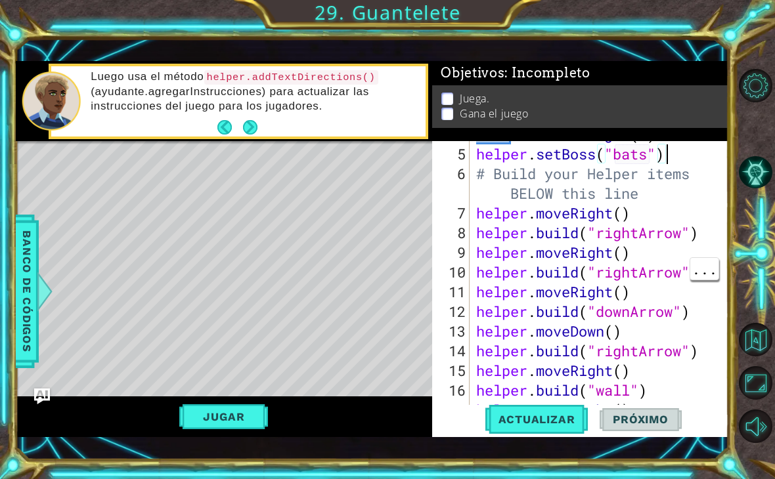
scroll to position [158, 0]
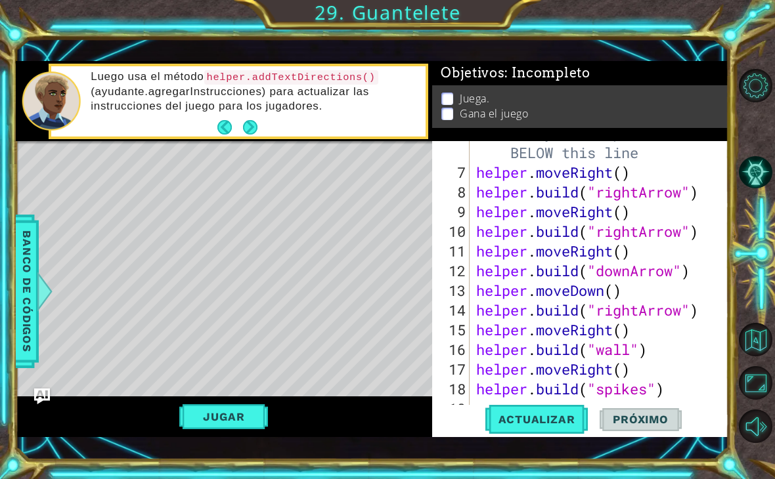
click at [466, 165] on div "7" at bounding box center [452, 173] width 35 height 20
click at [468, 162] on div "6" at bounding box center [452, 142] width 35 height 39
type textarea "helper.moveRight()"
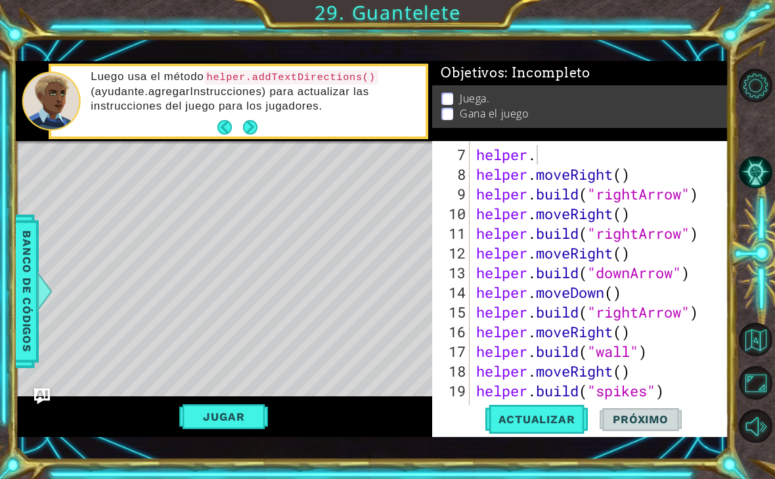
scroll to position [175, 0]
click at [593, 153] on div "# Build your Helper items BELOW this line helper . helper . moveRight ( ) helpe…" at bounding box center [602, 273] width 259 height 335
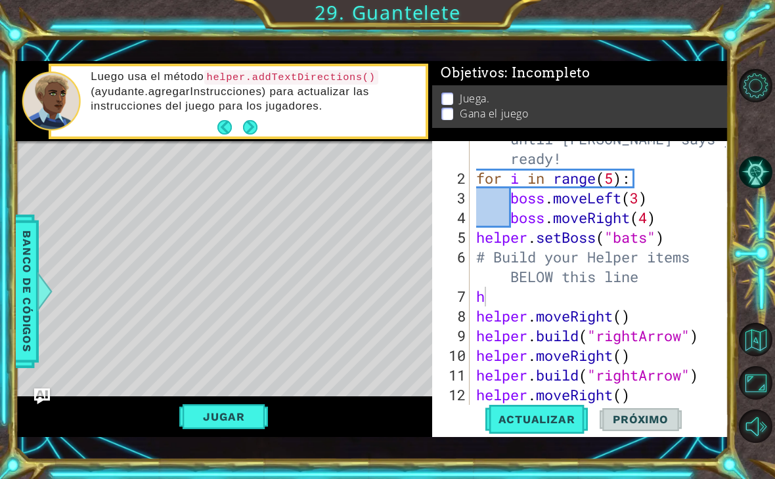
scroll to position [34, 0]
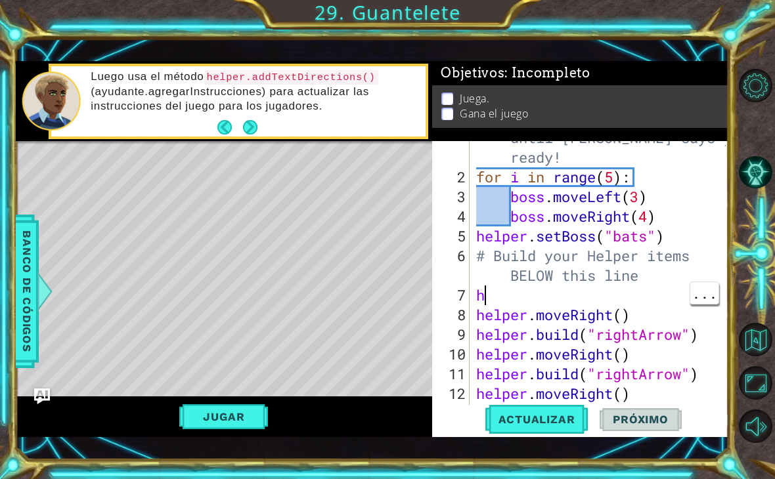
click at [586, 288] on div "# Don't touch the boss code until [PERSON_NAME] says you're ready! for i in ran…" at bounding box center [602, 285] width 259 height 355
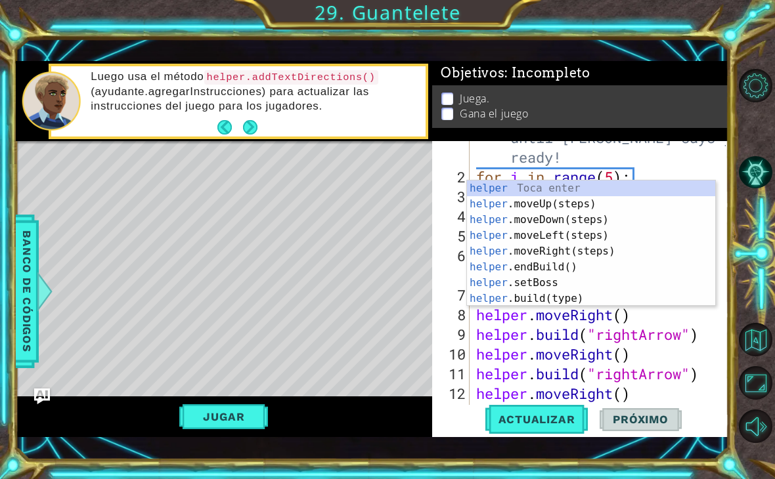
scroll to position [0, 2]
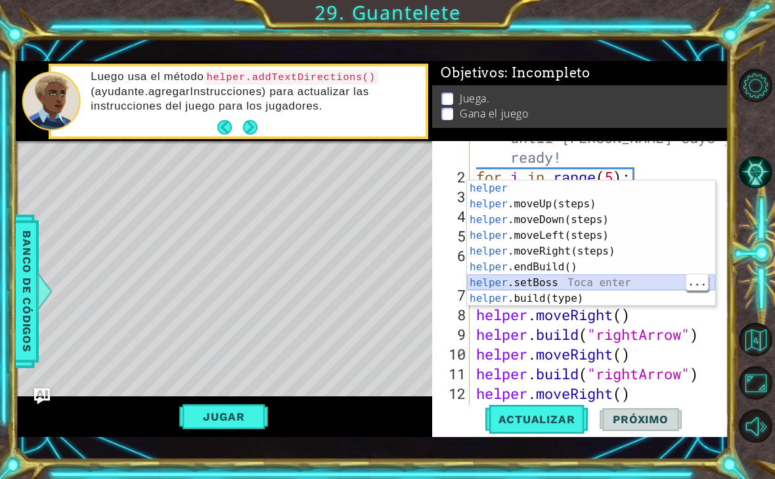
click at [601, 283] on div "helper Toca enter helper .moveUp(steps) Toca enter helper .moveDown(steps) Toca…" at bounding box center [591, 260] width 248 height 158
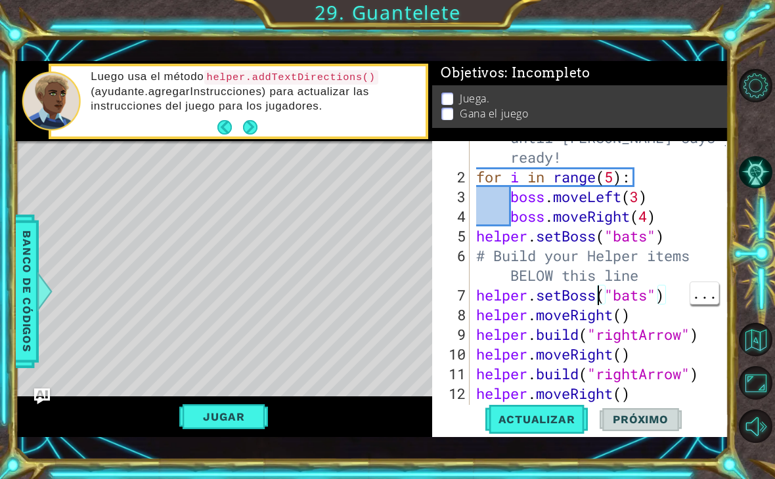
click at [595, 295] on div "# Don't touch the boss code until [PERSON_NAME] says you're ready! for i in ran…" at bounding box center [602, 285] width 259 height 355
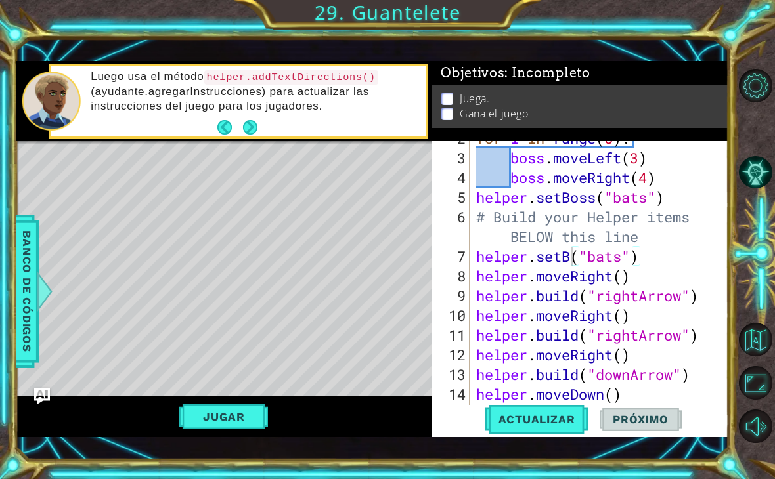
scroll to position [73, 0]
click at [26, 280] on span "Banco de códigos" at bounding box center [26, 291] width 21 height 136
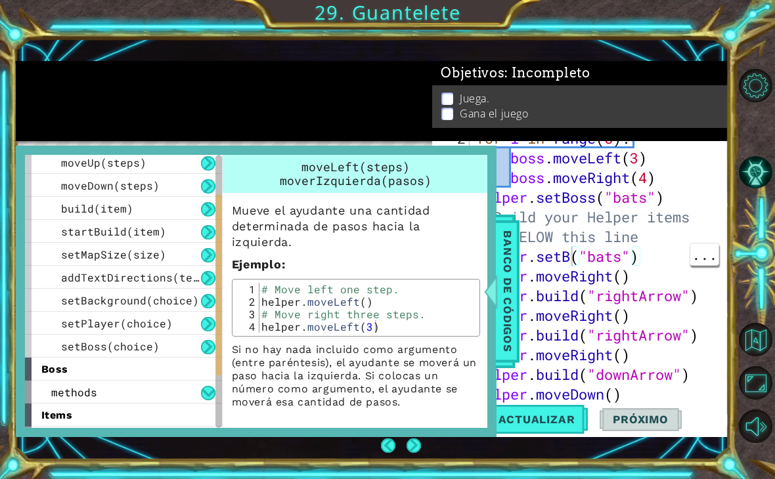
scroll to position [93, 0]
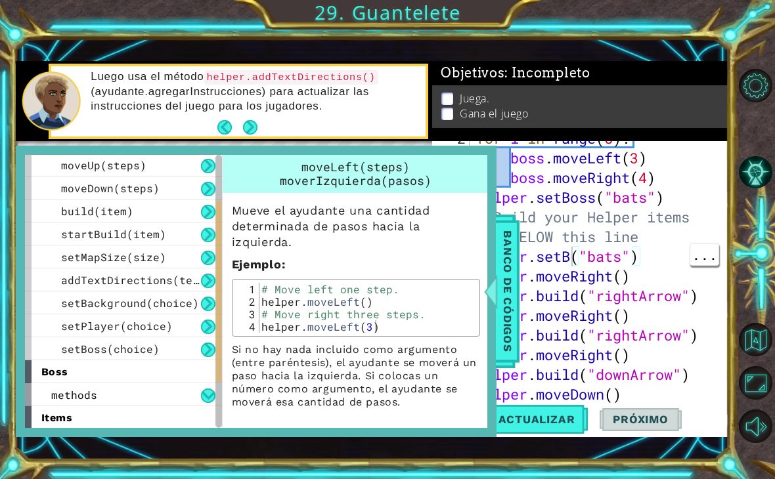
click at [174, 322] on div "setPlayer(choice)" at bounding box center [123, 325] width 197 height 23
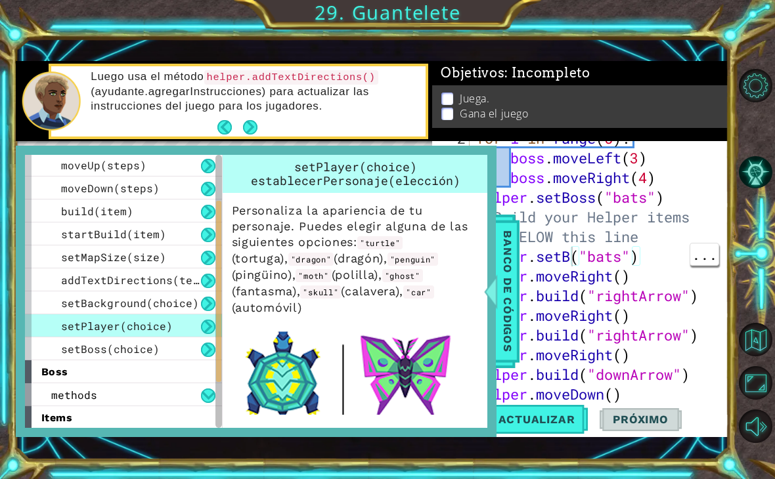
click at [570, 253] on div "for i in range ( 5 ) : boss . moveLeft ( 3 ) boss . moveRight ( 4 ) helper . se…" at bounding box center [602, 286] width 259 height 315
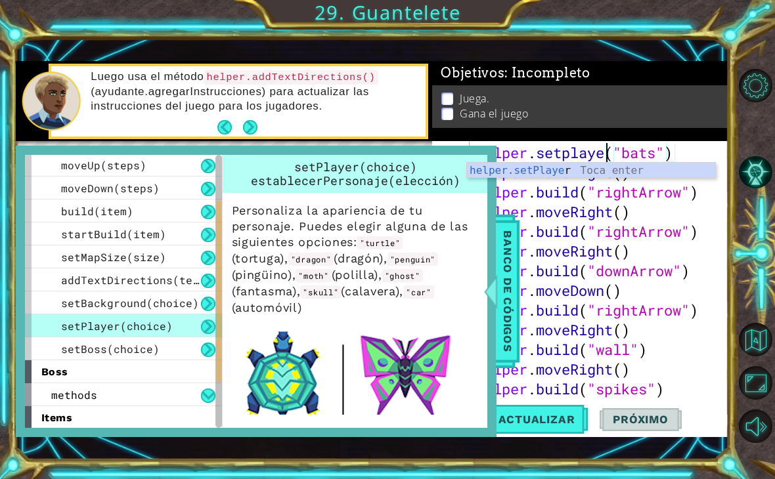
scroll to position [0, 7]
click at [667, 167] on div "helper.setPlayer Toca enter" at bounding box center [591, 186] width 248 height 47
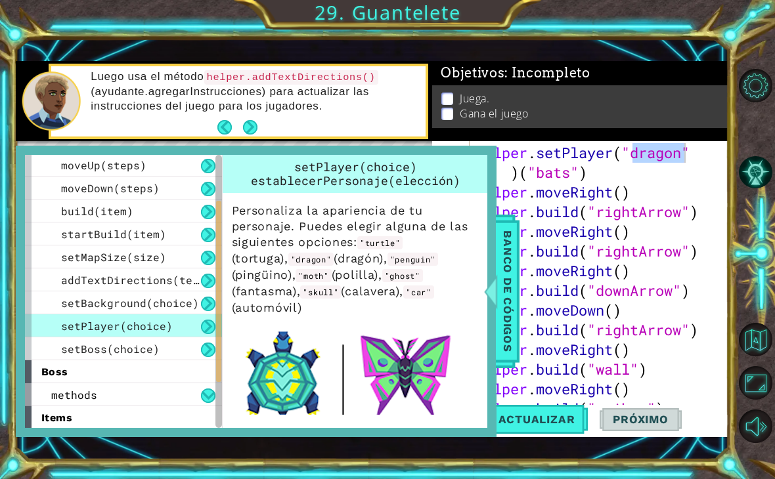
click at [572, 420] on span "Actualizar" at bounding box center [536, 419] width 103 height 13
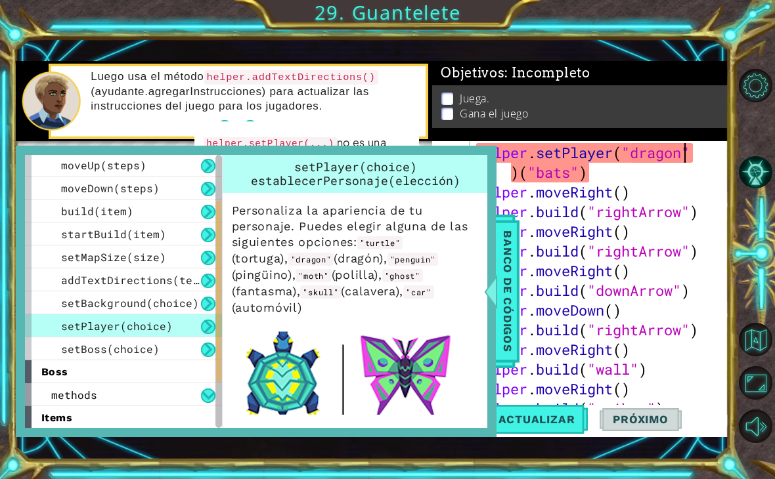
click at [509, 291] on span "Banco de códigos" at bounding box center [507, 291] width 21 height 136
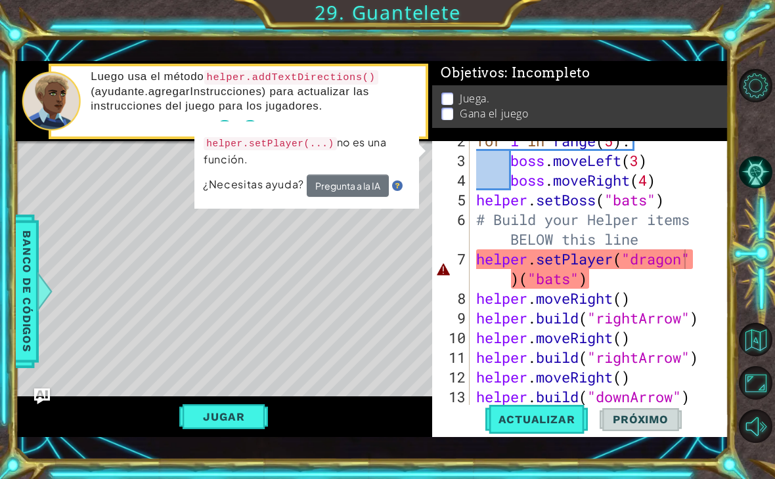
scroll to position [71, 0]
click at [35, 306] on span "Banco de códigos" at bounding box center [26, 291] width 21 height 136
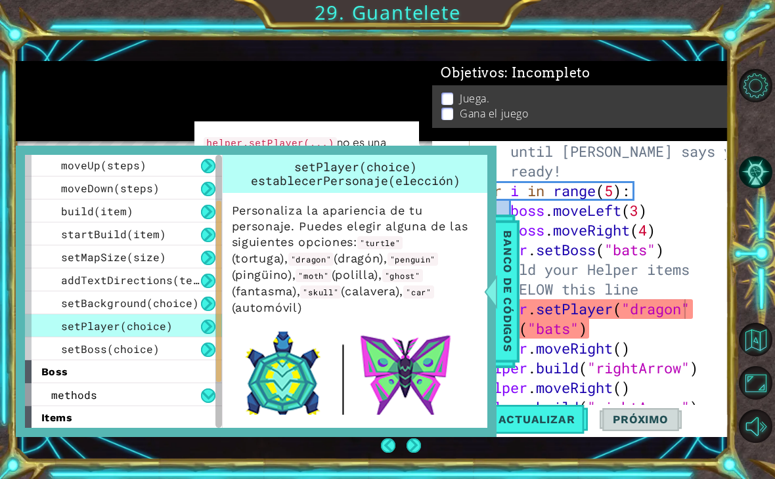
scroll to position [21, 0]
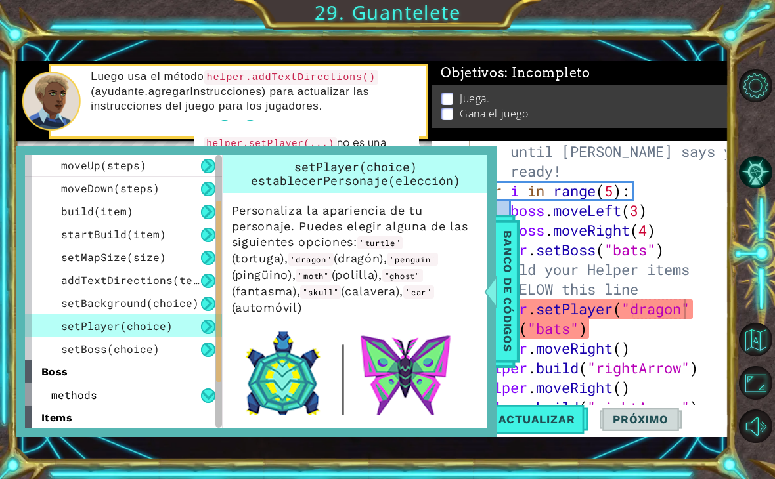
click at [489, 286] on div at bounding box center [490, 291] width 16 height 39
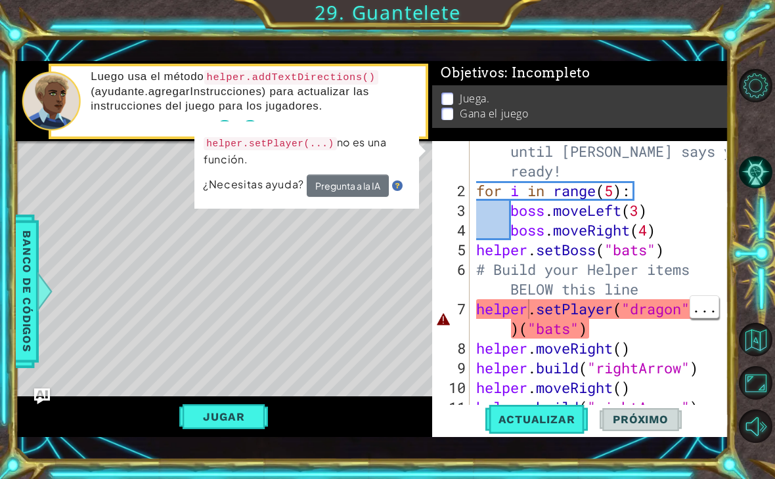
click at [535, 309] on div "# Don't touch the boss code until [PERSON_NAME] says you're ready! for i in ran…" at bounding box center [602, 299] width 259 height 355
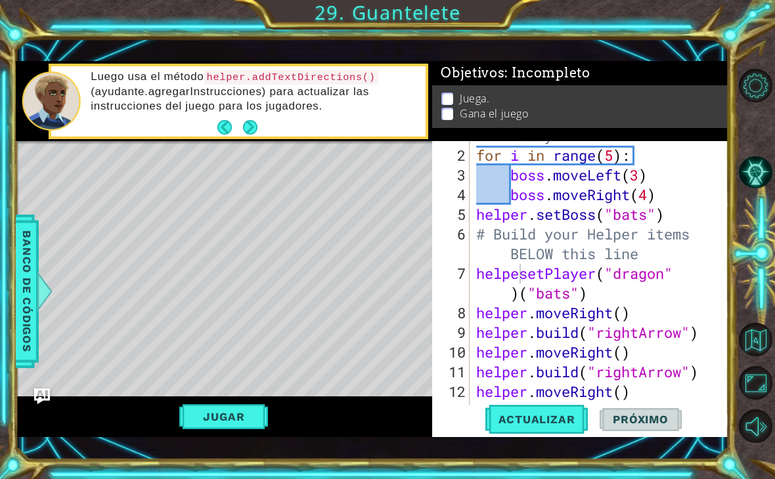
scroll to position [56, 0]
click at [519, 274] on div "# Don't touch the boss code until [PERSON_NAME] says you're ready! for i in ran…" at bounding box center [602, 264] width 259 height 355
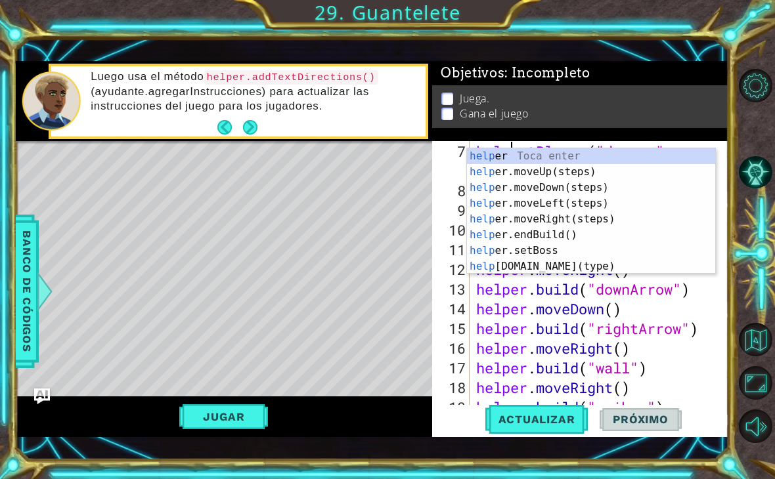
scroll to position [177, 0]
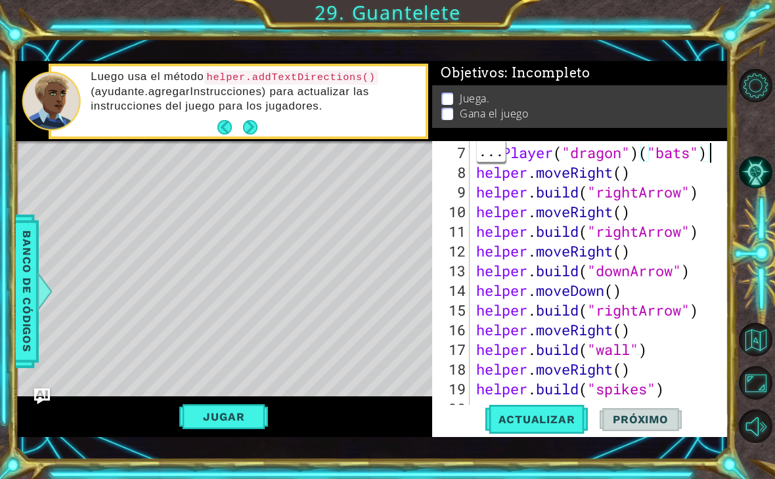
click at [708, 154] on div "setPlayer ( "dragon" ) ( "bats" ) helper . moveRight ( ) helper . build ( "righ…" at bounding box center [602, 300] width 259 height 315
click at [549, 417] on span "Actualizar" at bounding box center [536, 419] width 103 height 13
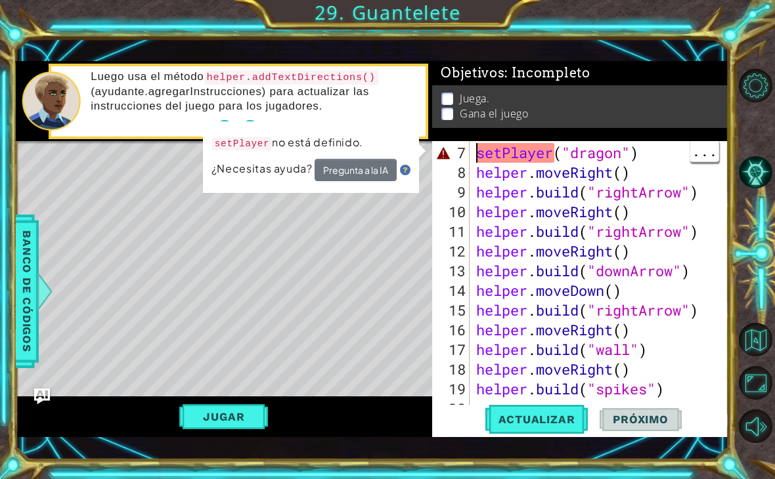
click at [479, 152] on div "setPlayer ( "dragon" ) helper . moveRight ( ) helper . build ( "rightArrow" ) h…" at bounding box center [602, 300] width 259 height 315
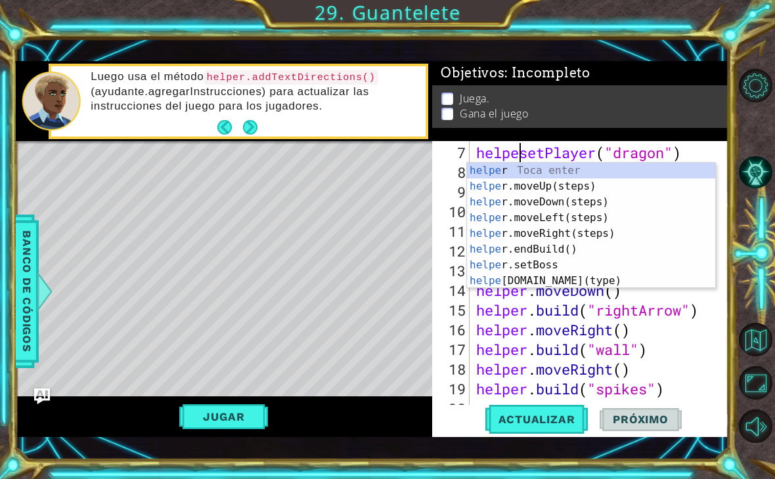
scroll to position [0, 3]
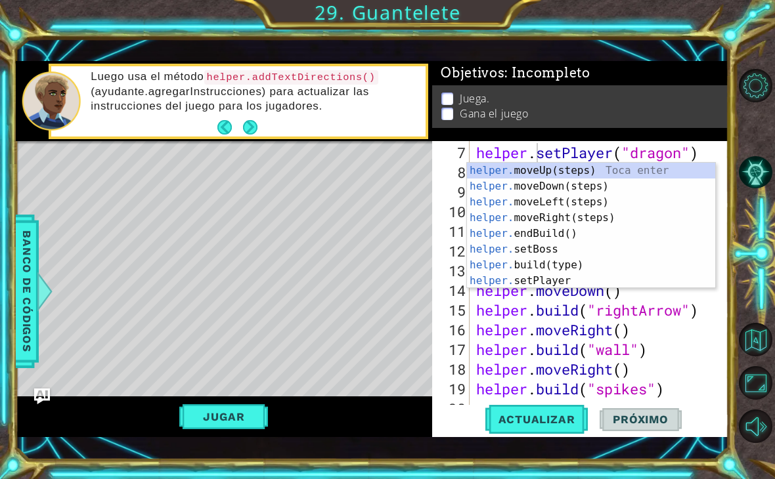
click at [538, 425] on span "Actualizar" at bounding box center [536, 419] width 103 height 13
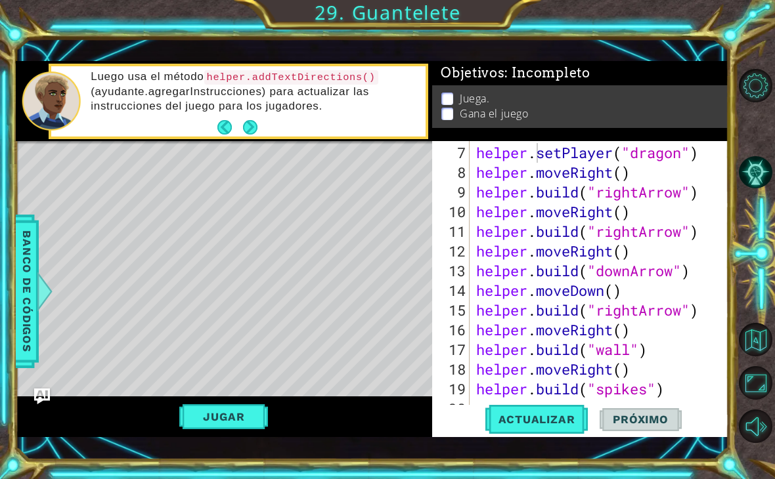
click at [539, 417] on span "Actualizar" at bounding box center [536, 419] width 103 height 13
click at [265, 407] on button "Jugar" at bounding box center [223, 416] width 89 height 25
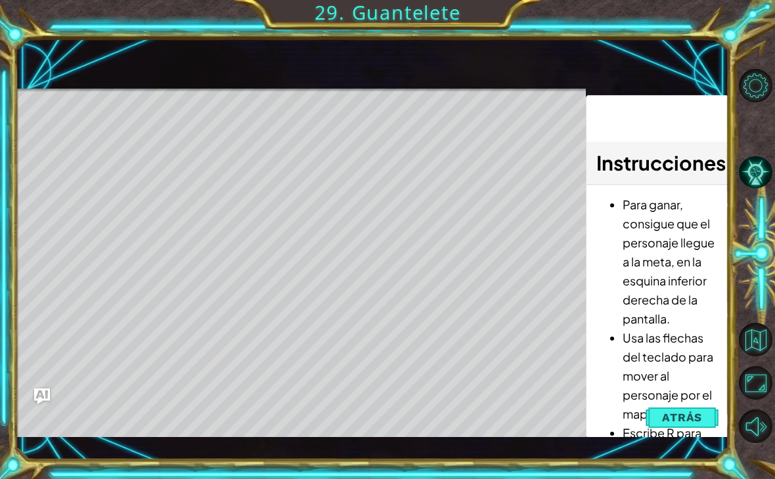
click at [670, 421] on span "Atrás" at bounding box center [682, 417] width 40 height 13
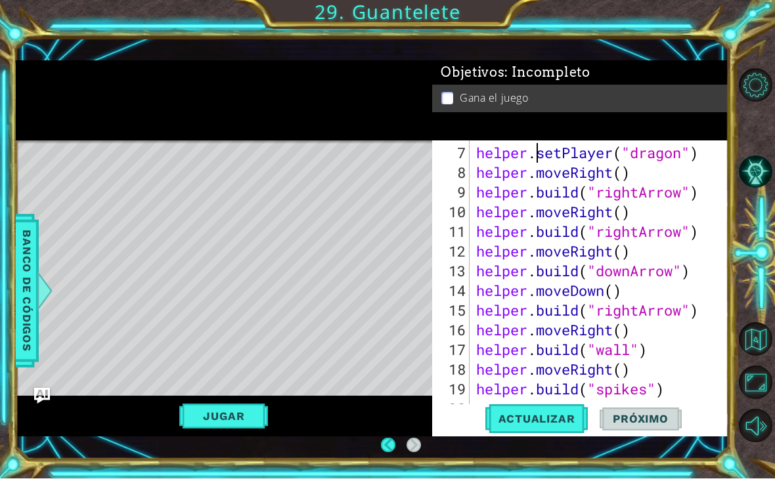
scroll to position [177, 0]
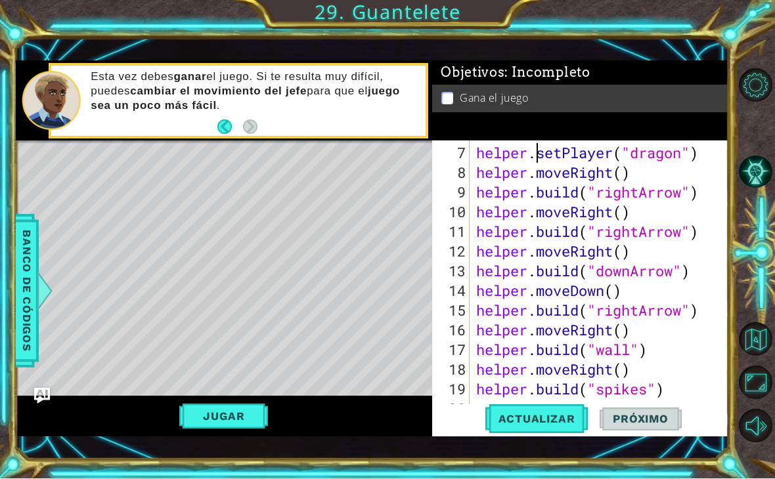
type textarea "[DOMAIN_NAME]("spikes")"
click at [672, 398] on div "# Build your Helper items BELOW this line helper . setPlayer ( "dragon" ) helpe…" at bounding box center [602, 271] width 259 height 335
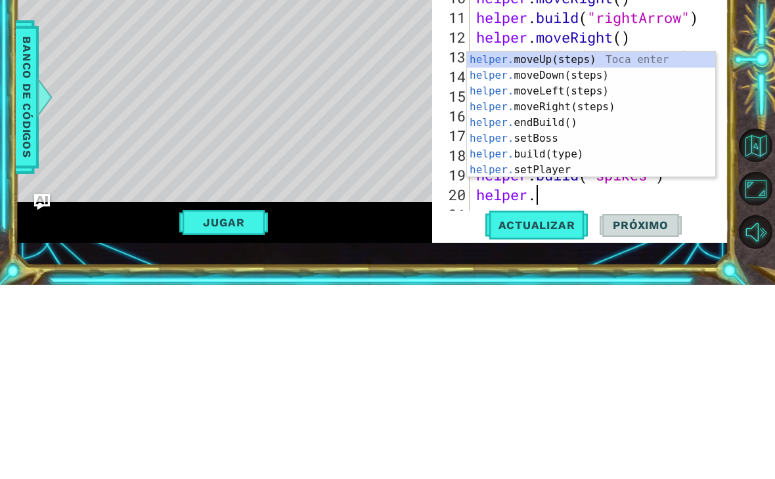
scroll to position [0, 3]
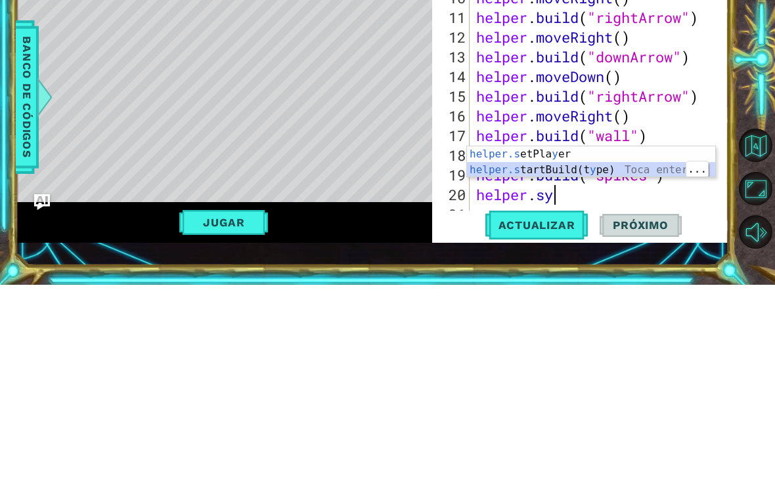
click at [656, 341] on div "helper.s etPla y [PERSON_NAME] enter helper.s tartBuild(t y pe) Toca enter" at bounding box center [591, 372] width 248 height 63
type textarea "helper.startBuild("wall")"
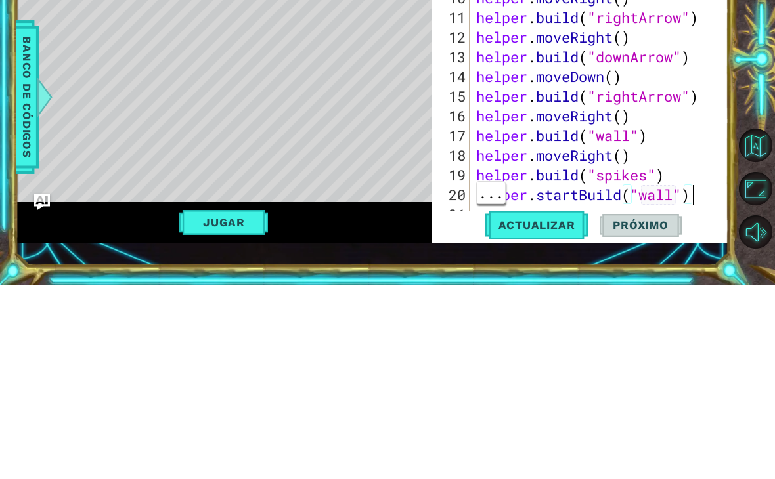
scroll to position [217, 0]
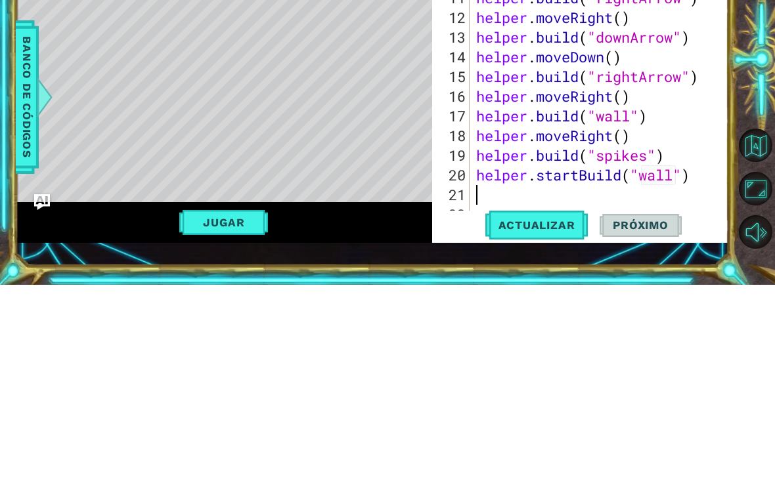
type textarea "he"
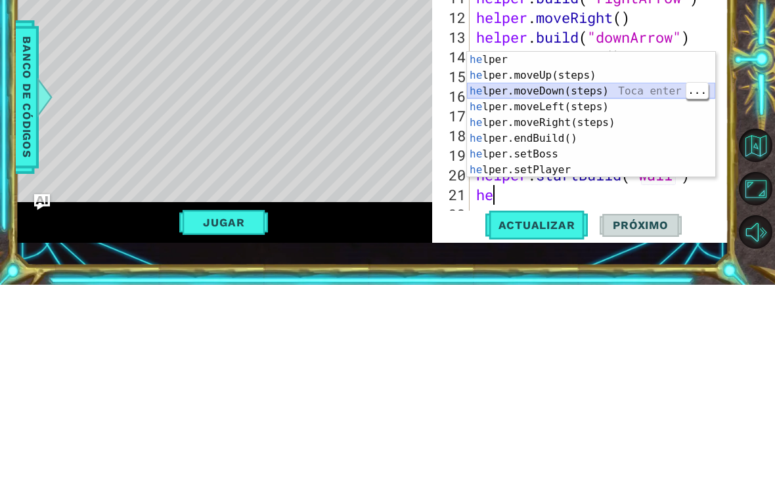
click at [634, 246] on div "he lper Toca enter he lper.moveUp(steps) Toca enter he lper.moveDown(steps) Toc…" at bounding box center [591, 325] width 248 height 158
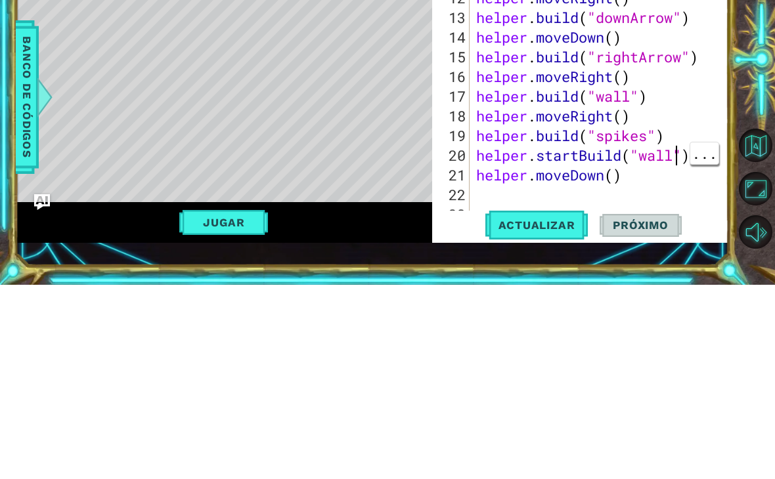
click at [674, 154] on div "helper . moveRight ( ) helper . build ( "rightArrow" ) helper . moveRight ( ) h…" at bounding box center [602, 300] width 259 height 315
click at [673, 154] on div "helper . moveRight ( ) helper . build ( "rightArrow" ) helper . moveRight ( ) h…" at bounding box center [602, 300] width 259 height 315
type textarea "helper.moveDown(4)"
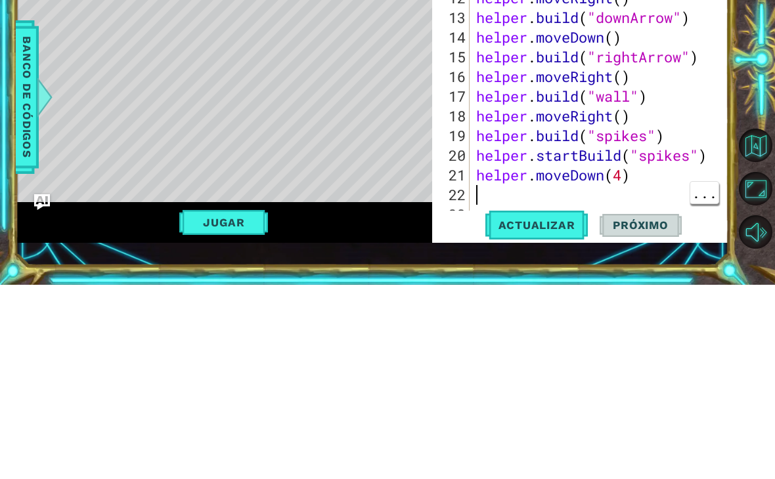
type textarea "helper.moveDown(4)"
click at [622, 173] on div "helper . moveRight ( ) helper . build ( "rightArrow" ) helper . moveRight ( ) h…" at bounding box center [602, 300] width 259 height 315
click at [543, 184] on div "helper . moveRight ( ) helper . build ( "rightArrow" ) helper . moveRight ( ) h…" at bounding box center [602, 300] width 259 height 315
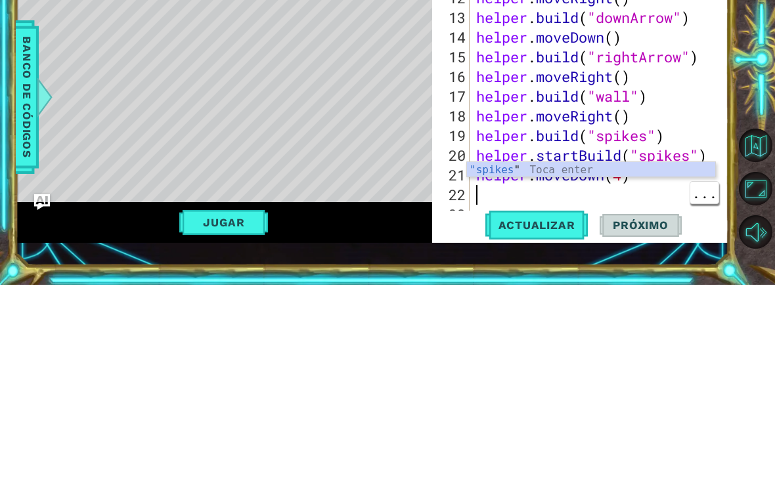
type textarea "he"
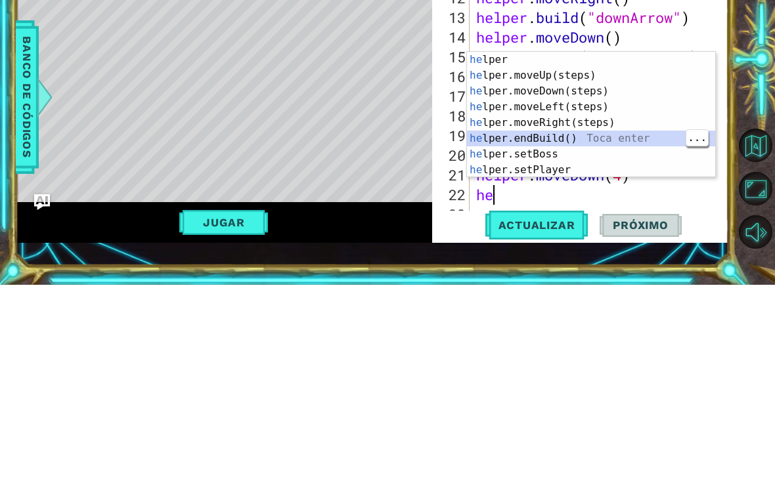
click at [595, 246] on div "he lper Toca enter he lper.moveUp(steps) Toca enter he lper.moveDown(steps) Toc…" at bounding box center [591, 325] width 248 height 158
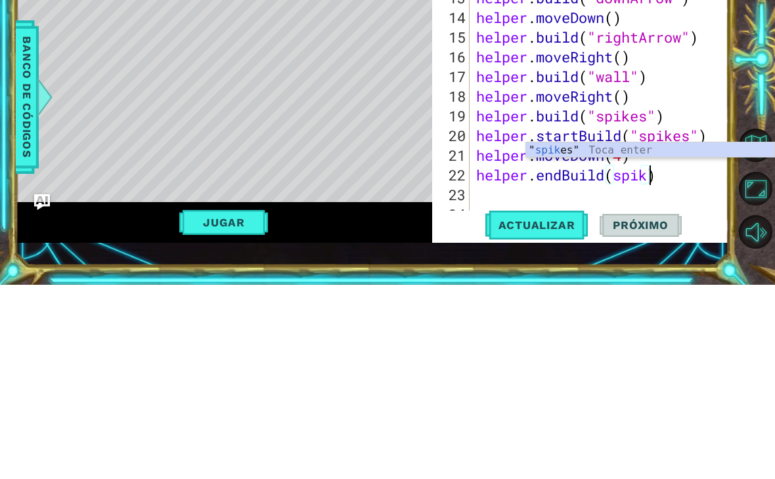
scroll to position [0, 8]
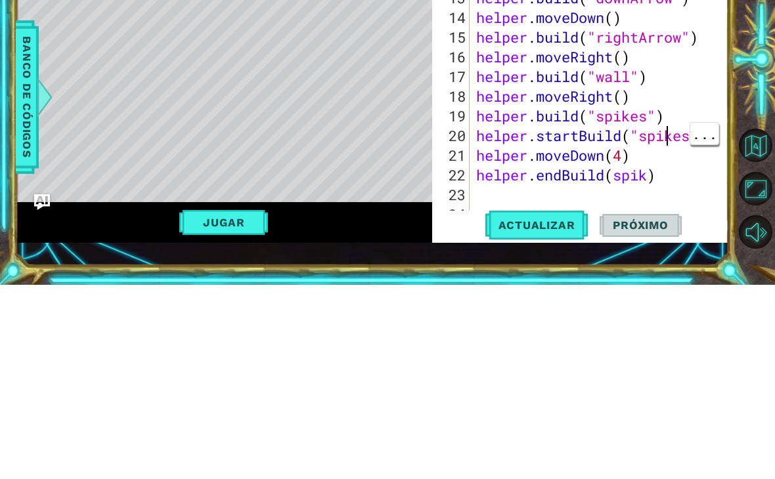
click at [645, 179] on div "helper . build ( "rightArrow" ) helper . moveRight ( ) helper . build ( "downAr…" at bounding box center [602, 300] width 259 height 315
click at [647, 172] on div "helper . build ( "rightArrow" ) helper . moveRight ( ) helper . build ( "downAr…" at bounding box center [602, 300] width 259 height 315
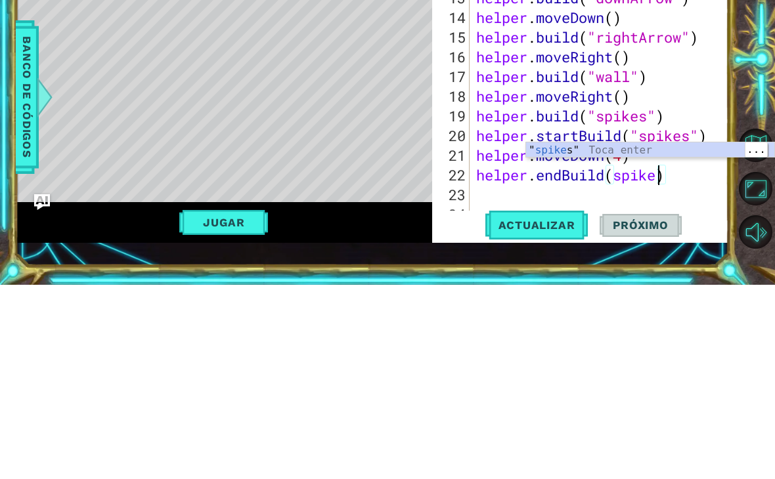
click at [658, 337] on div "" spike s" Toca enter" at bounding box center [650, 360] width 248 height 47
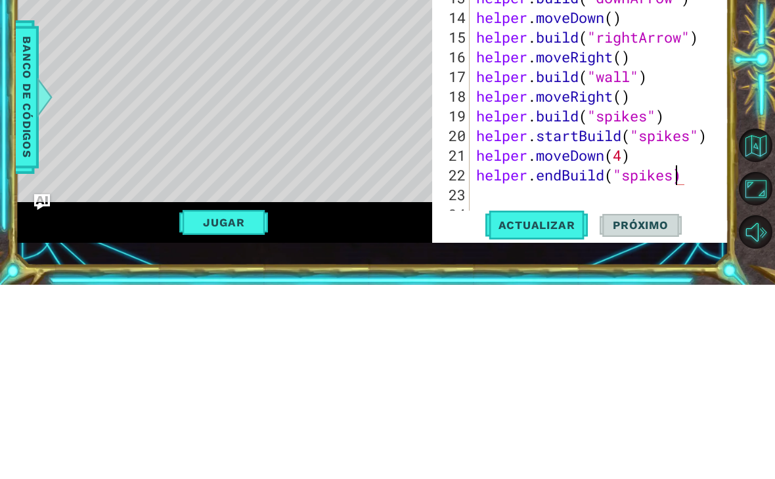
type textarea "helper.endBuild("spikes")"
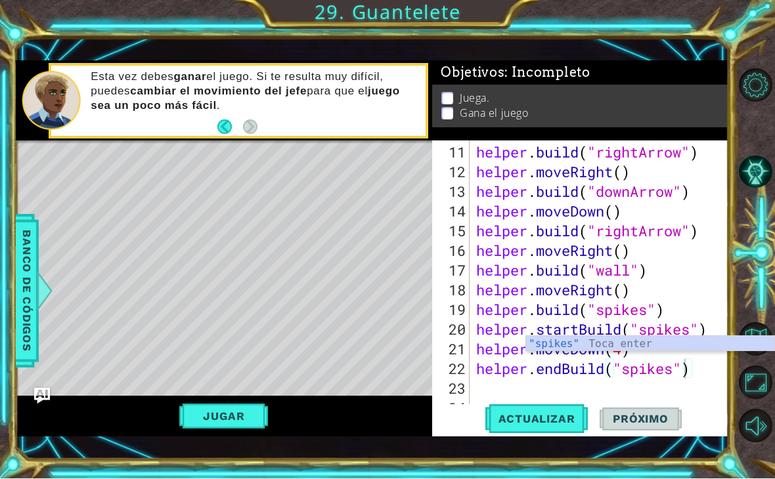
scroll to position [0, 0]
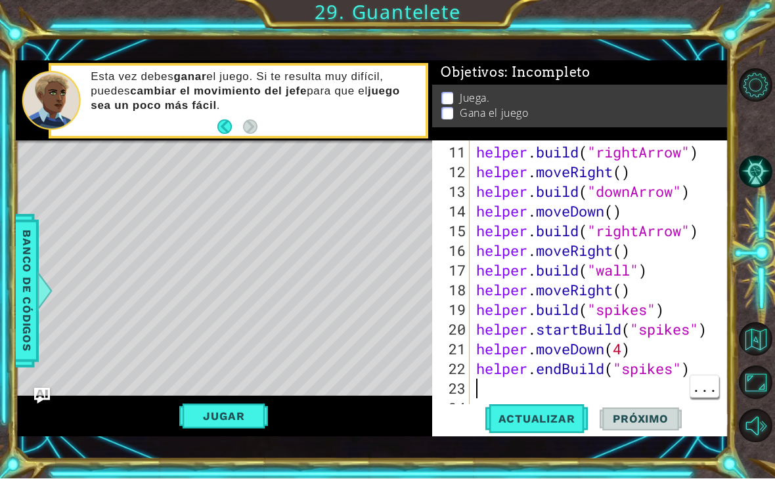
click at [559, 420] on span "Actualizar" at bounding box center [536, 419] width 103 height 13
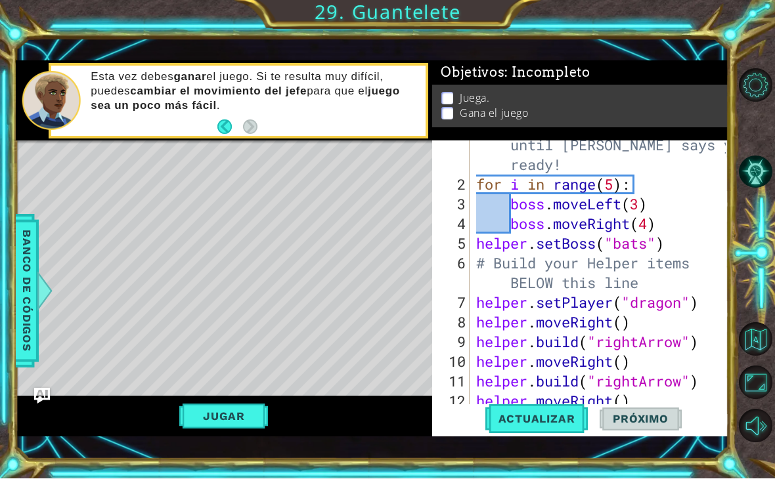
scroll to position [26, 0]
click at [649, 226] on div "# Don't touch the boss code until [PERSON_NAME] says you're ready! for i in ran…" at bounding box center [602, 293] width 259 height 355
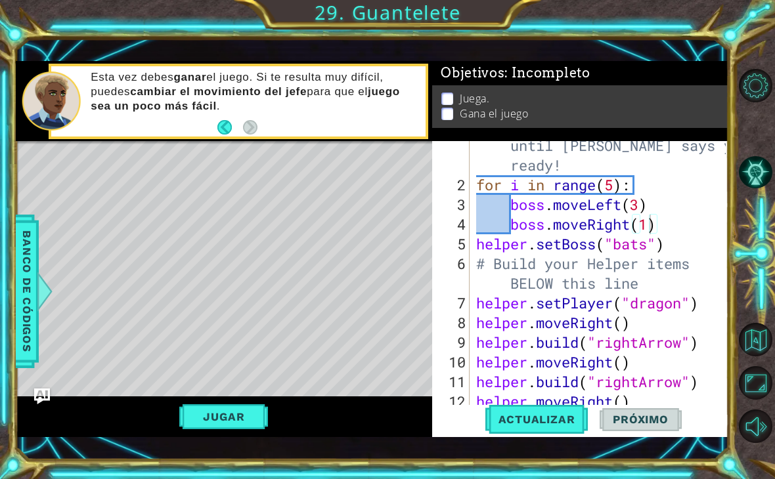
type textarea "boss.moveRight(1)"
click at [539, 426] on span "Actualizar" at bounding box center [536, 419] width 103 height 13
click at [247, 428] on button "Jugar" at bounding box center [223, 416] width 89 height 25
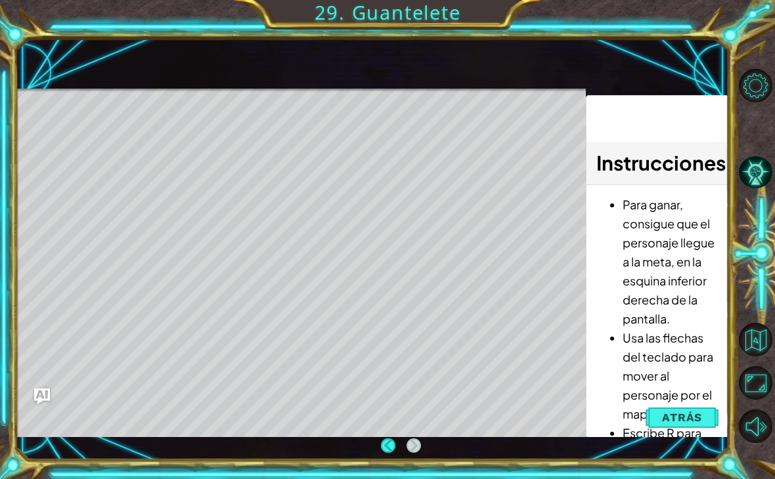
scroll to position [0, 0]
click at [700, 418] on span "Atrás" at bounding box center [682, 417] width 40 height 13
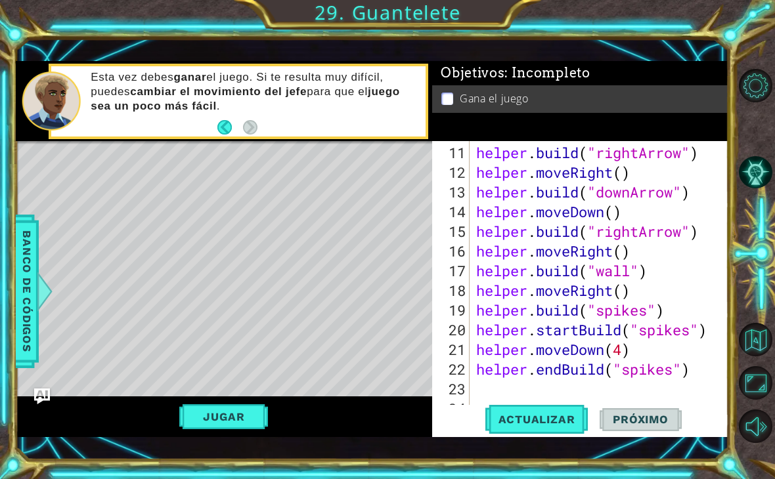
scroll to position [256, 0]
click at [580, 387] on div "helper . build ( "rightArrow" ) helper . moveRight ( ) helper . build ( "downAr…" at bounding box center [602, 300] width 259 height 315
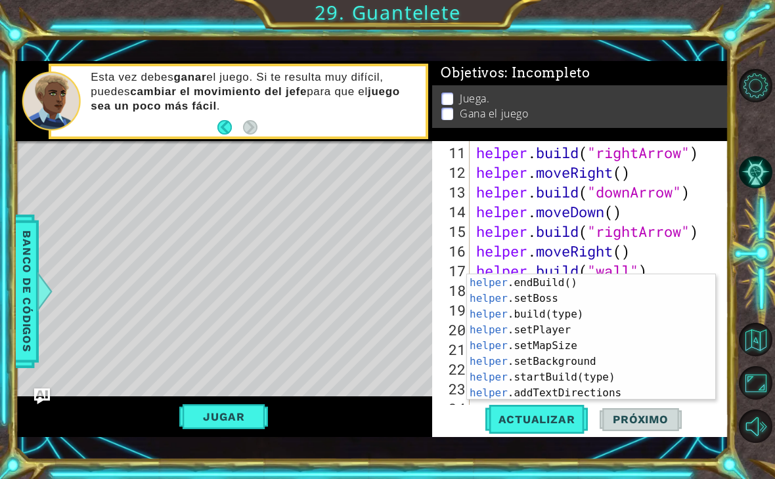
scroll to position [79, 0]
click at [664, 390] on div "helper .endBuild() Toca enter helper .setBoss Toca enter helper .build(type) To…" at bounding box center [591, 353] width 248 height 158
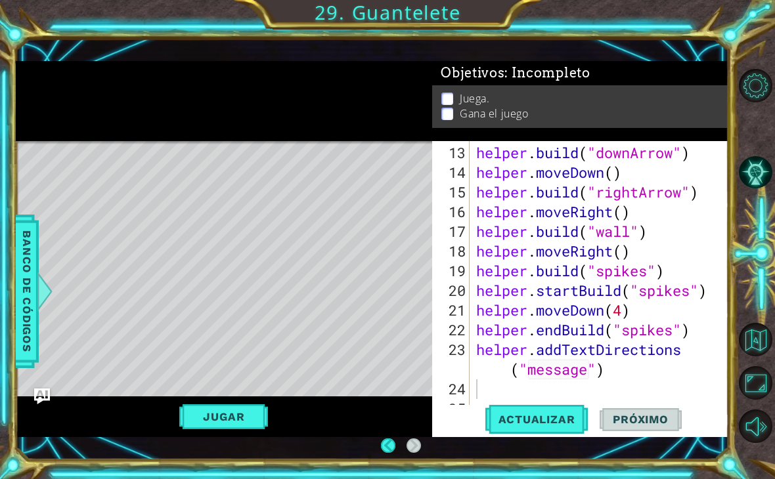
scroll to position [14, 0]
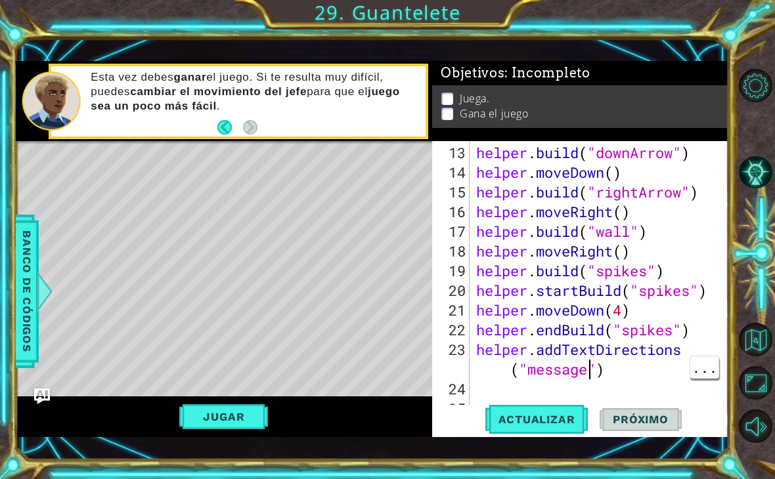
click at [590, 371] on div "helper . build ( "downArrow" ) helper . moveDown ( ) helper . build ( "rightArr…" at bounding box center [602, 300] width 259 height 315
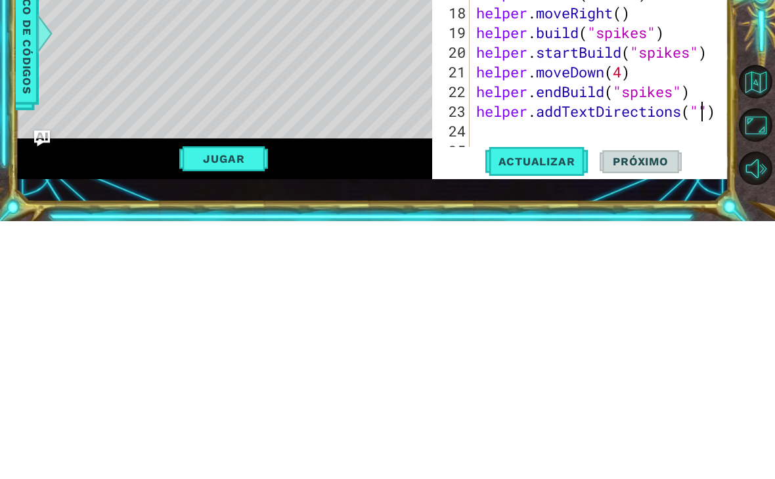
scroll to position [0, 0]
type textarea "helper.addTextDirections("d")"
click at [550, 405] on button "Actualizar" at bounding box center [536, 420] width 103 height 30
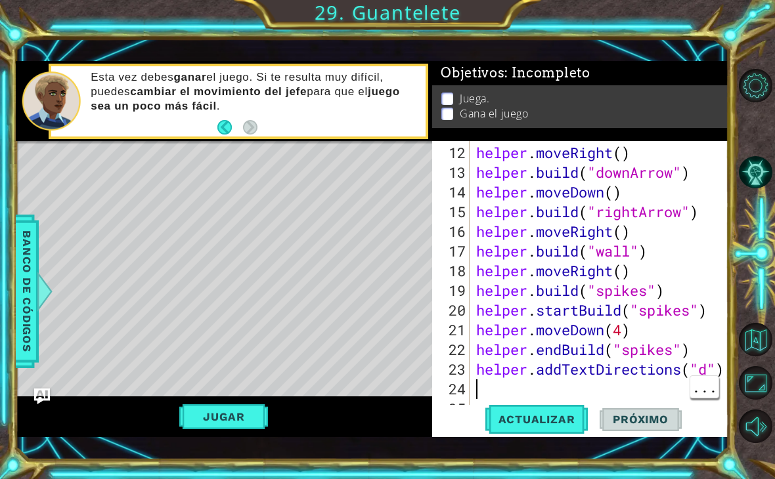
click at [549, 396] on div "helper . moveRight ( ) helper . build ( "downArrow" ) helper . moveDown ( ) hel…" at bounding box center [602, 300] width 259 height 315
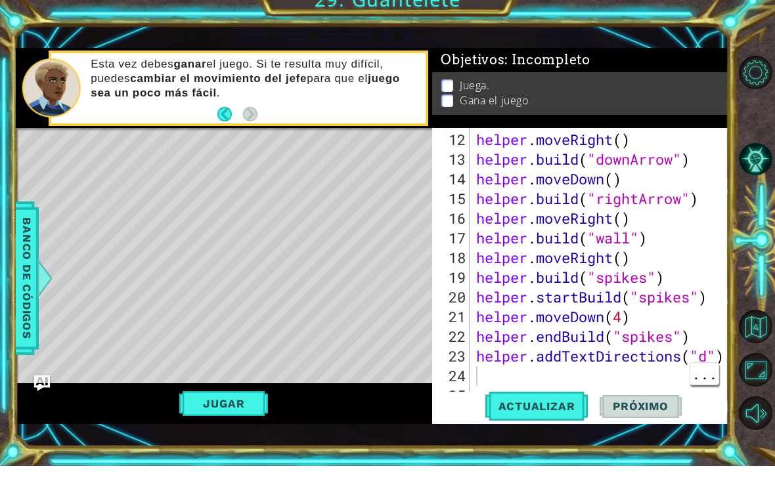
click at [226, 408] on button "Jugar" at bounding box center [223, 416] width 89 height 25
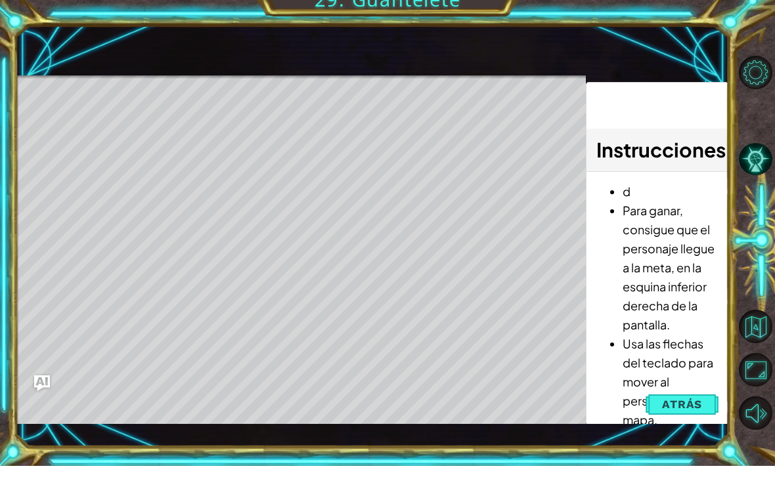
click at [678, 411] on span "Atrás" at bounding box center [682, 417] width 40 height 13
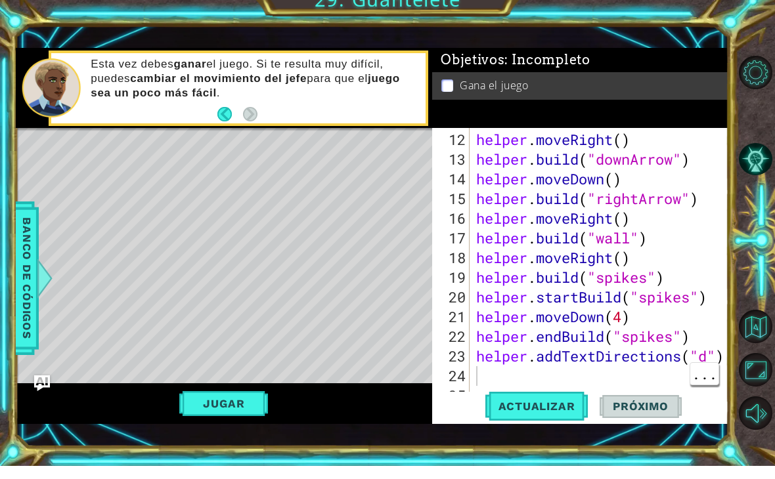
click at [38, 389] on img "Ask AI" at bounding box center [42, 397] width 16 height 16
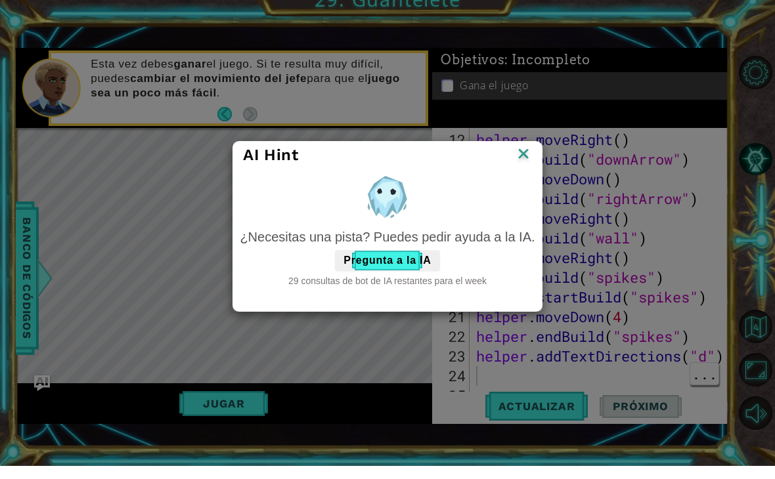
click at [389, 267] on button "Pregunta a la IA" at bounding box center [387, 273] width 104 height 21
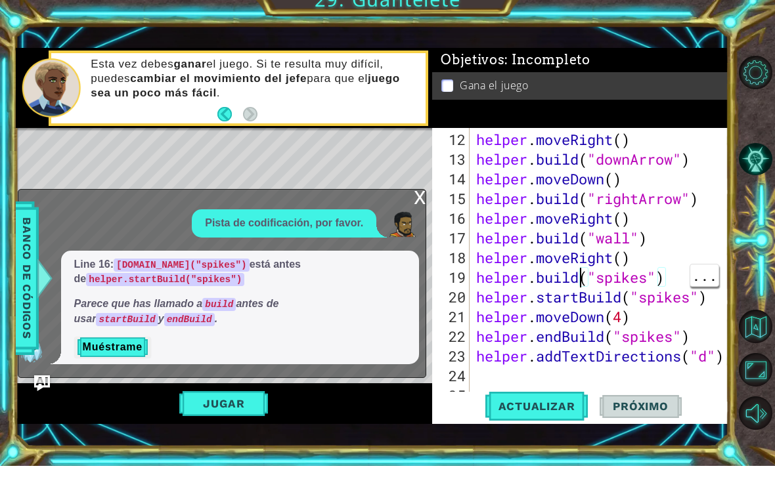
click at [576, 277] on div "helper . moveRight ( ) helper . build ( "downArrow" ) helper . moveDown ( ) hel…" at bounding box center [602, 300] width 259 height 315
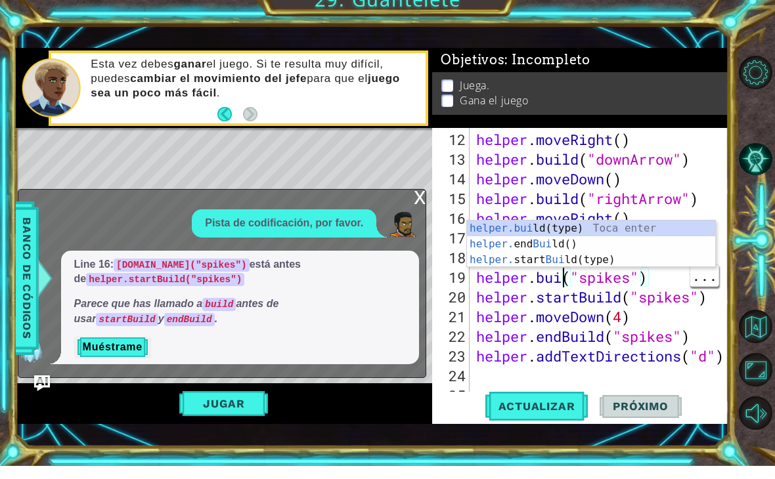
click at [557, 285] on div "helper . moveRight ( ) helper . build ( "downArrow" ) helper . moveDown ( ) hel…" at bounding box center [602, 300] width 259 height 315
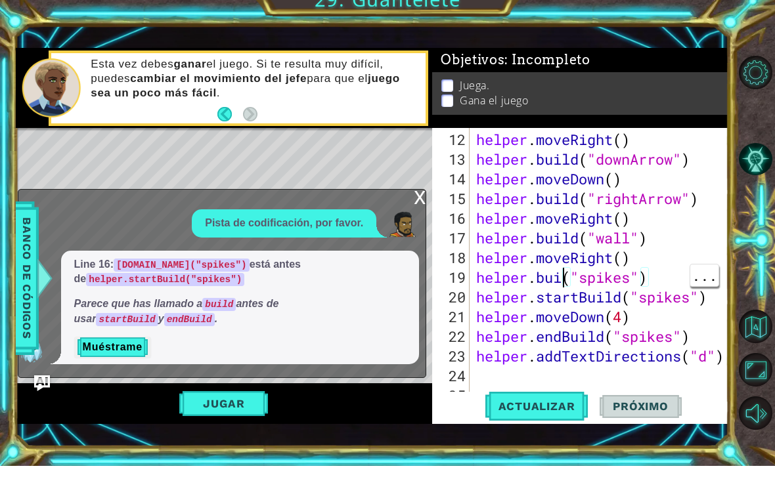
click at [561, 277] on div "helper . moveRight ( ) helper . build ( "downArrow" ) helper . moveDown ( ) hel…" at bounding box center [602, 300] width 259 height 315
click at [659, 272] on div "helper . moveRight ( ) helper . build ( "downArrow" ) helper . moveDown ( ) hel…" at bounding box center [602, 300] width 259 height 315
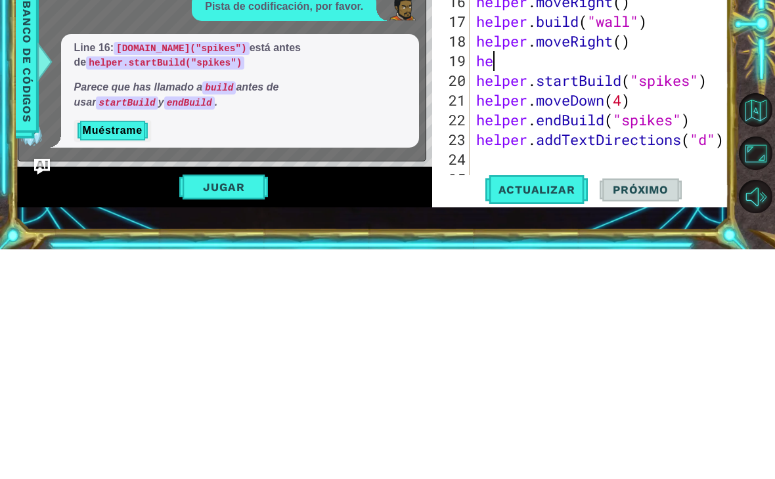
type textarea "h"
type textarea "helper.moveRight()"
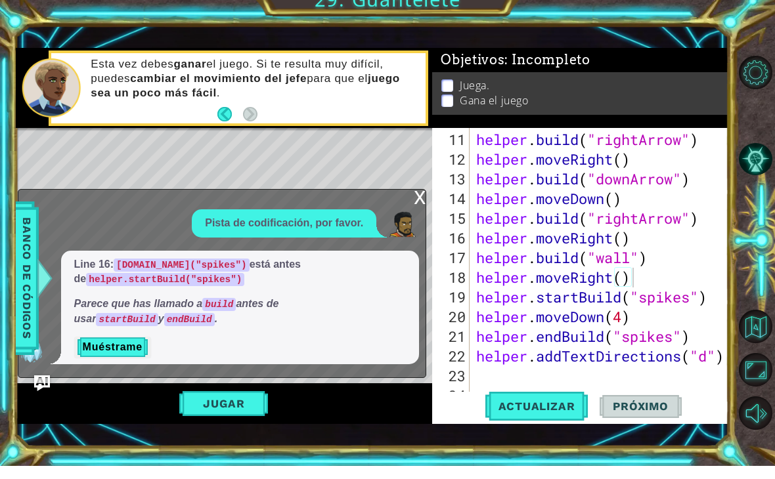
click at [551, 413] on span "Actualizar" at bounding box center [536, 419] width 103 height 13
click at [256, 404] on button "Jugar" at bounding box center [223, 416] width 89 height 25
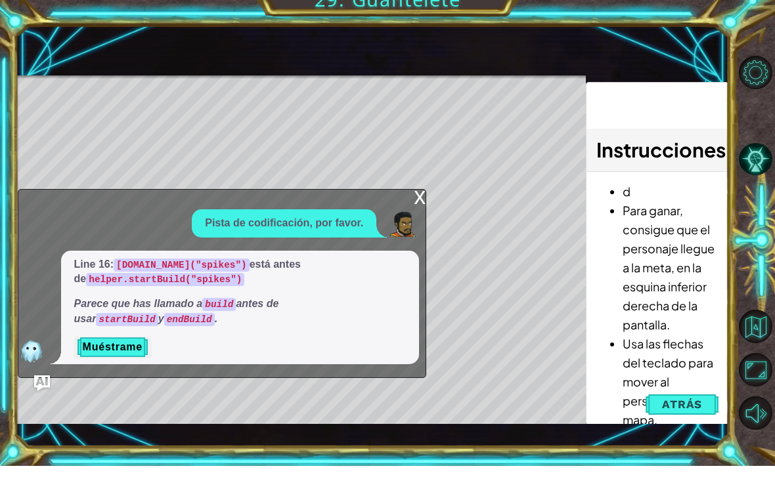
click at [414, 205] on div "x" at bounding box center [420, 209] width 12 height 13
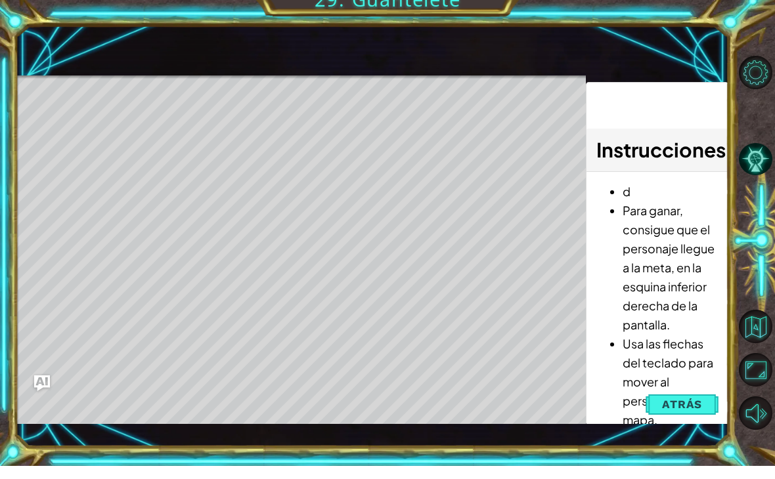
click at [643, 198] on li "d" at bounding box center [669, 204] width 95 height 19
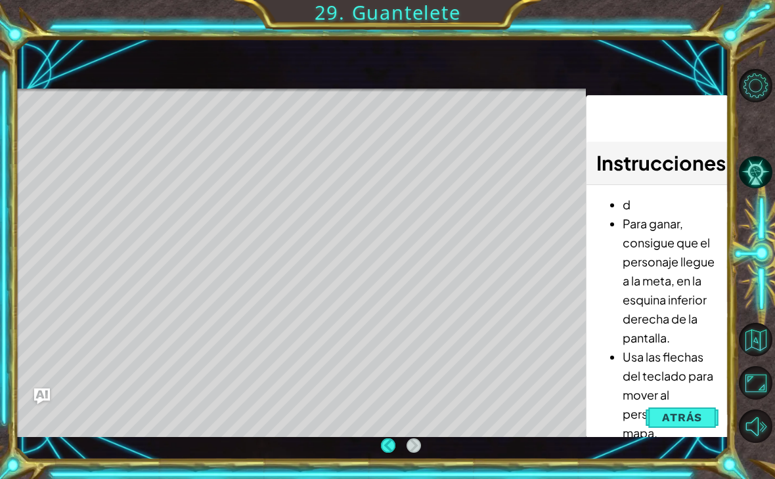
scroll to position [20, 0]
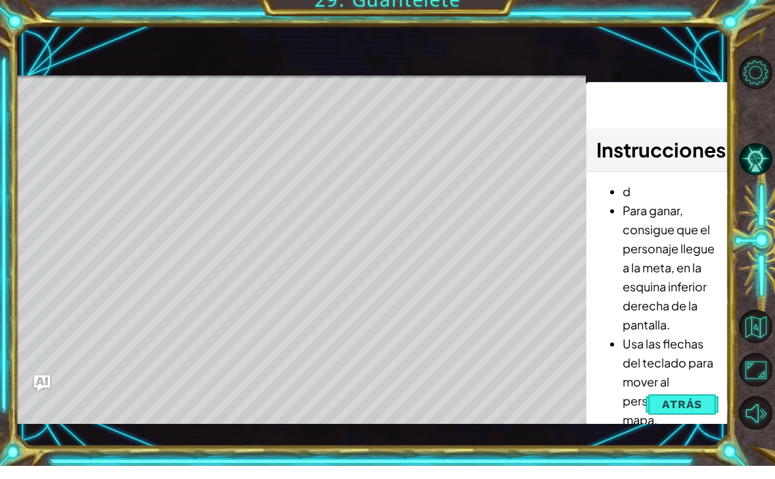
click at [707, 404] on button "Atrás" at bounding box center [681, 417] width 73 height 26
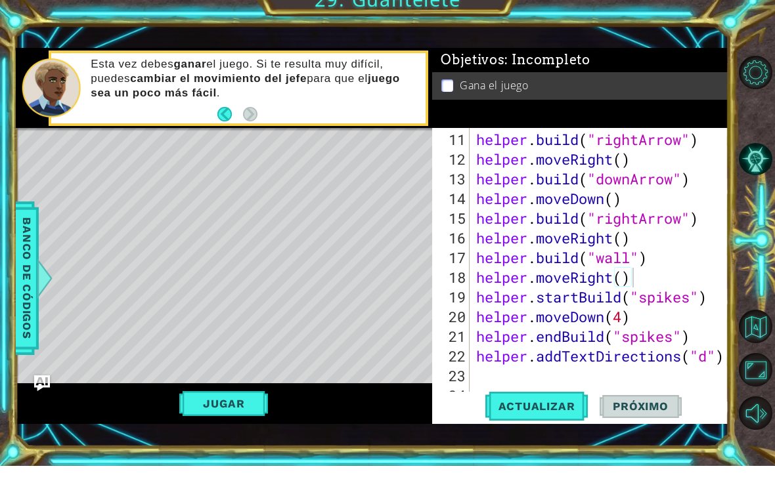
click at [674, 413] on span "Próximo" at bounding box center [639, 419] width 81 height 13
type textarea "u"
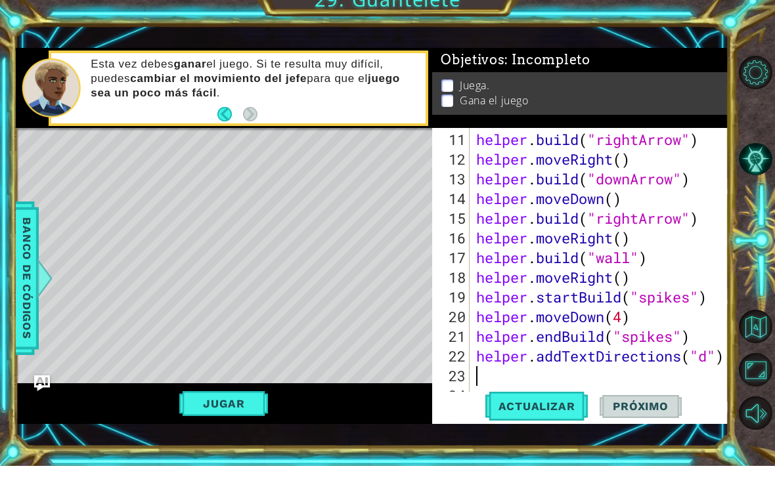
click at [239, 404] on button "Jugar" at bounding box center [223, 416] width 89 height 25
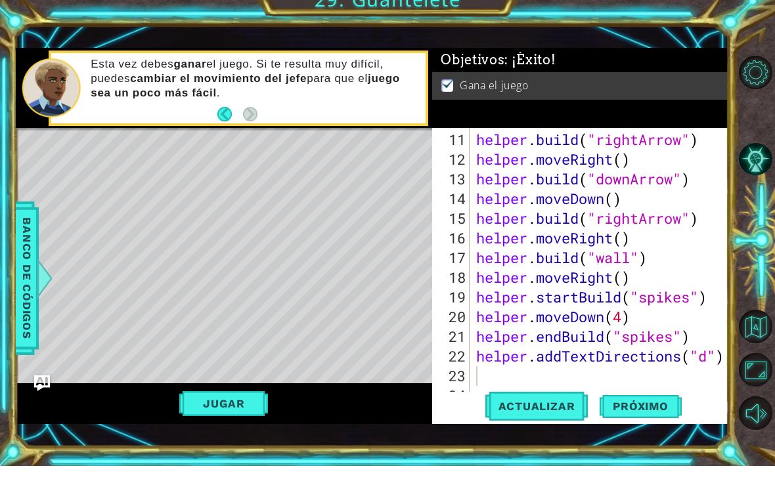
click at [640, 414] on span "Próximo" at bounding box center [639, 420] width 81 height 13
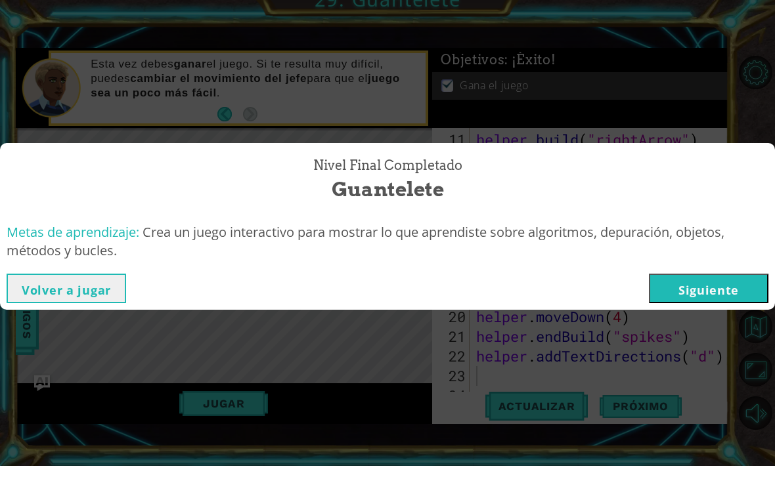
click at [720, 291] on button "Siguiente" at bounding box center [708, 302] width 119 height 30
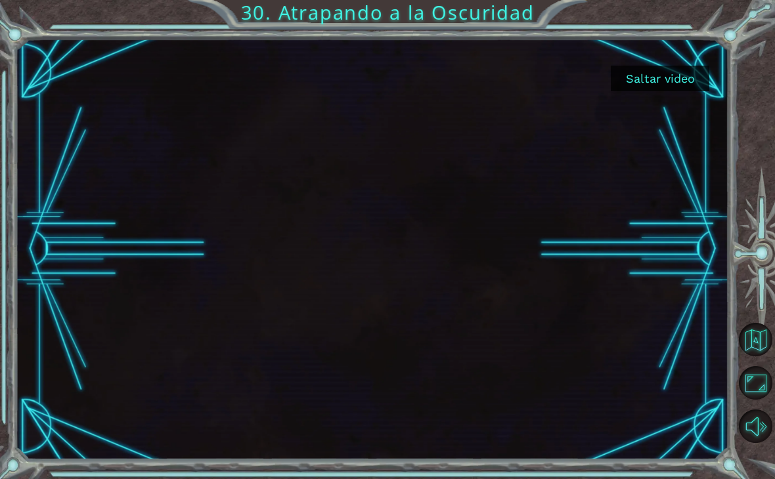
scroll to position [1, 0]
click at [653, 78] on button "Saltar video" at bounding box center [660, 79] width 98 height 26
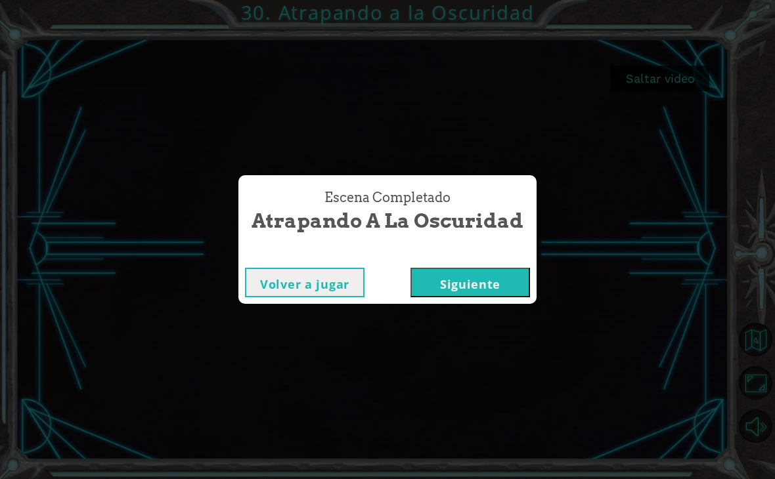
click at [494, 280] on button "Siguiente" at bounding box center [469, 283] width 119 height 30
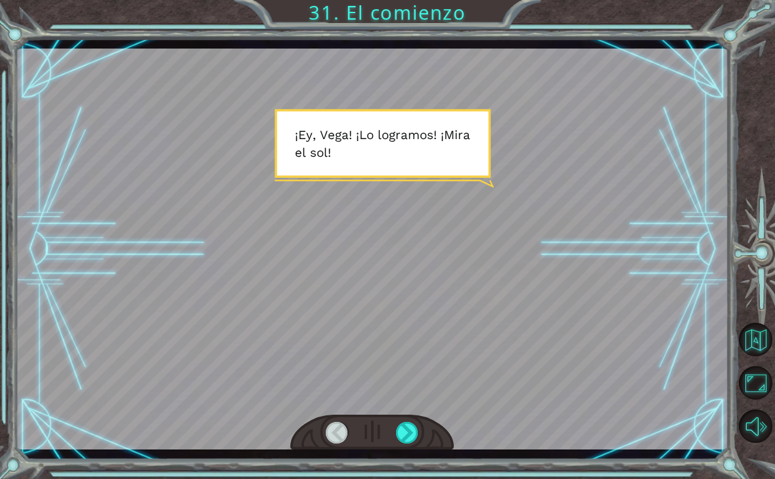
click at [403, 431] on div at bounding box center [407, 433] width 22 height 22
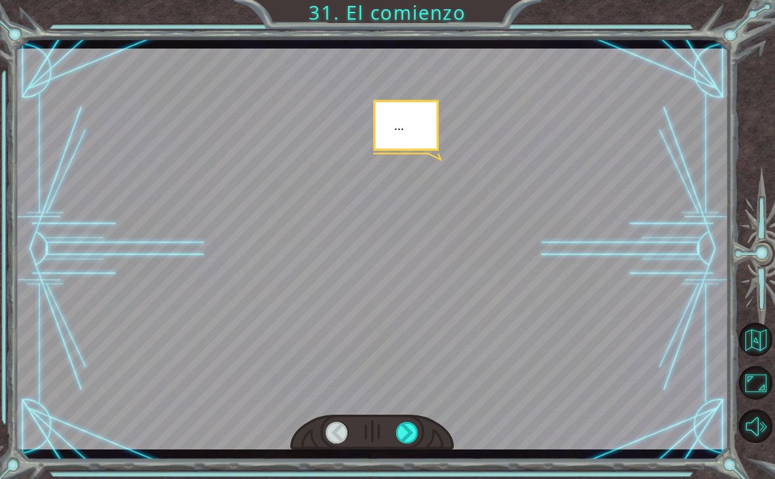
click at [408, 434] on div at bounding box center [407, 433] width 22 height 22
click at [417, 429] on div at bounding box center [407, 433] width 22 height 22
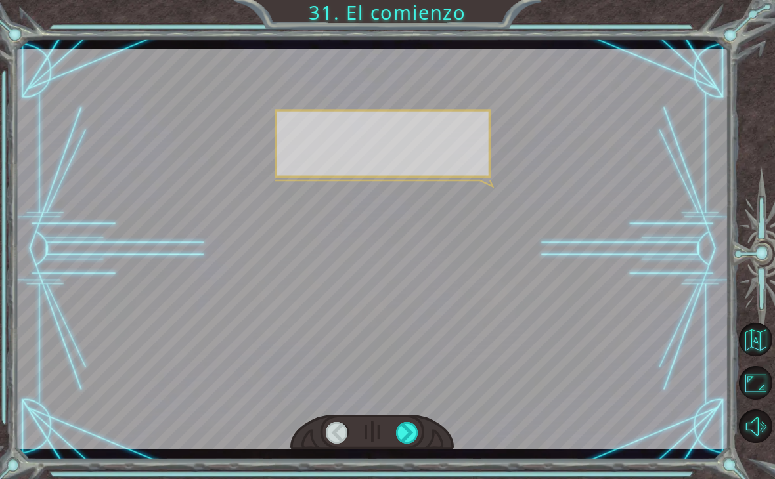
click at [410, 427] on div at bounding box center [407, 433] width 22 height 22
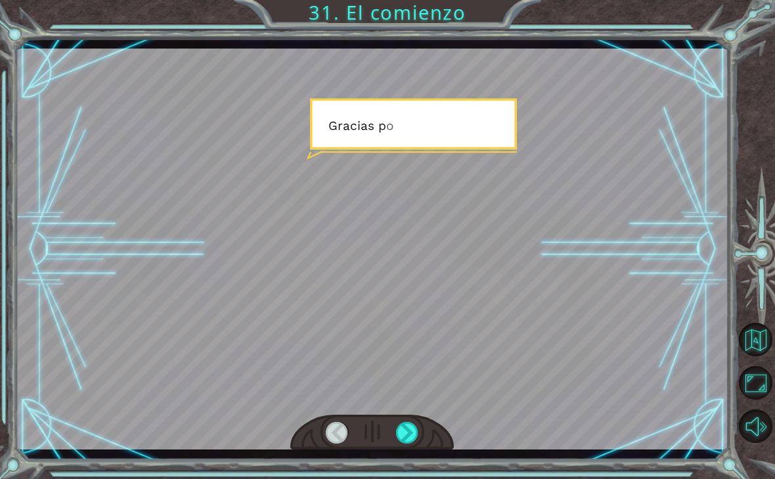
click at [413, 429] on div at bounding box center [407, 433] width 22 height 22
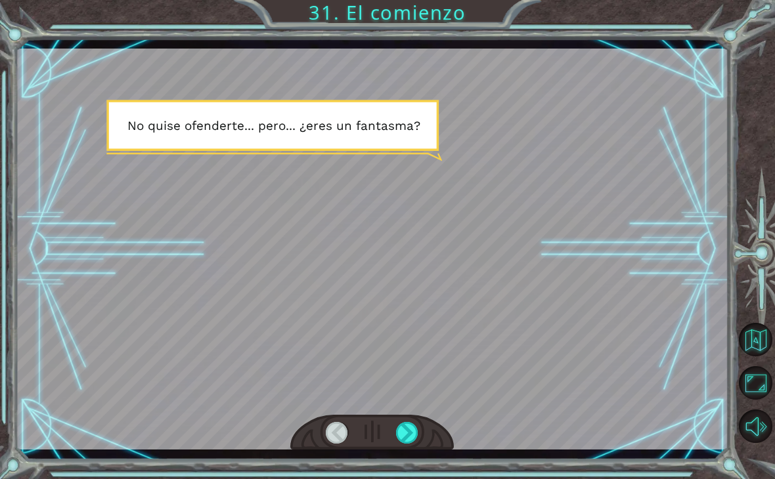
click at [404, 424] on div at bounding box center [407, 433] width 22 height 22
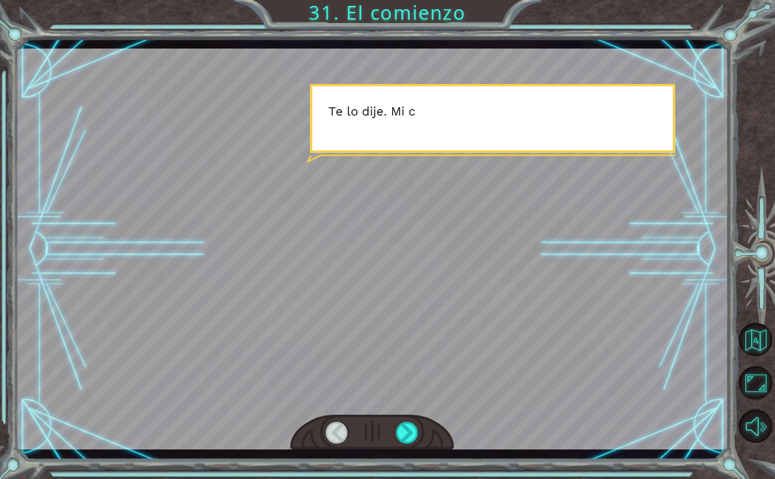
click at [410, 426] on div at bounding box center [407, 433] width 22 height 22
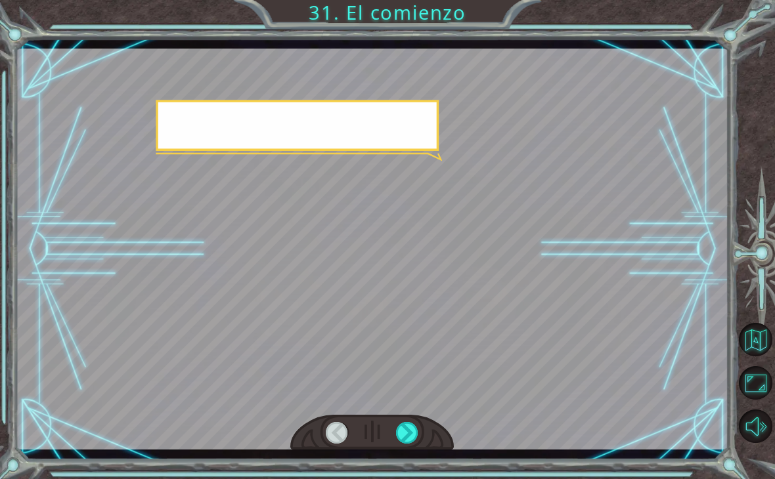
click at [408, 428] on div at bounding box center [407, 433] width 22 height 22
click at [414, 422] on div at bounding box center [407, 433] width 22 height 22
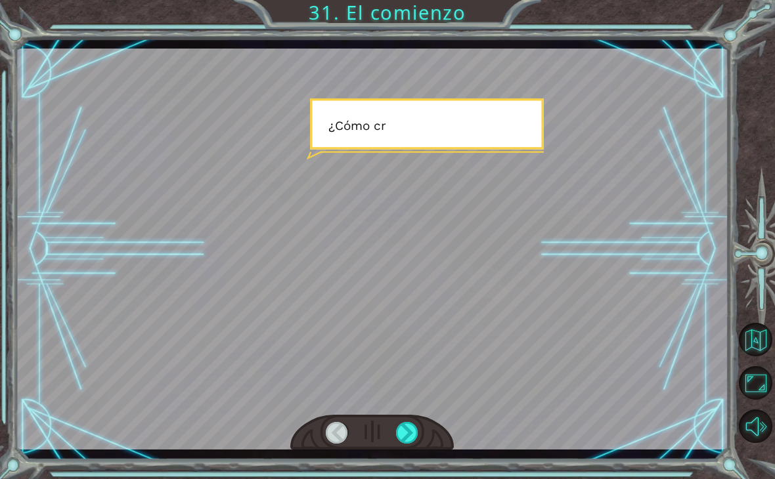
click at [409, 425] on div at bounding box center [407, 433] width 22 height 22
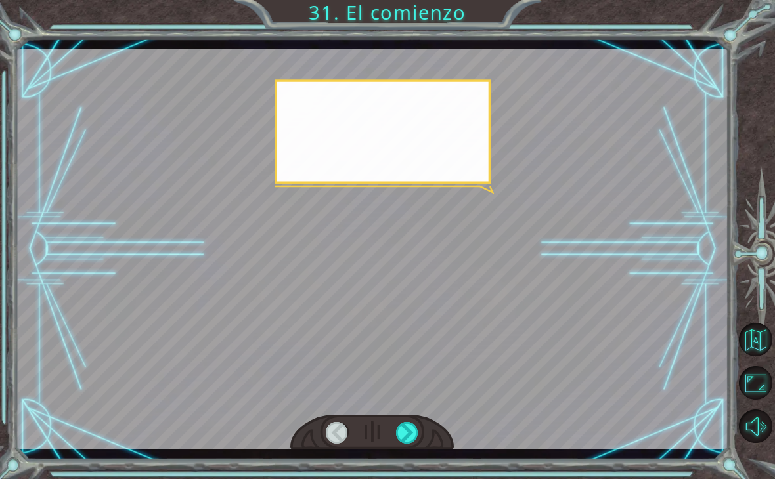
click at [412, 431] on div at bounding box center [407, 433] width 22 height 22
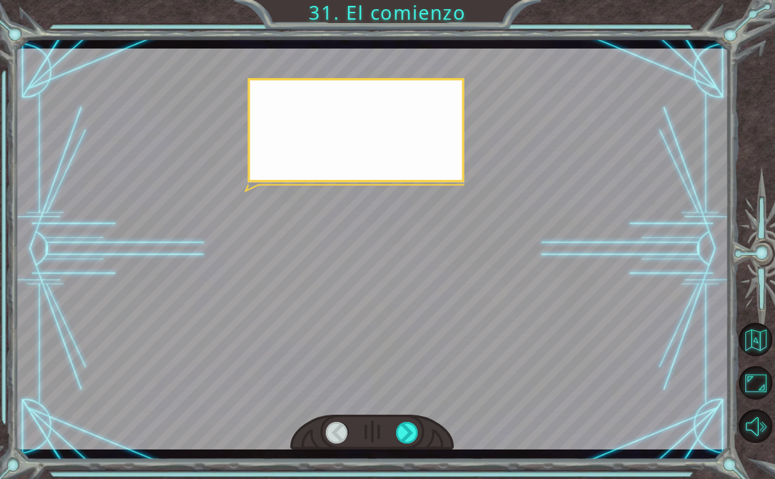
click at [412, 428] on div at bounding box center [407, 433] width 22 height 22
click at [413, 432] on div at bounding box center [407, 433] width 22 height 22
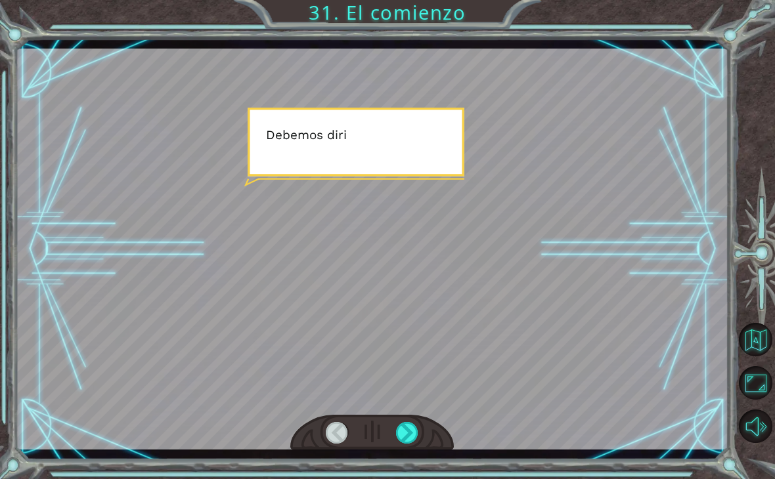
click at [416, 438] on div at bounding box center [407, 433] width 22 height 22
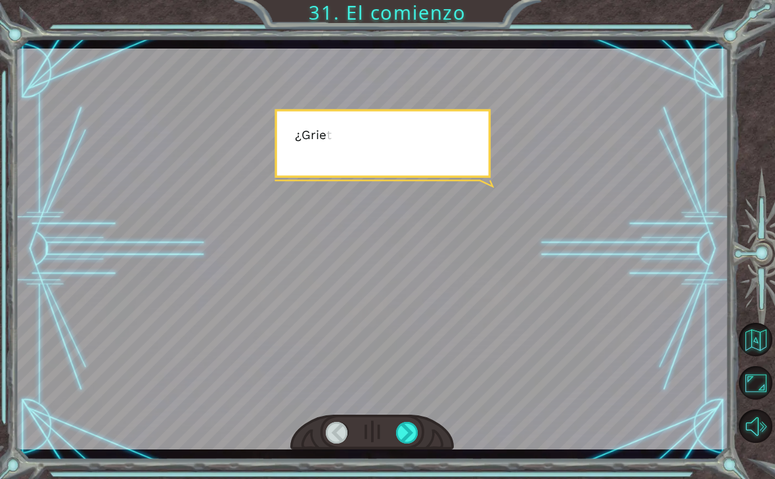
click at [417, 436] on div at bounding box center [407, 433] width 22 height 22
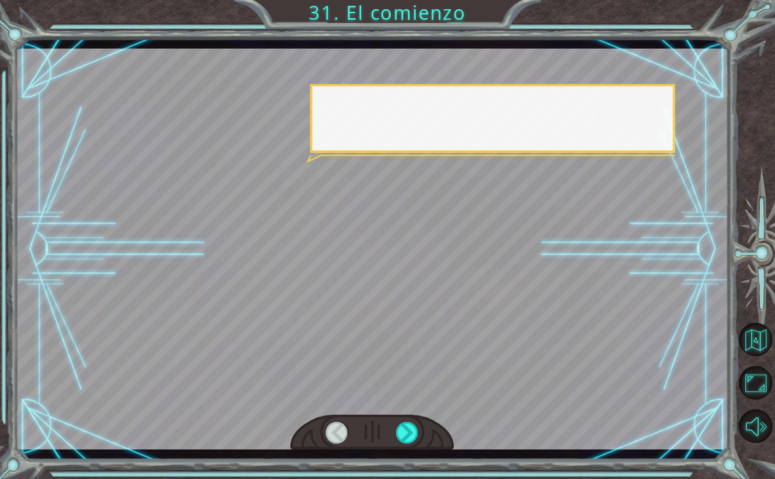
click at [418, 433] on div at bounding box center [407, 433] width 22 height 22
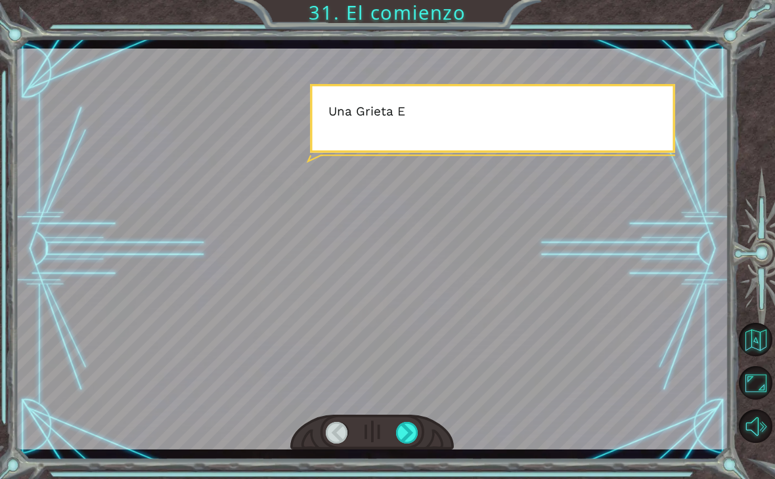
click at [417, 429] on div at bounding box center [407, 433] width 22 height 22
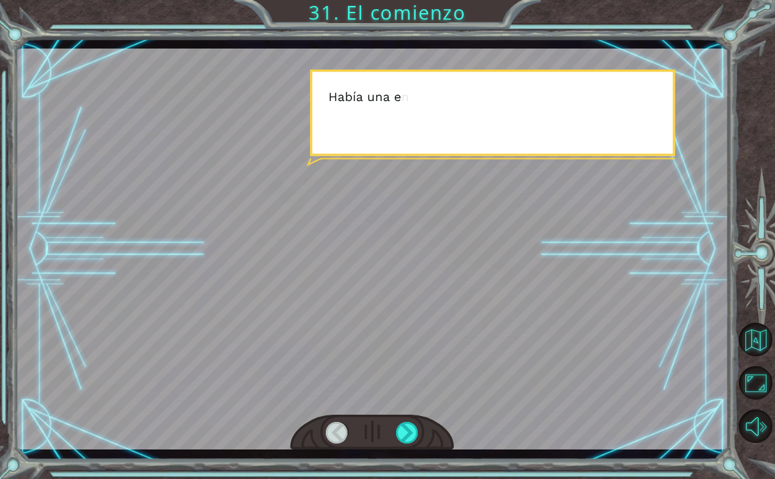
click at [417, 434] on div at bounding box center [407, 433] width 22 height 22
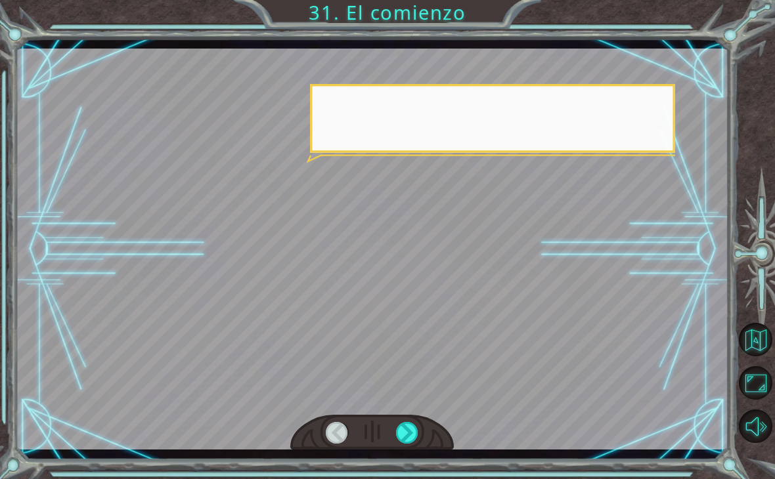
click at [418, 437] on div at bounding box center [407, 433] width 22 height 22
click at [418, 436] on div at bounding box center [407, 433] width 22 height 22
click at [417, 434] on div at bounding box center [407, 433] width 22 height 22
click at [416, 432] on div at bounding box center [407, 433] width 22 height 22
click at [418, 433] on div at bounding box center [407, 433] width 22 height 22
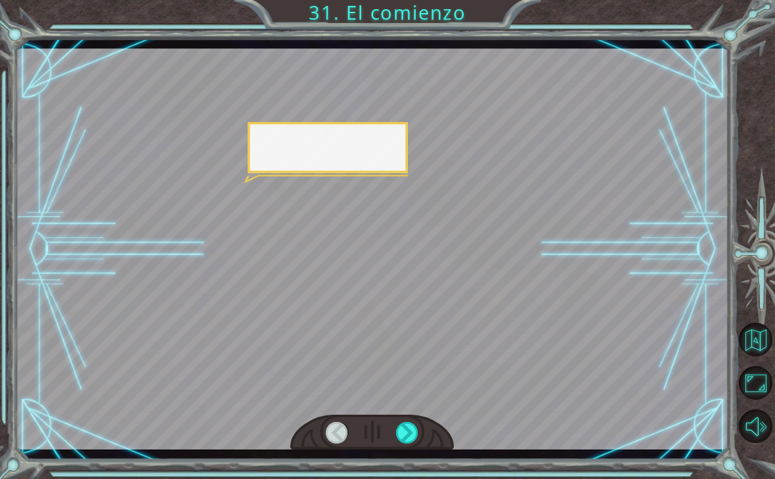
click at [427, 438] on div at bounding box center [372, 433] width 164 height 36
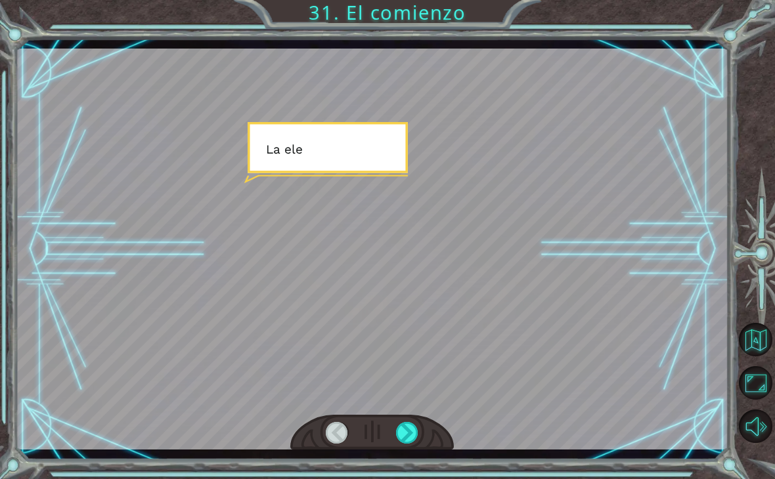
click at [429, 437] on div at bounding box center [372, 433] width 164 height 36
click at [433, 439] on div at bounding box center [372, 433] width 164 height 36
click at [437, 439] on div at bounding box center [372, 433] width 164 height 36
click at [434, 435] on div at bounding box center [372, 433] width 164 height 36
click at [417, 425] on div at bounding box center [407, 433] width 22 height 22
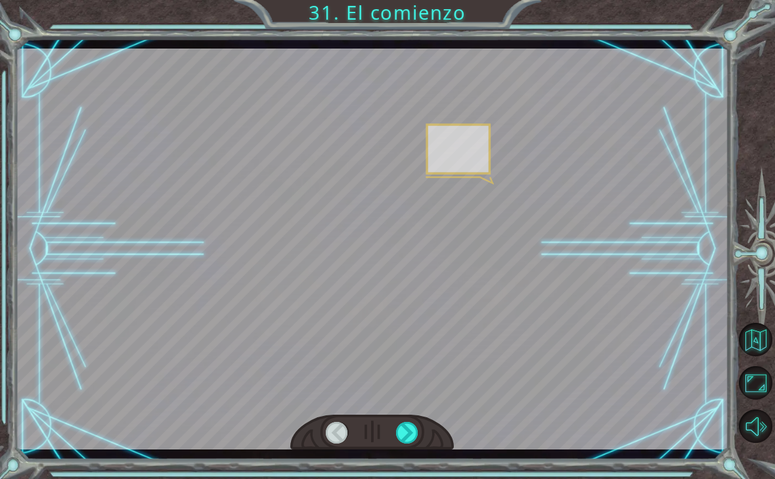
click at [418, 426] on div at bounding box center [407, 433] width 22 height 22
click at [411, 427] on div at bounding box center [407, 433] width 22 height 22
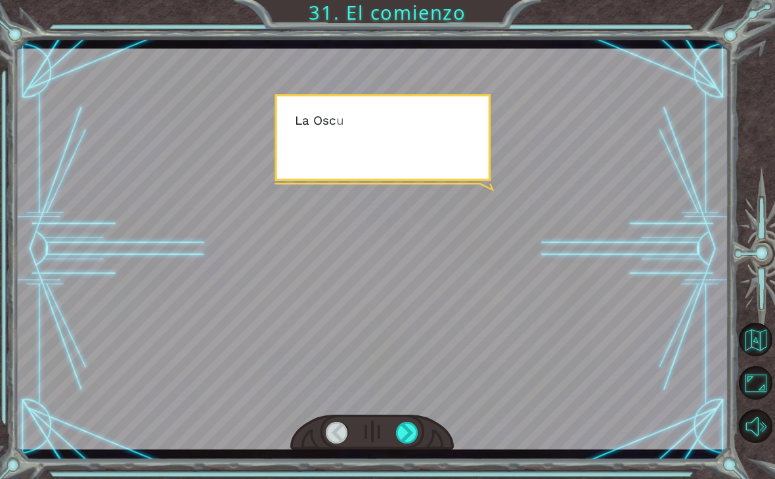
click at [410, 429] on div at bounding box center [407, 433] width 22 height 22
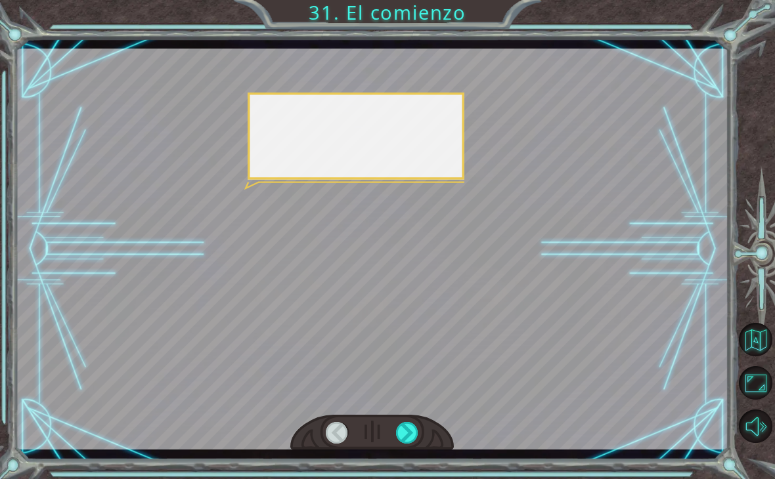
click at [408, 426] on div at bounding box center [407, 433] width 22 height 22
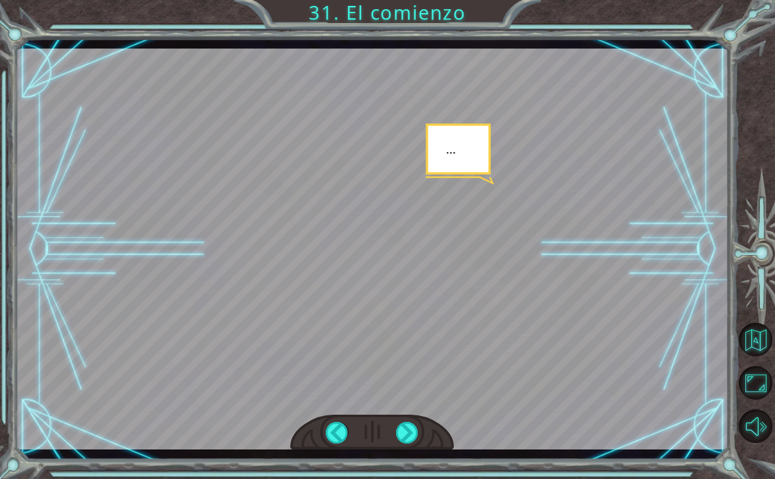
click at [412, 431] on div at bounding box center [407, 433] width 22 height 22
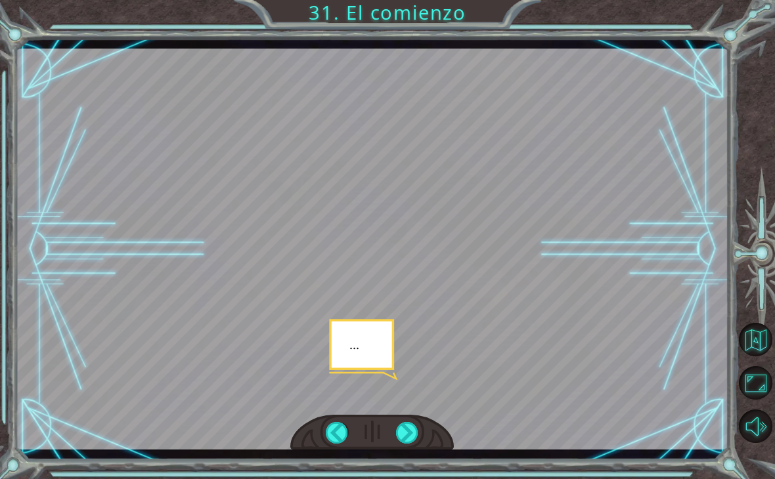
click at [409, 426] on div at bounding box center [407, 433] width 22 height 22
click at [410, 422] on div at bounding box center [407, 433] width 22 height 22
click at [412, 424] on div at bounding box center [407, 433] width 22 height 22
click at [413, 423] on div at bounding box center [407, 433] width 22 height 22
click at [413, 424] on div at bounding box center [407, 433] width 22 height 22
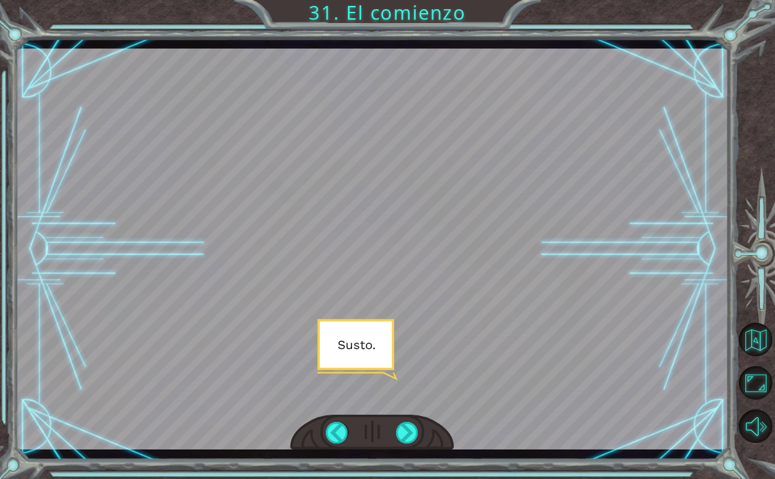
click at [408, 429] on div at bounding box center [407, 433] width 22 height 22
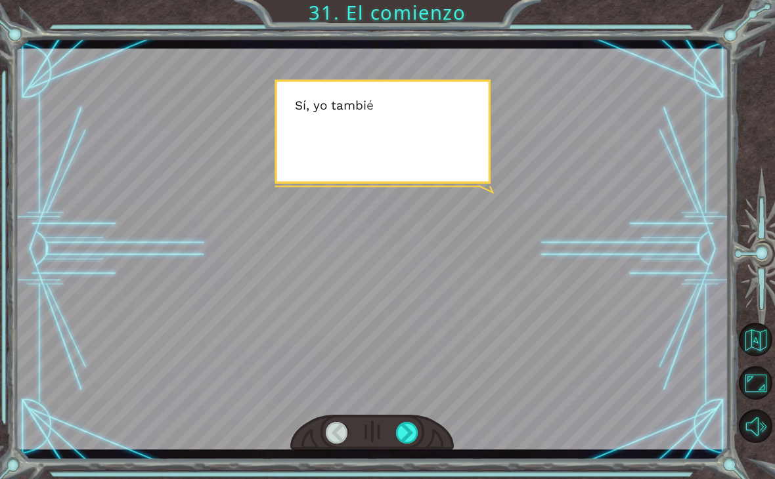
click at [415, 423] on div at bounding box center [407, 433] width 22 height 22
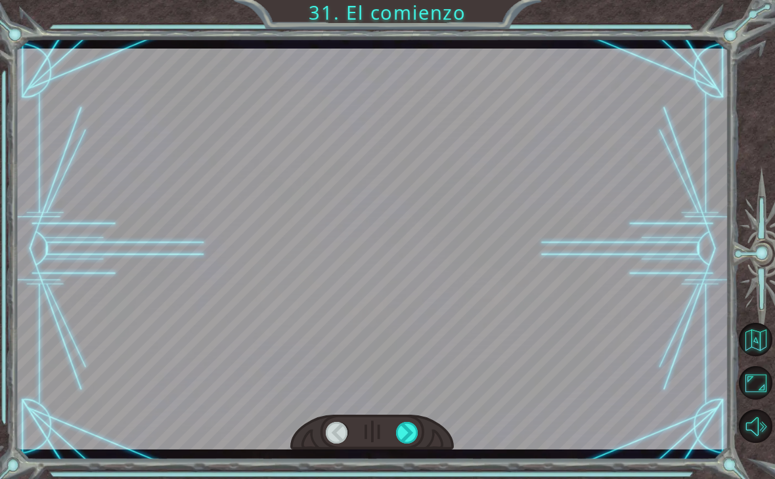
click at [408, 429] on div at bounding box center [407, 433] width 22 height 22
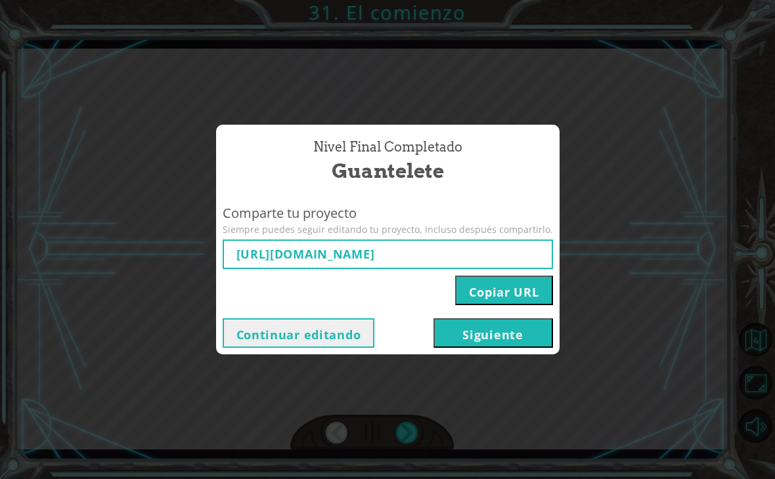
type input "[URL][DOMAIN_NAME]"
click at [519, 334] on button "Siguiente" at bounding box center [492, 333] width 119 height 30
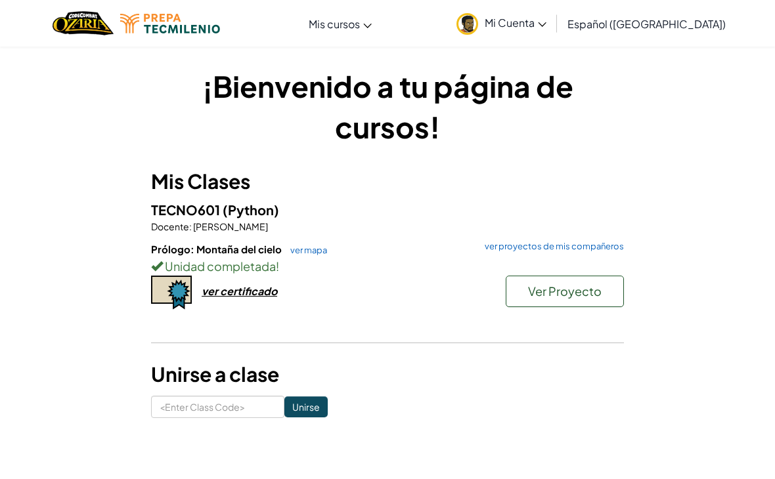
click at [305, 254] on link "ver mapa" at bounding box center [305, 250] width 43 height 11
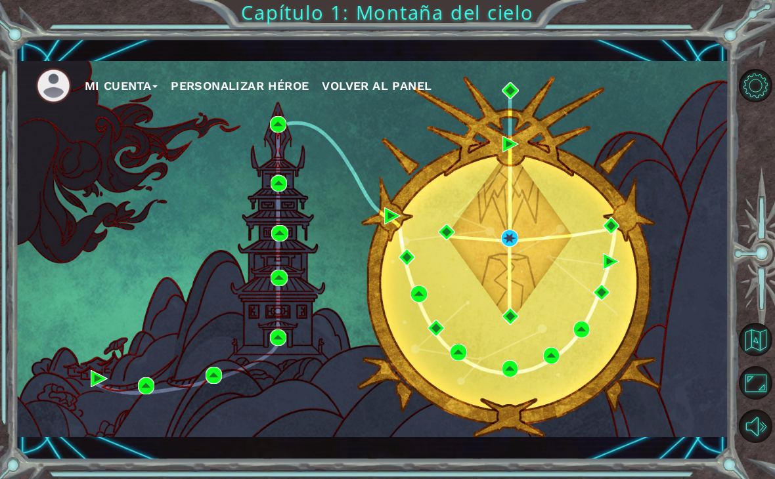
scroll to position [5, 0]
